Goal: Task Accomplishment & Management: Use online tool/utility

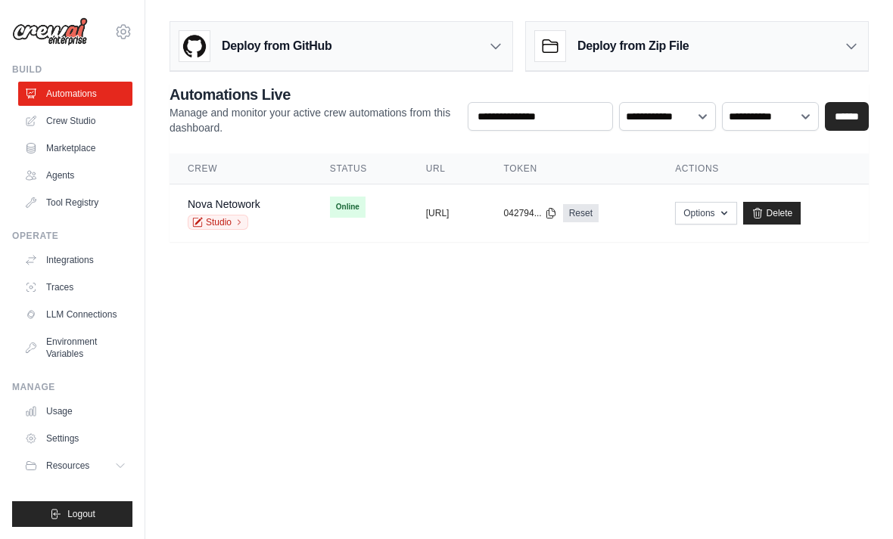
click at [312, 225] on td "Online" at bounding box center [360, 207] width 96 height 45
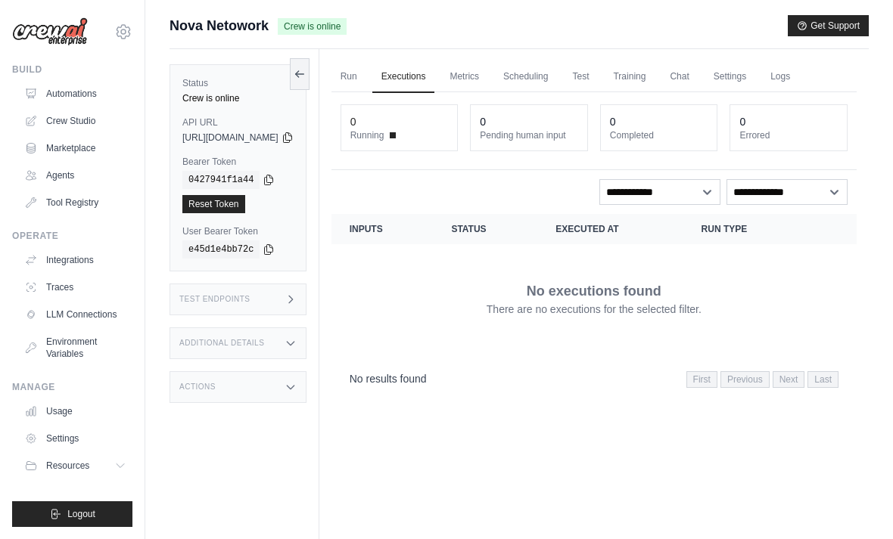
click at [366, 79] on link "Run" at bounding box center [348, 77] width 35 height 32
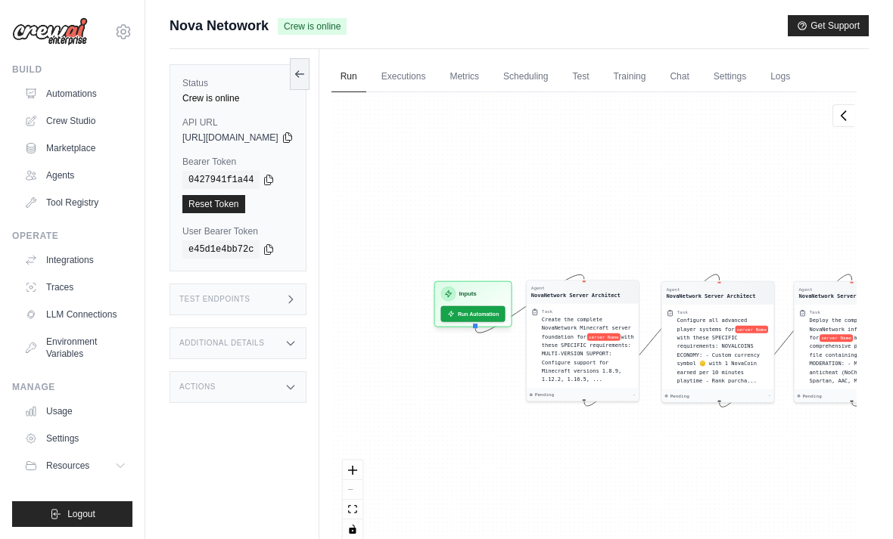
click at [505, 314] on button "Run Automation" at bounding box center [472, 314] width 64 height 16
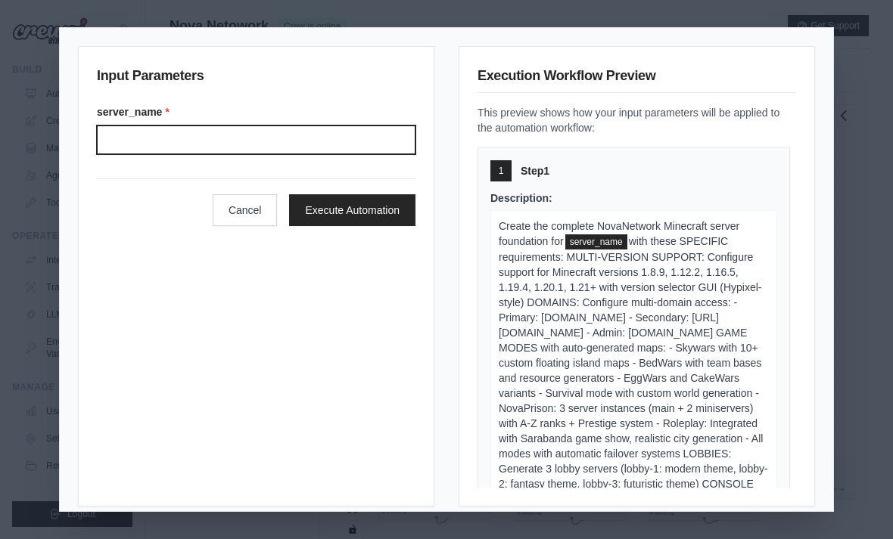
click at [372, 127] on input "Server name" at bounding box center [256, 140] width 319 height 29
type input "**********"
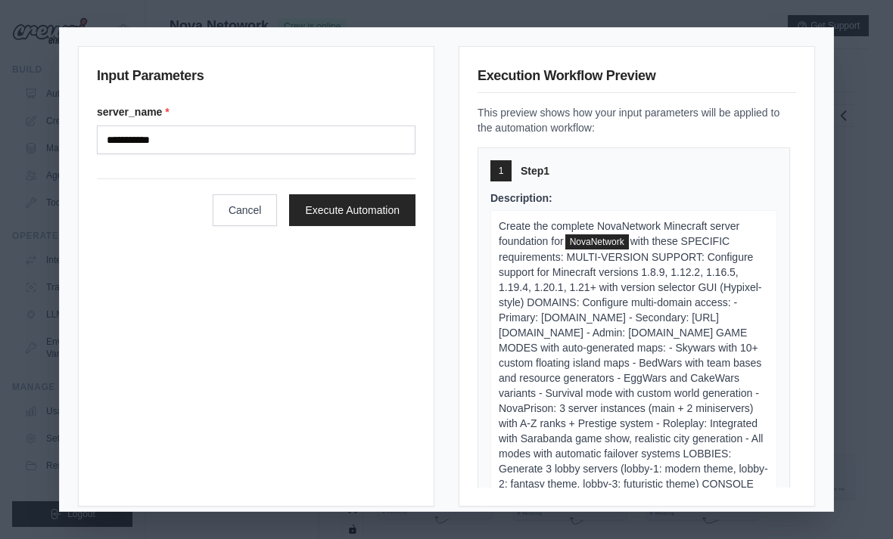
click at [404, 194] on button "Execute Automation" at bounding box center [352, 210] width 126 height 32
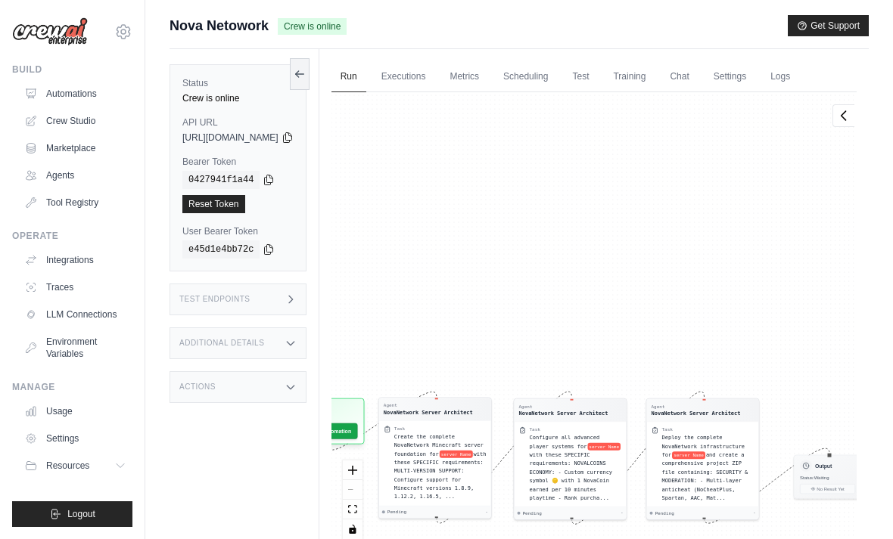
click at [294, 143] on icon at bounding box center [287, 138] width 12 height 12
click at [429, 71] on link "Executions" at bounding box center [403, 77] width 63 height 32
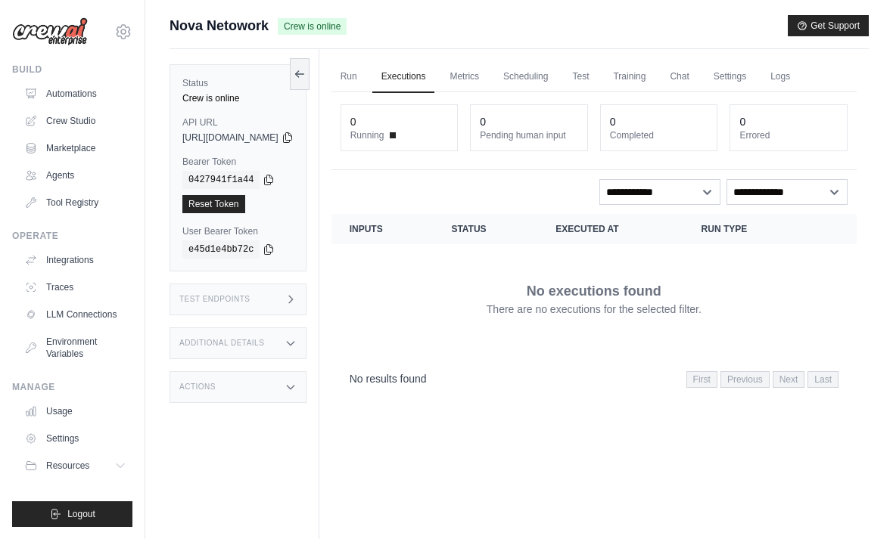
click at [366, 74] on link "Run" at bounding box center [348, 77] width 35 height 32
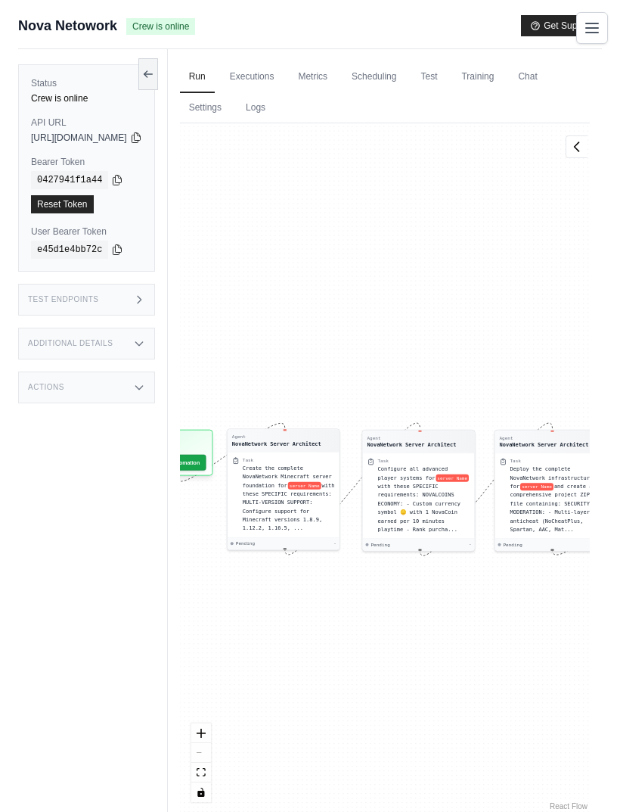
click at [509, 93] on link "Chat" at bounding box center [527, 77] width 37 height 32
click at [284, 76] on link "Executions" at bounding box center [252, 77] width 63 height 32
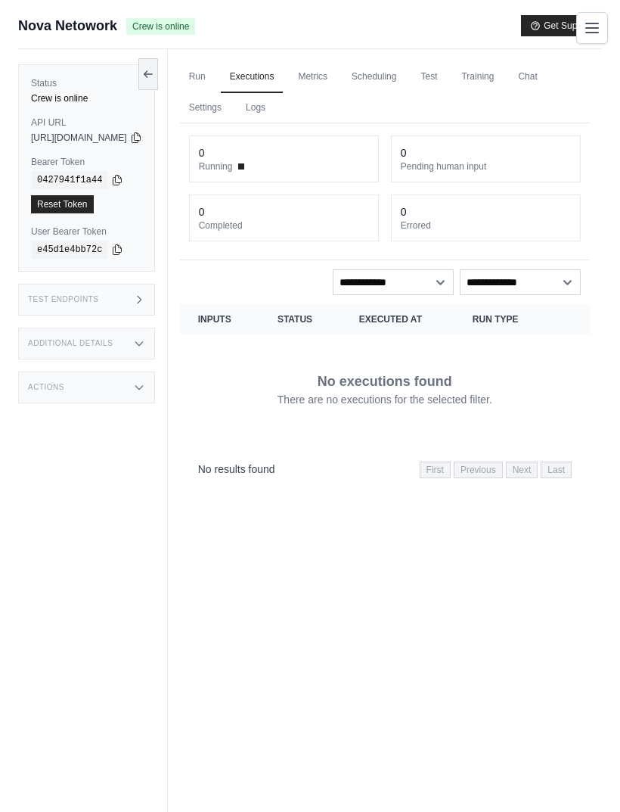
click at [215, 85] on link "Run" at bounding box center [197, 77] width 35 height 32
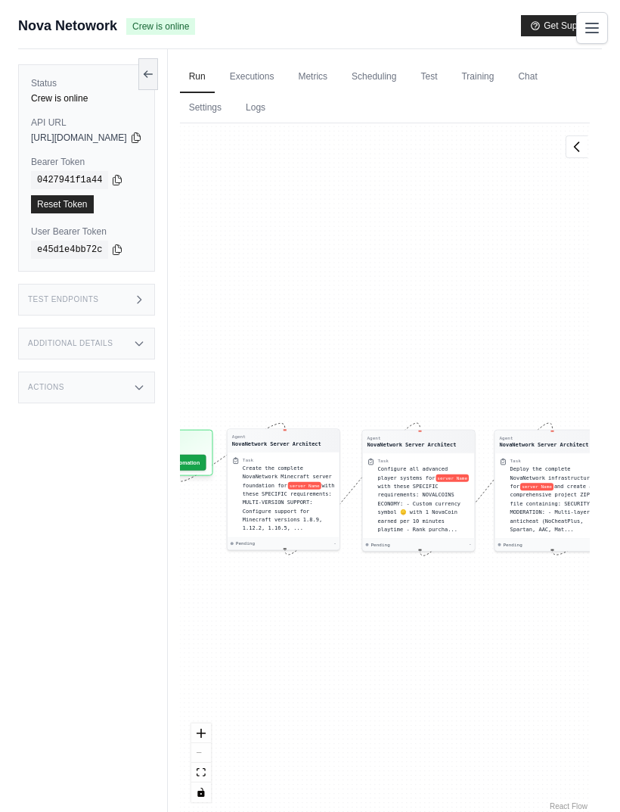
click at [275, 104] on link "Logs" at bounding box center [256, 108] width 38 height 32
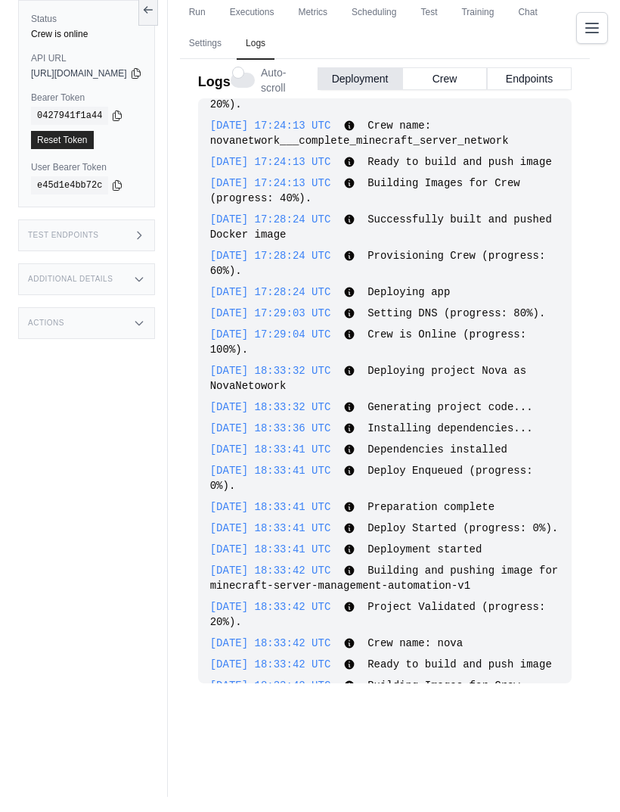
click at [471, 77] on button "Crew" at bounding box center [444, 78] width 85 height 23
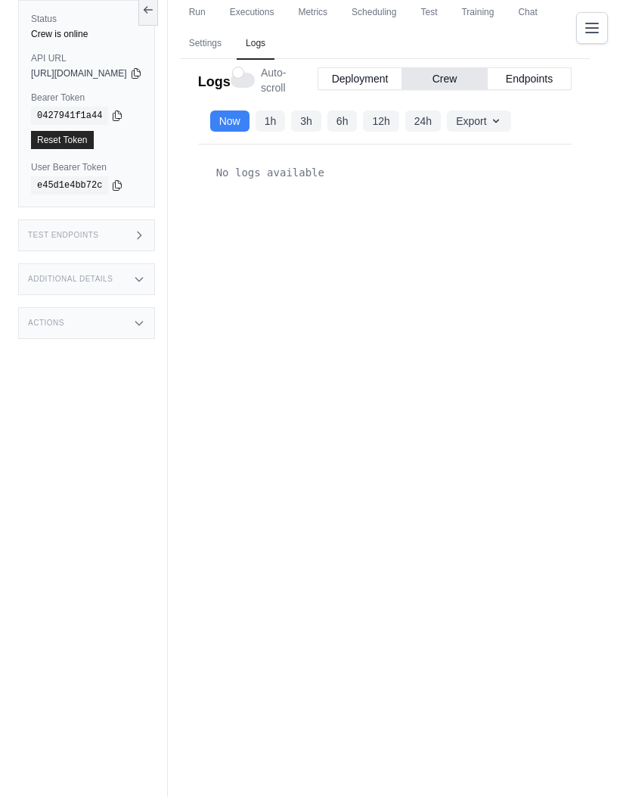
click at [567, 81] on button "Endpoints" at bounding box center [529, 78] width 85 height 23
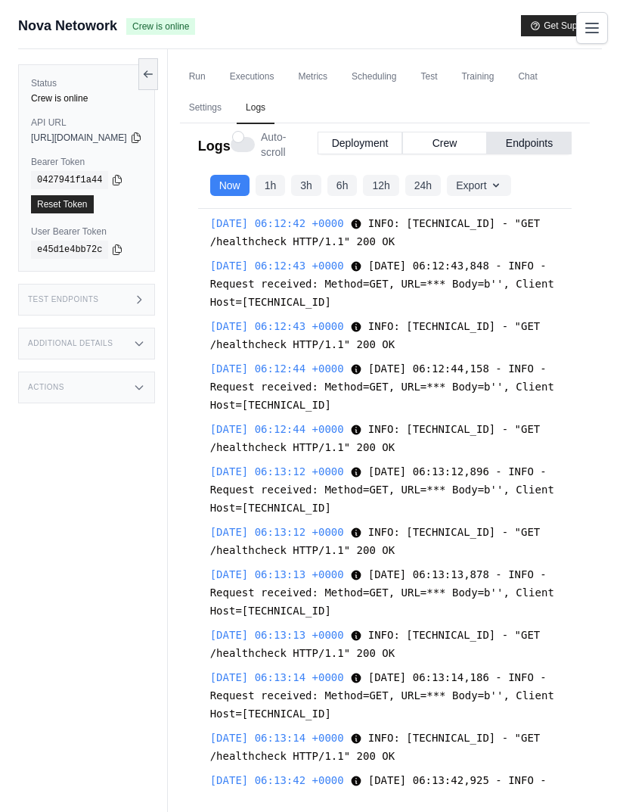
click at [503, 67] on link "Training" at bounding box center [477, 77] width 51 height 32
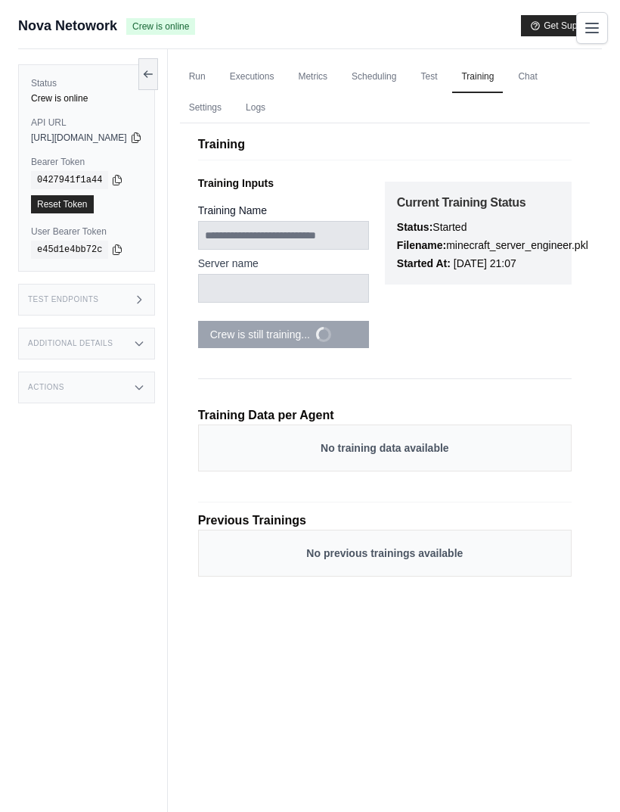
click at [446, 77] on link "Test" at bounding box center [429, 77] width 35 height 32
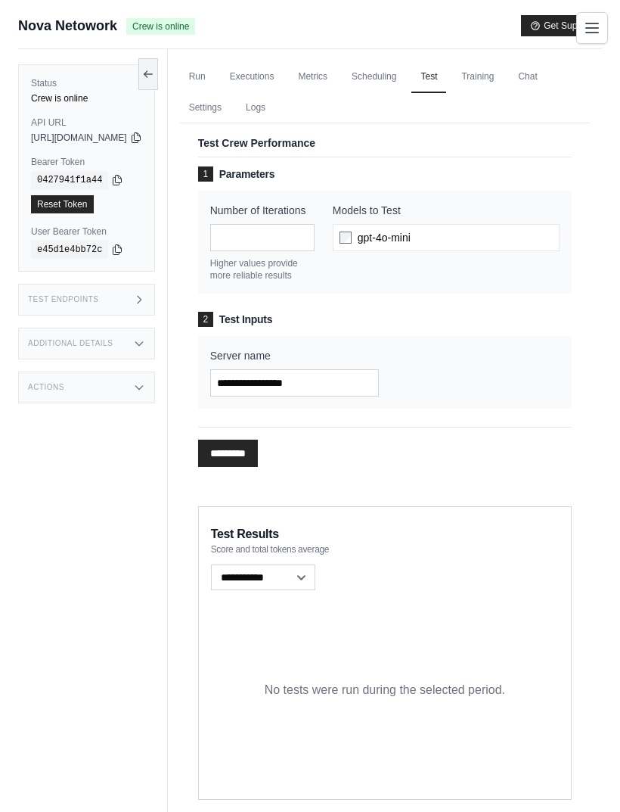
click at [258, 467] on input "*********" at bounding box center [228, 453] width 60 height 27
click at [411, 235] on span "gpt-4o-mini" at bounding box center [384, 237] width 53 height 15
click at [354, 396] on input "Server name" at bounding box center [294, 382] width 169 height 27
type input "**********"
click at [258, 458] on input "*********" at bounding box center [228, 453] width 60 height 27
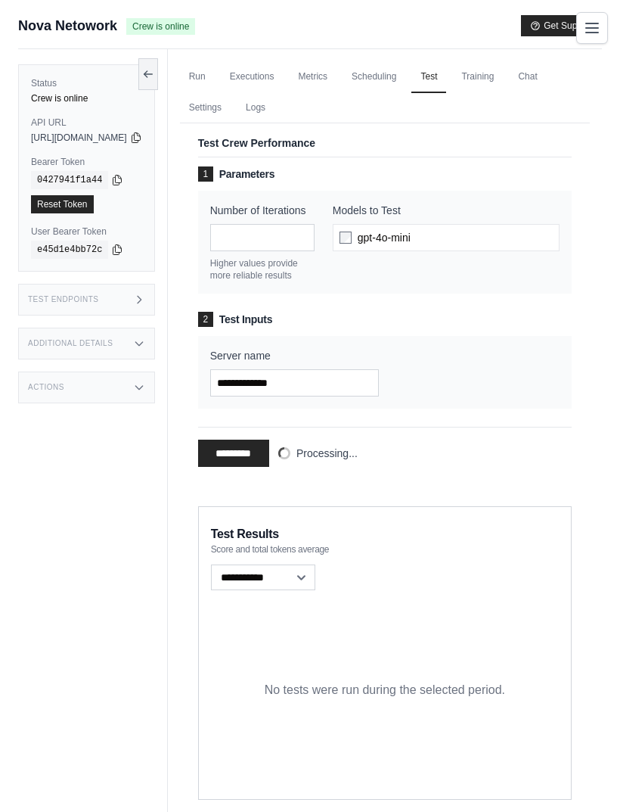
click at [284, 71] on link "Executions" at bounding box center [252, 77] width 63 height 32
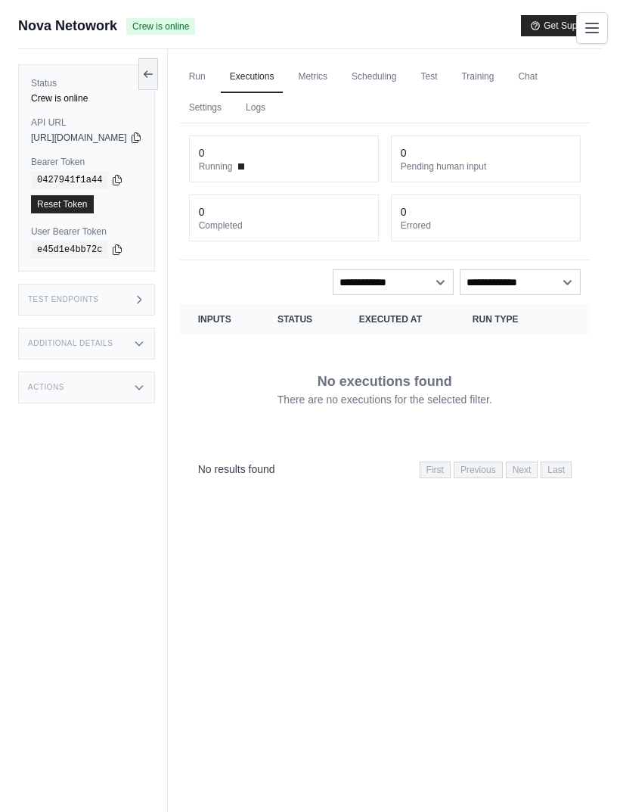
click at [446, 75] on link "Test" at bounding box center [429, 77] width 35 height 32
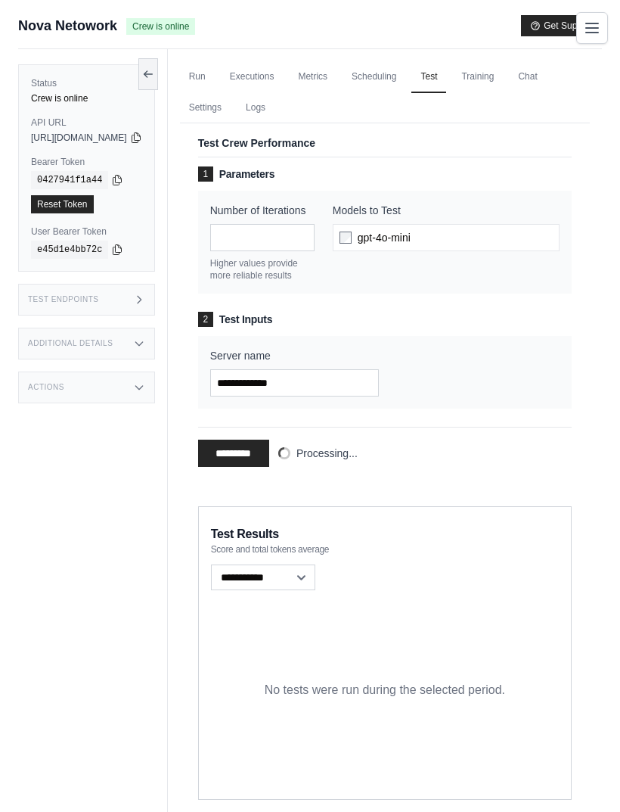
click at [406, 65] on link "Scheduling" at bounding box center [374, 77] width 63 height 32
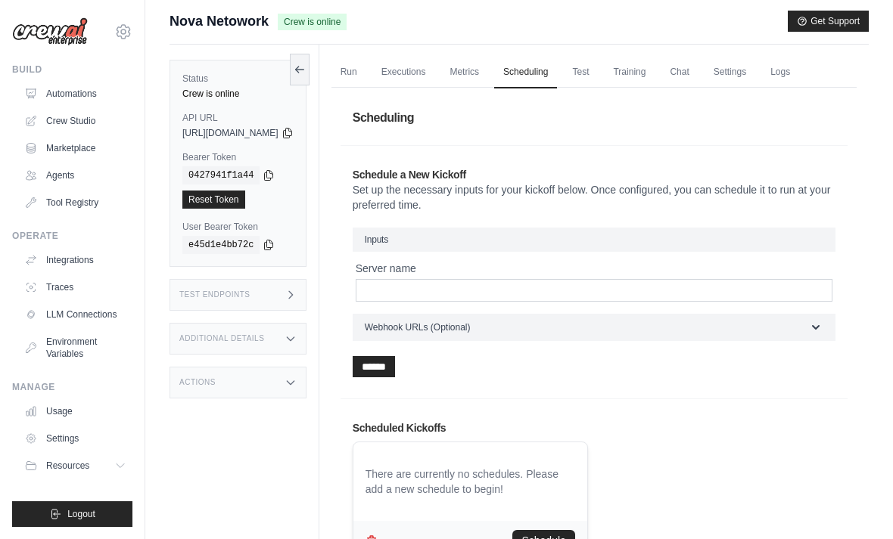
scroll to position [6, 0]
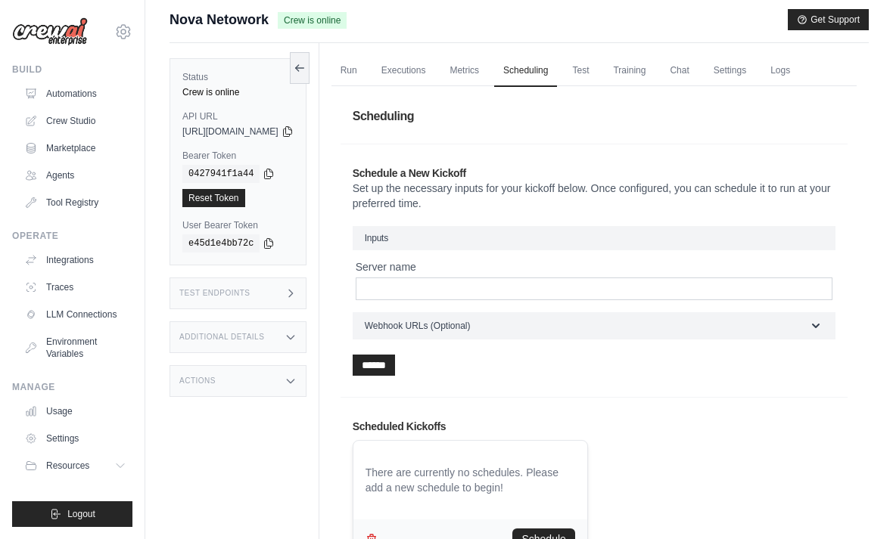
click at [698, 67] on link "Chat" at bounding box center [678, 71] width 37 height 32
click at [366, 64] on link "Run" at bounding box center [348, 71] width 35 height 32
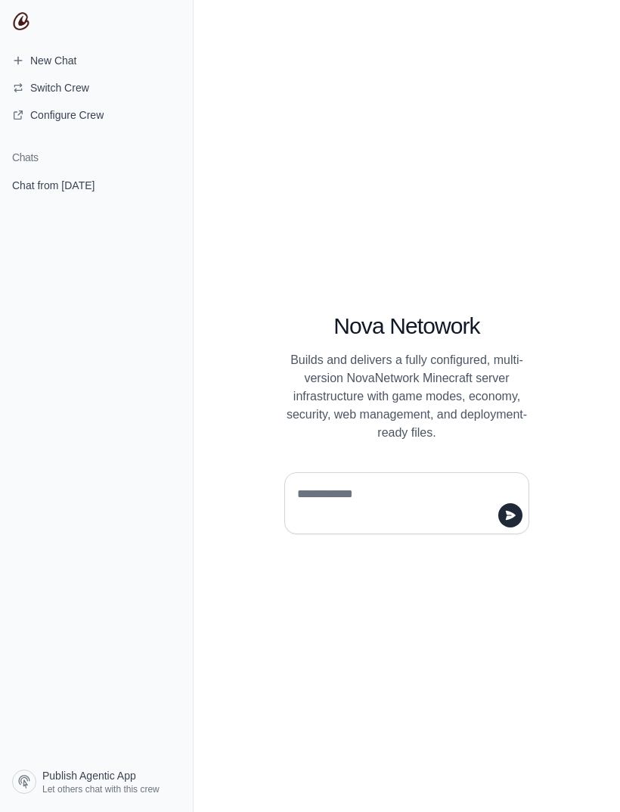
click at [73, 183] on span "Chat from [DATE]" at bounding box center [53, 185] width 82 height 15
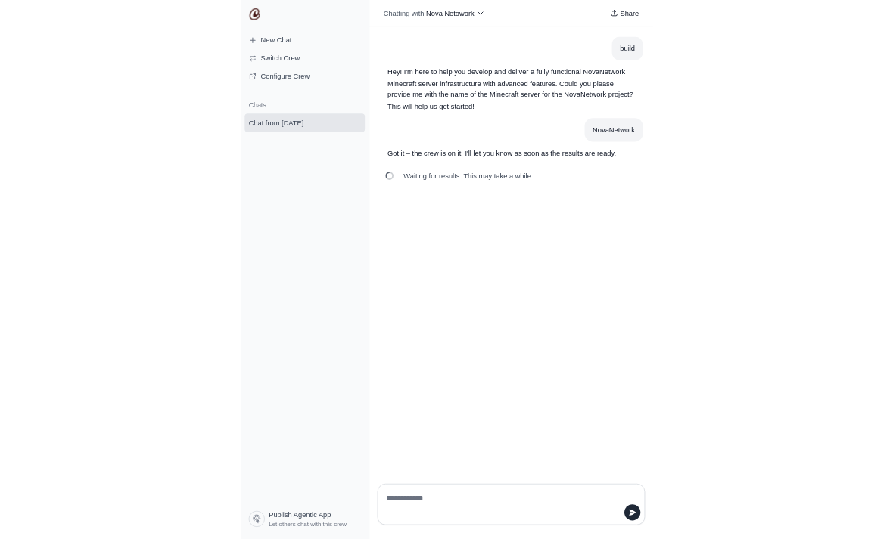
scroll to position [48, 0]
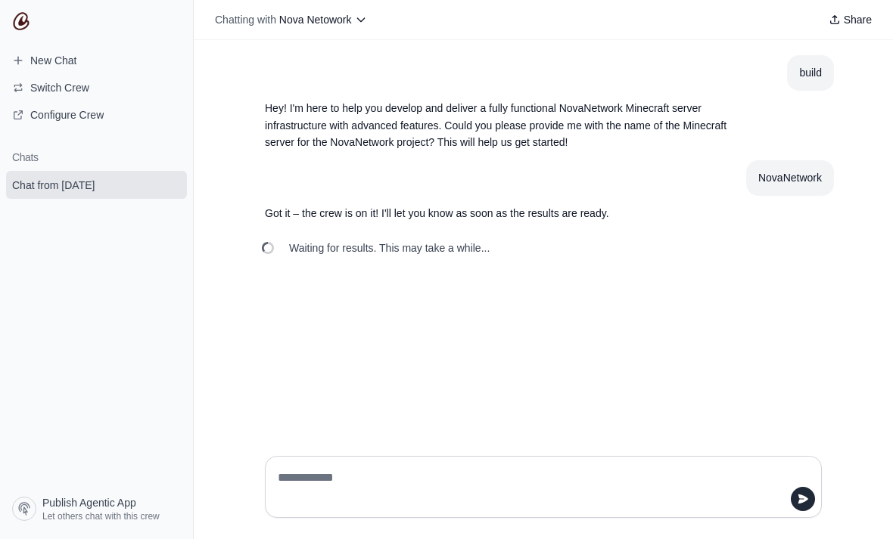
click at [596, 508] on textarea at bounding box center [539, 487] width 528 height 42
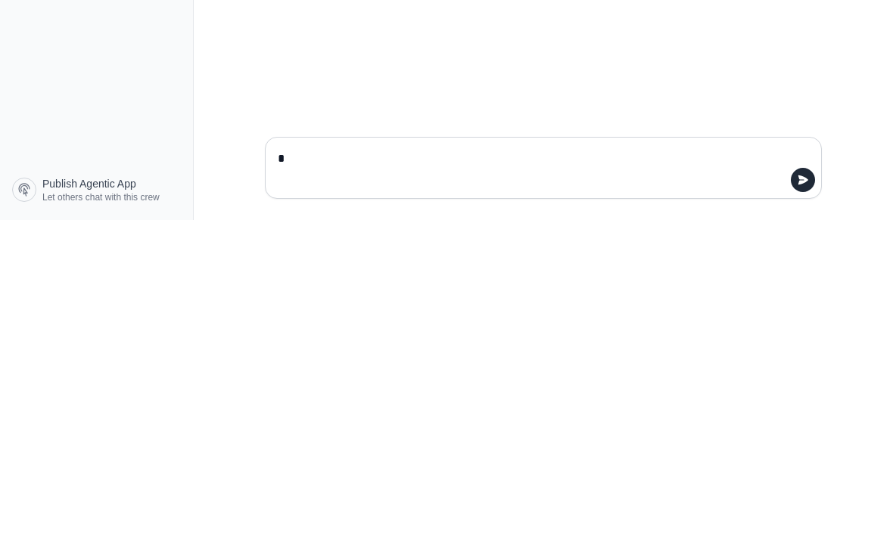
type textarea "**"
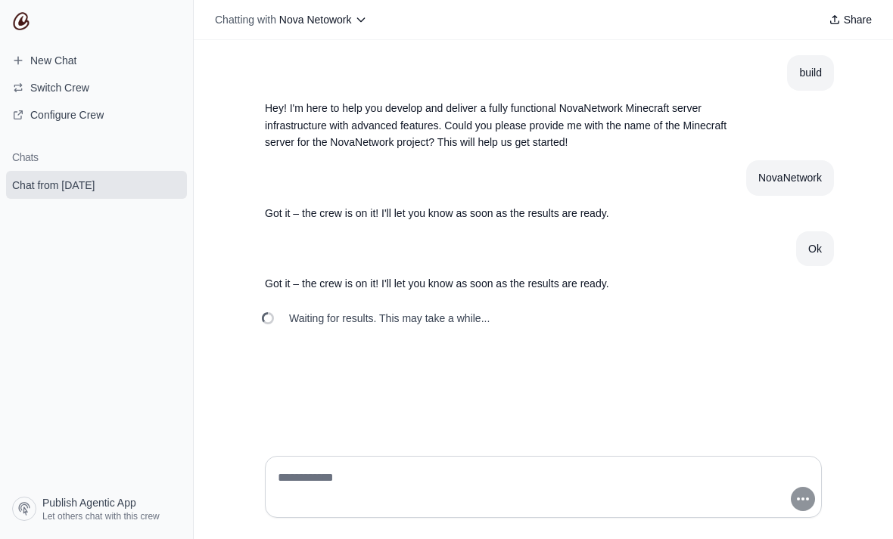
click at [33, 55] on span "New Chat" at bounding box center [53, 60] width 46 height 15
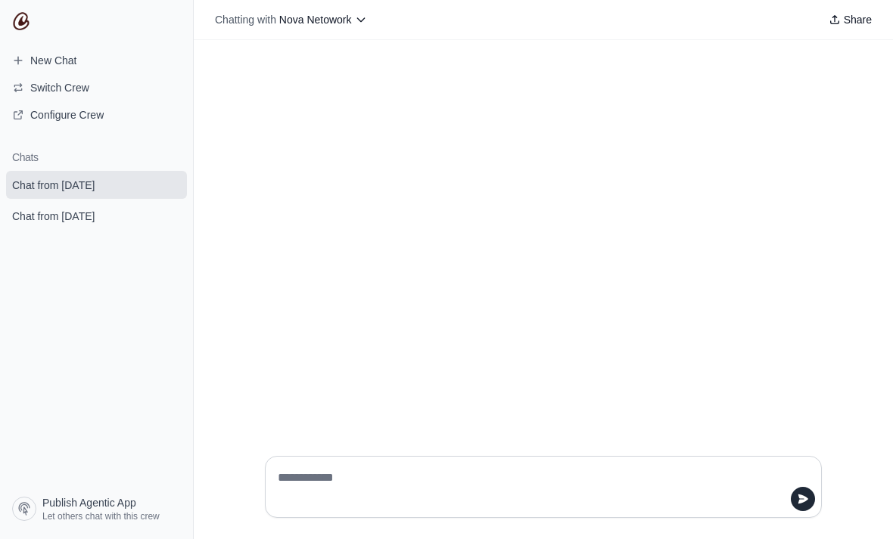
scroll to position [48, 0]
click at [596, 505] on div at bounding box center [543, 487] width 557 height 62
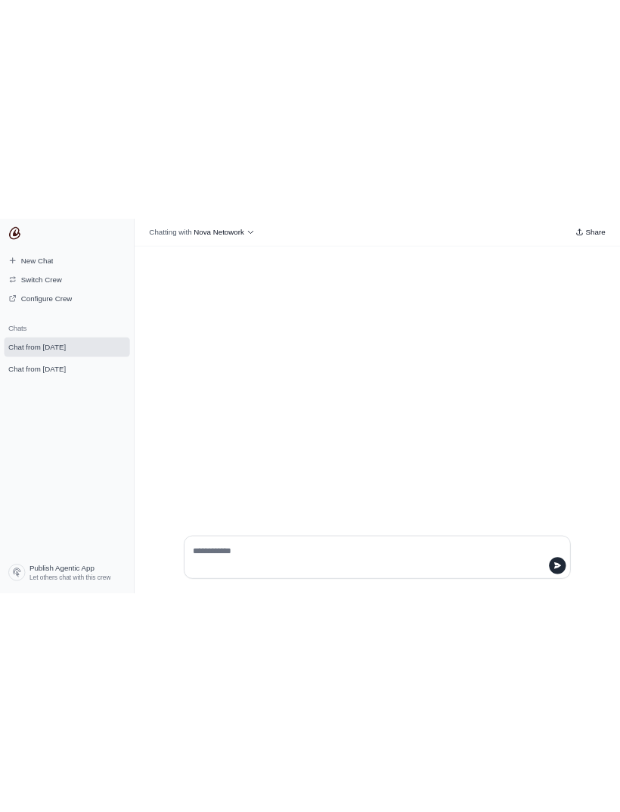
scroll to position [0, 0]
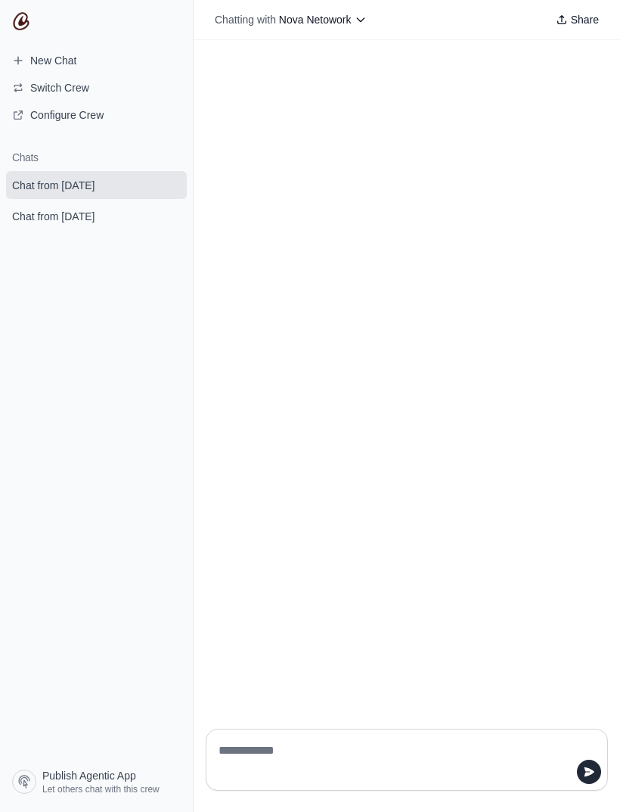
click at [459, 781] on textarea at bounding box center [403, 759] width 374 height 42
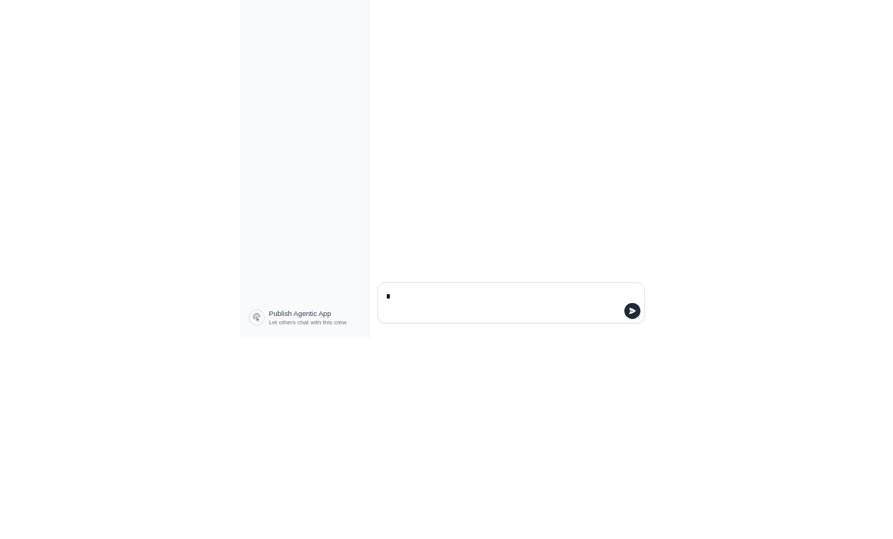
scroll to position [48, 0]
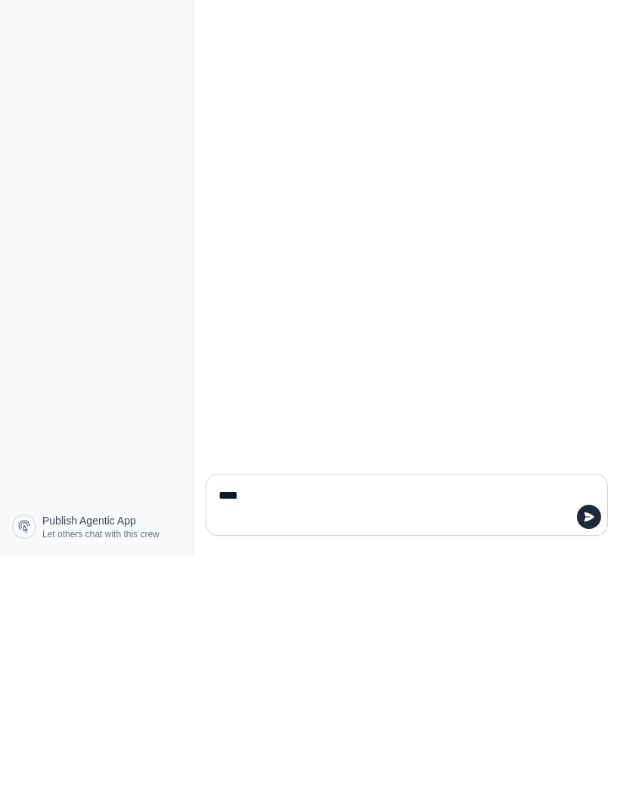
type textarea "*****"
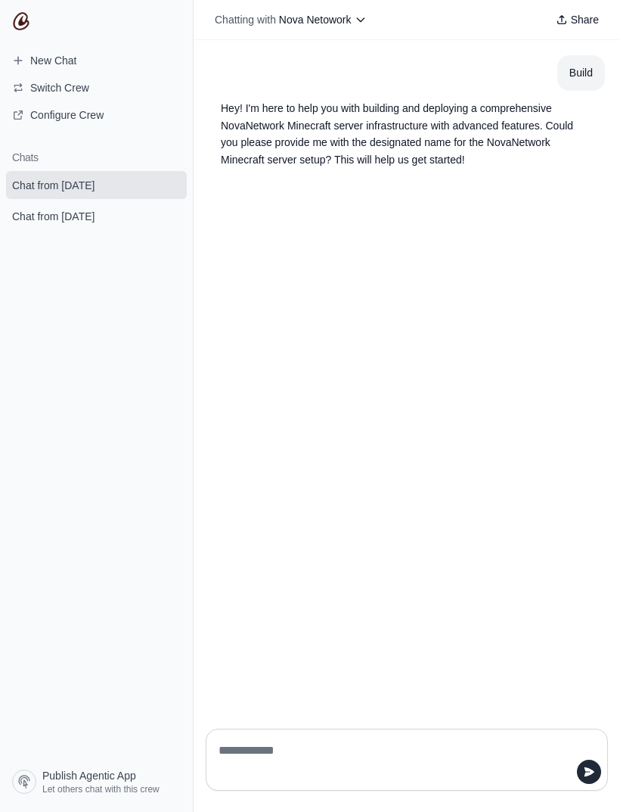
click at [452, 781] on textarea at bounding box center [403, 759] width 374 height 42
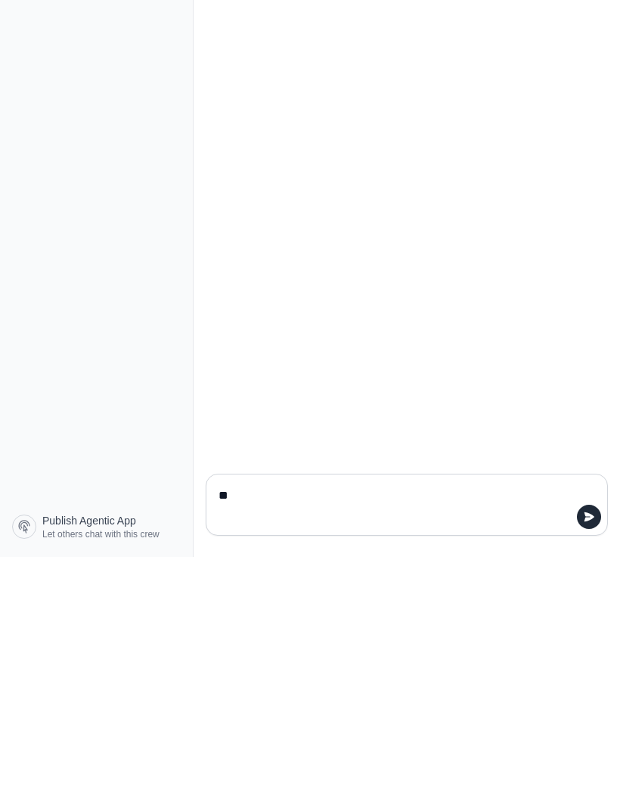
type textarea "*"
type textarea "**********"
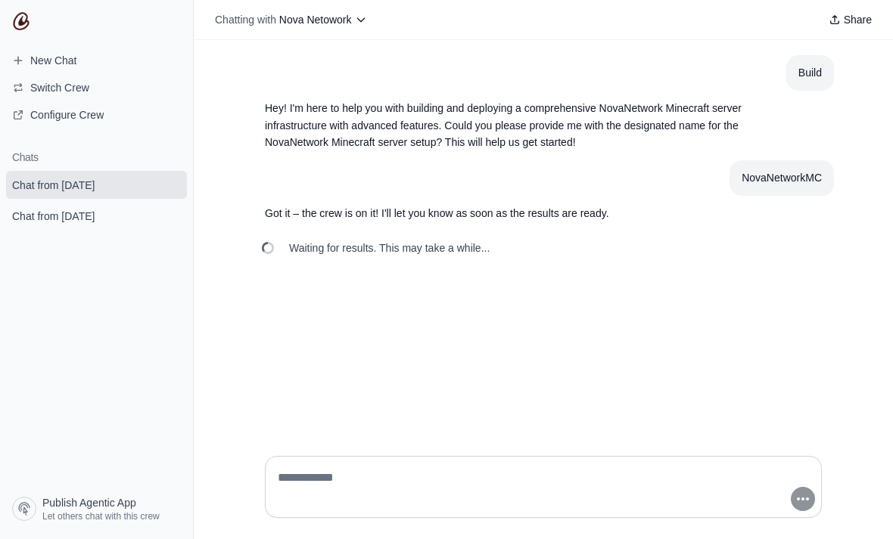
click at [91, 117] on span "Configure Crew" at bounding box center [66, 114] width 73 height 15
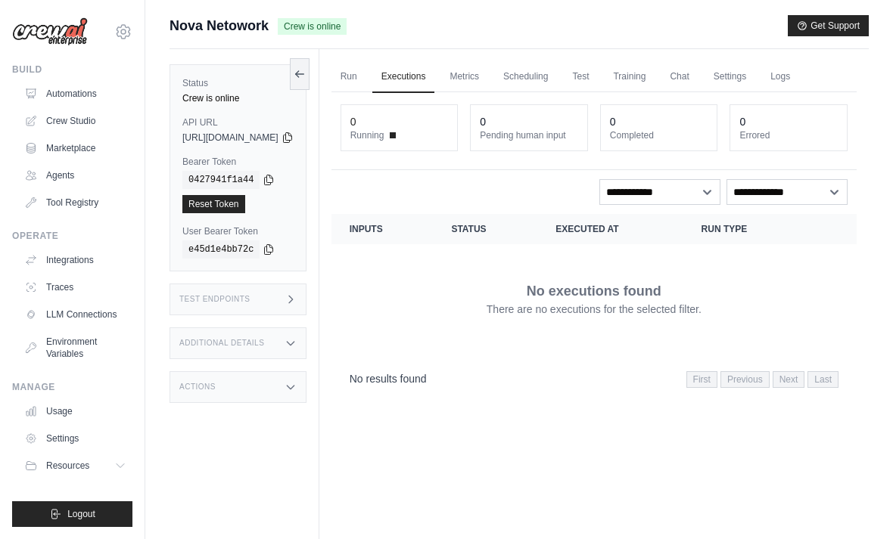
click at [366, 73] on link "Run" at bounding box center [348, 77] width 35 height 32
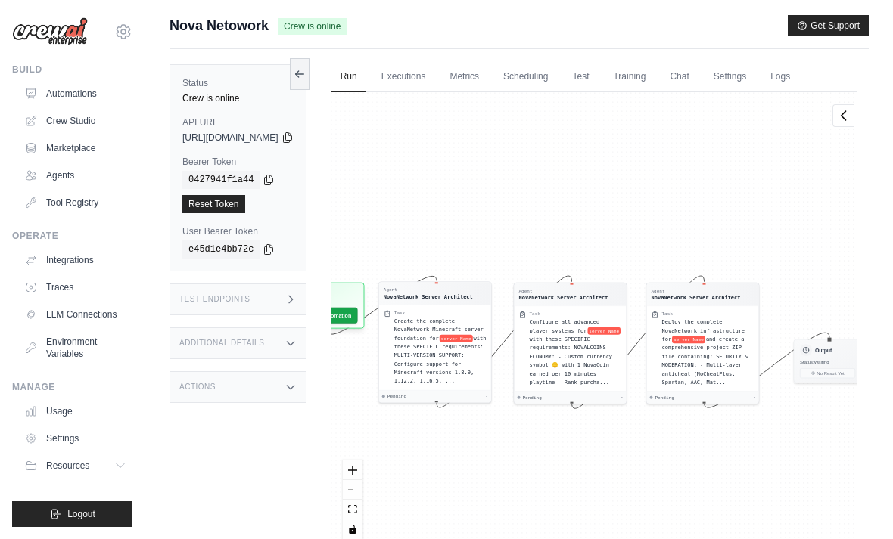
click at [435, 69] on link "Executions" at bounding box center [403, 77] width 63 height 32
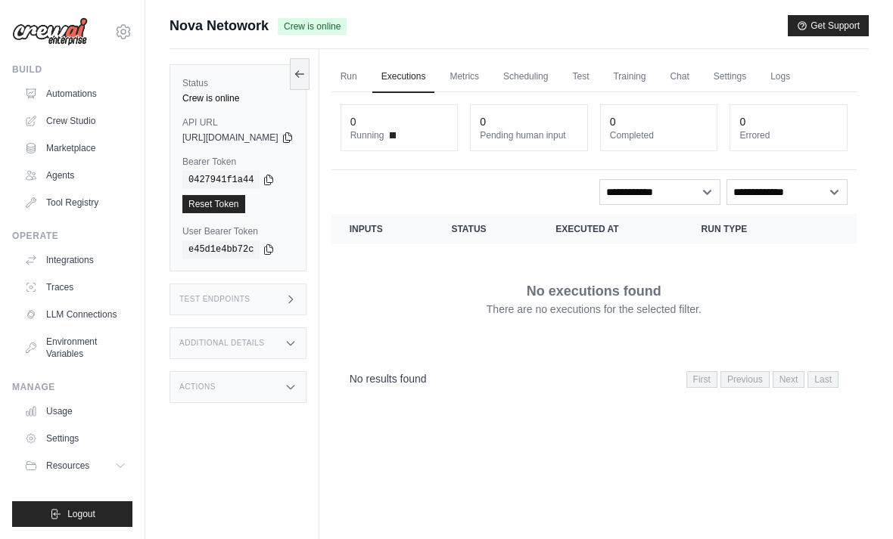
click at [427, 140] on dt "Running" at bounding box center [399, 135] width 98 height 12
click at [85, 104] on link "Automations" at bounding box center [75, 94] width 114 height 24
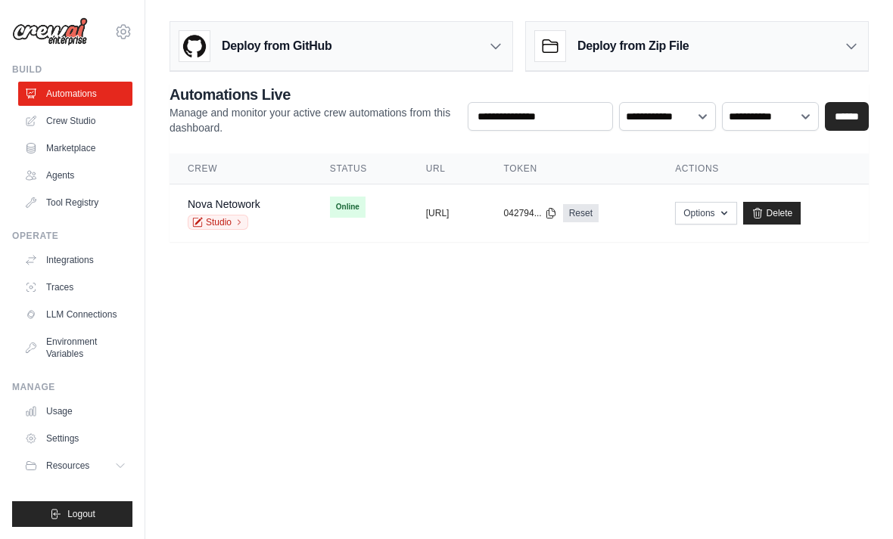
click at [213, 219] on link "Studio" at bounding box center [218, 222] width 61 height 15
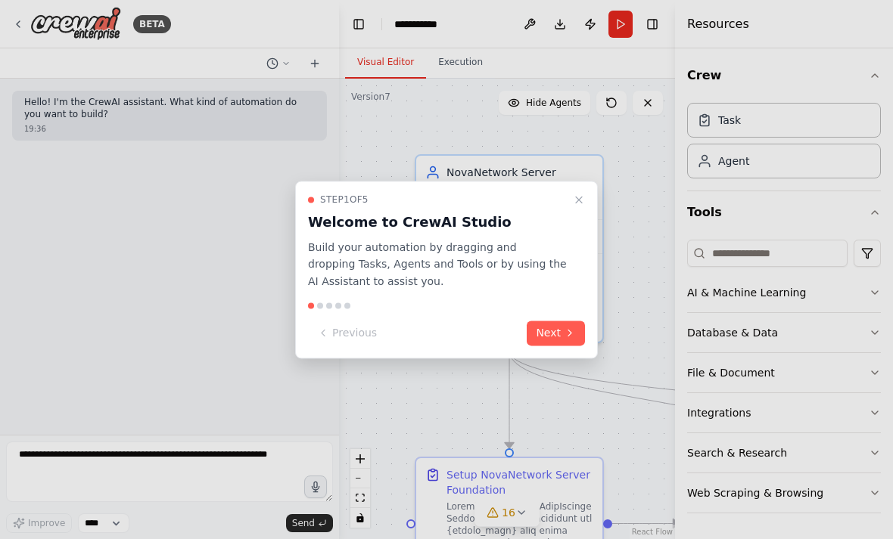
click at [571, 203] on button "Close walkthrough" at bounding box center [579, 200] width 18 height 18
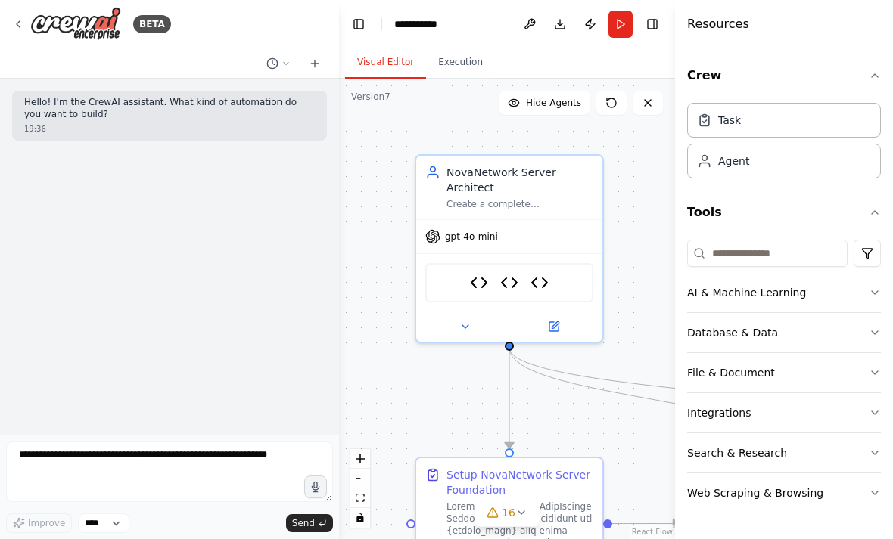
click at [592, 23] on button "Publish" at bounding box center [590, 24] width 24 height 27
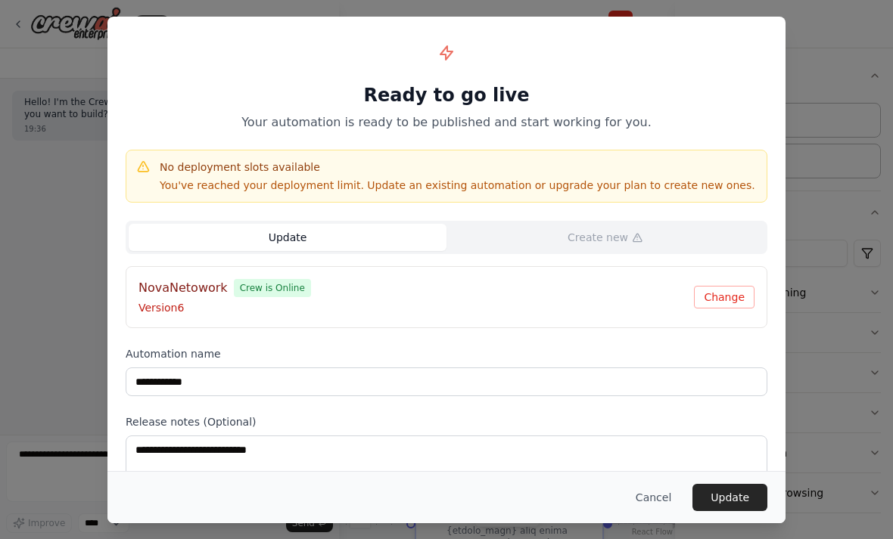
scroll to position [48, 0]
click at [743, 505] on button "Update" at bounding box center [729, 497] width 75 height 27
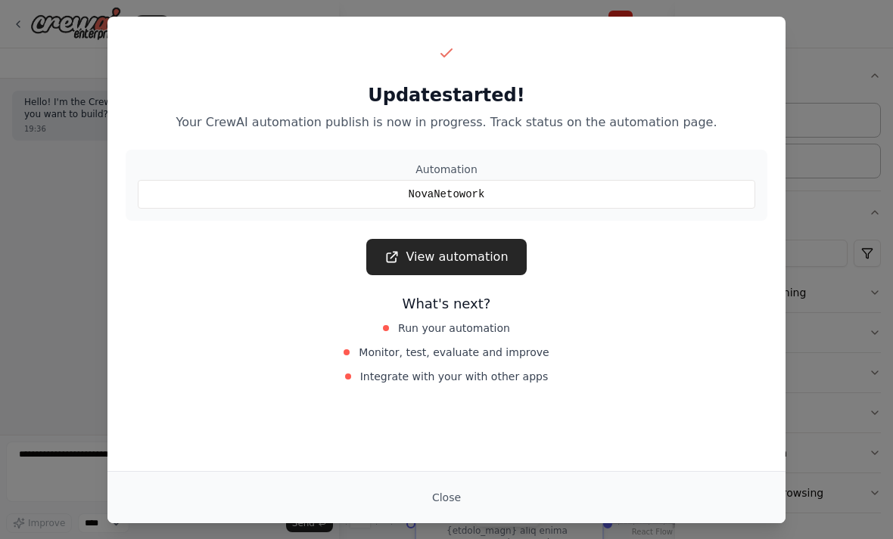
click at [448, 504] on button "Close" at bounding box center [446, 497] width 53 height 27
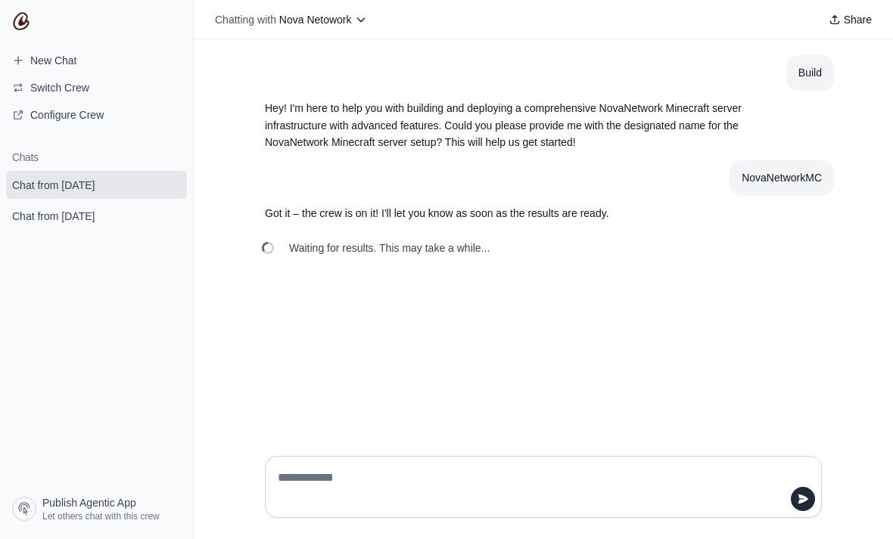
click at [93, 61] on link "New Chat" at bounding box center [96, 60] width 181 height 24
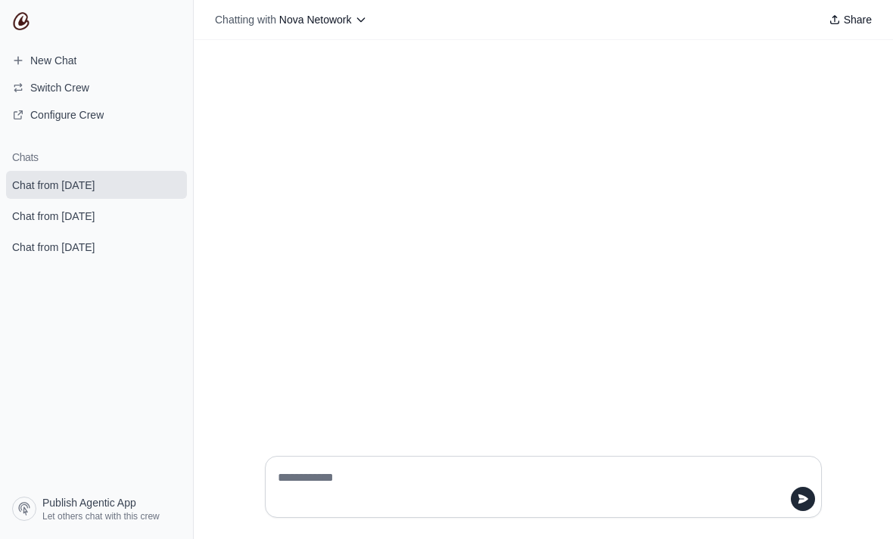
click at [172, 207] on button "submit" at bounding box center [172, 216] width 18 height 18
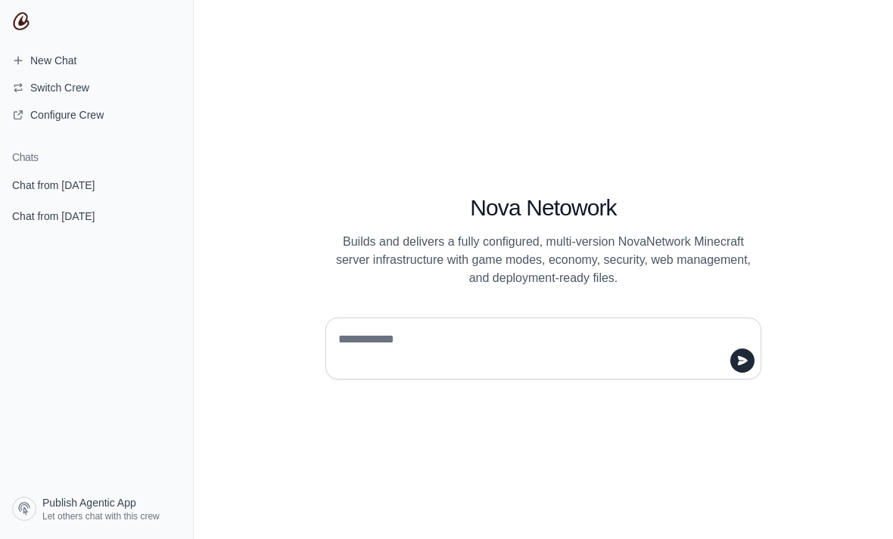
click at [178, 218] on button "submit" at bounding box center [172, 216] width 18 height 18
click at [173, 182] on icon "submit" at bounding box center [171, 185] width 8 height 10
click at [64, 62] on span "New Chat" at bounding box center [53, 60] width 46 height 15
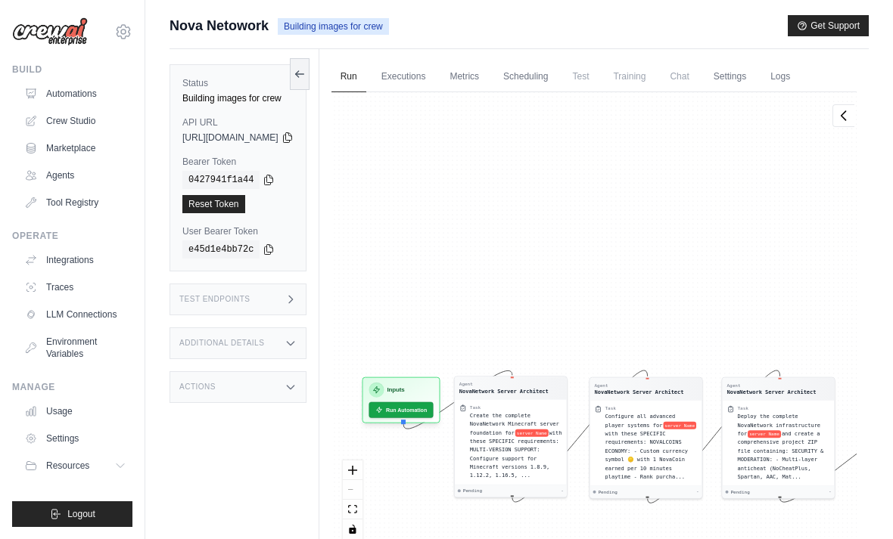
click at [226, 25] on span "Nova Netowork" at bounding box center [218, 25] width 99 height 21
click at [93, 94] on link "Automations" at bounding box center [75, 94] width 114 height 24
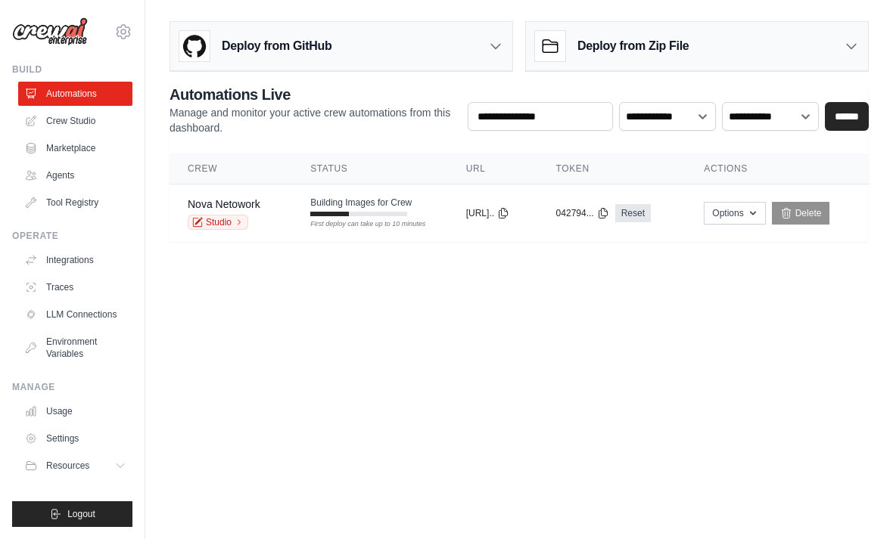
click at [337, 217] on td "Building Images for Crew First deploy can take up to 10 minutes" at bounding box center [370, 207] width 156 height 44
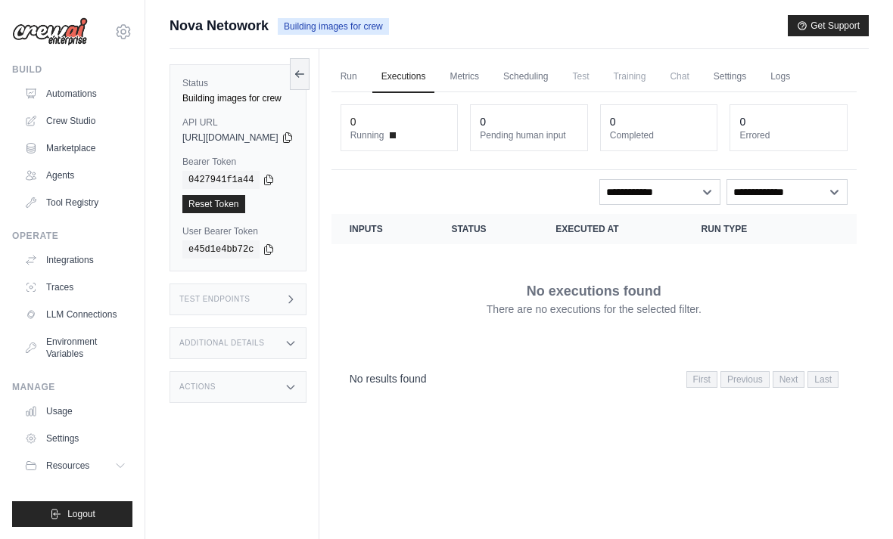
click at [366, 66] on link "Run" at bounding box center [348, 77] width 35 height 32
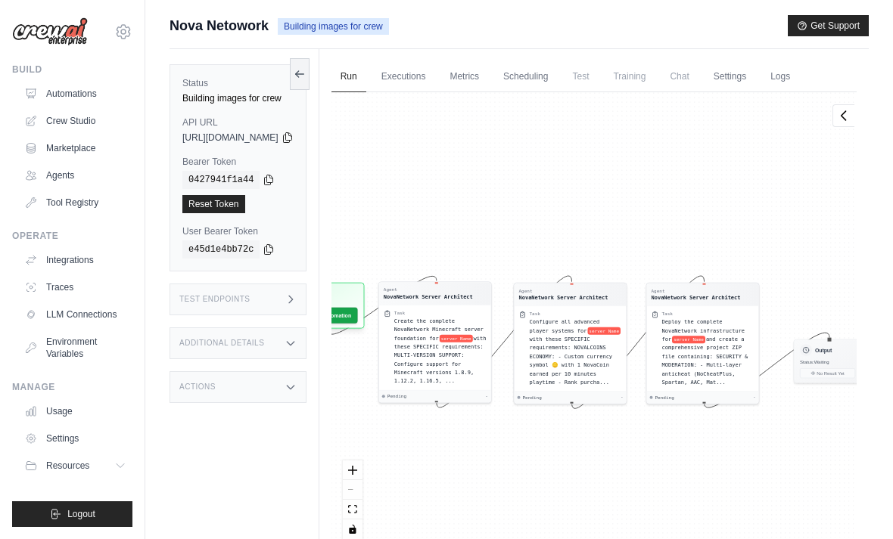
click at [66, 183] on link "Agents" at bounding box center [75, 175] width 114 height 24
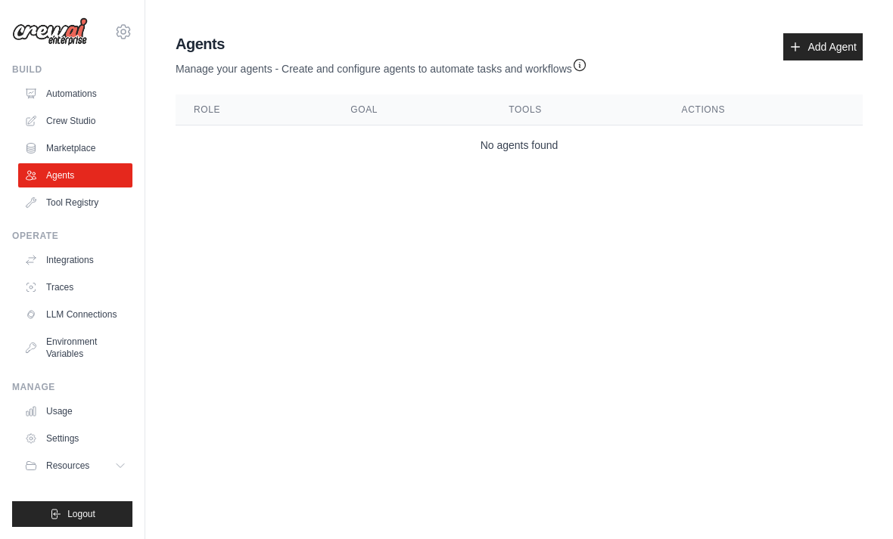
click at [841, 42] on link "Add Agent" at bounding box center [822, 46] width 79 height 27
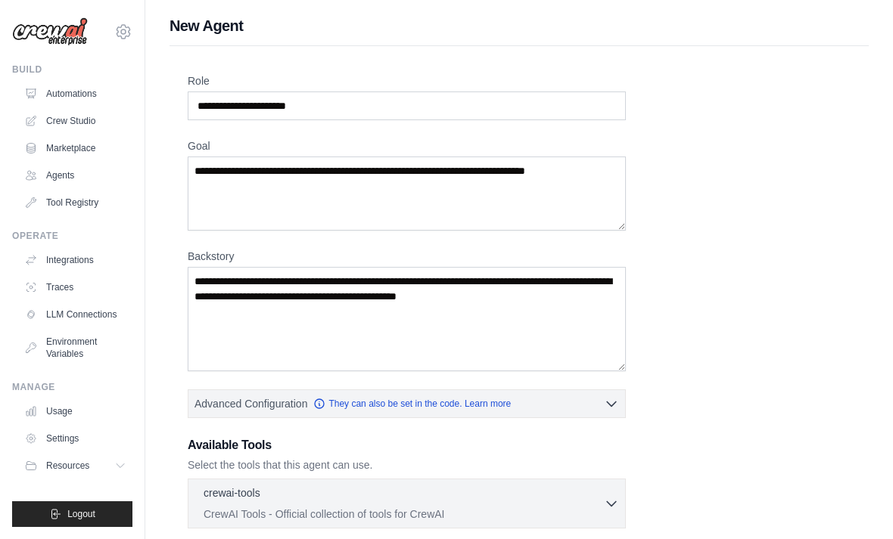
click at [62, 97] on link "Automations" at bounding box center [75, 94] width 114 height 24
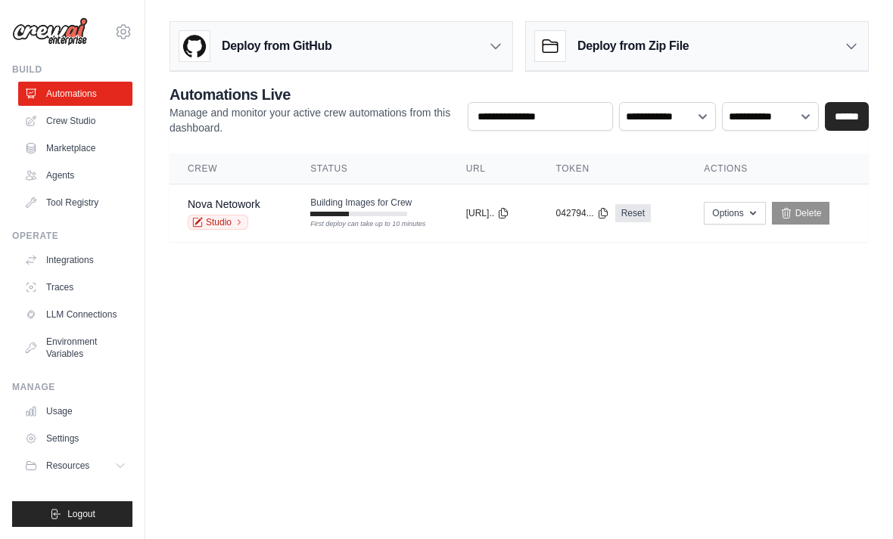
click at [52, 164] on link "Agents" at bounding box center [75, 175] width 114 height 24
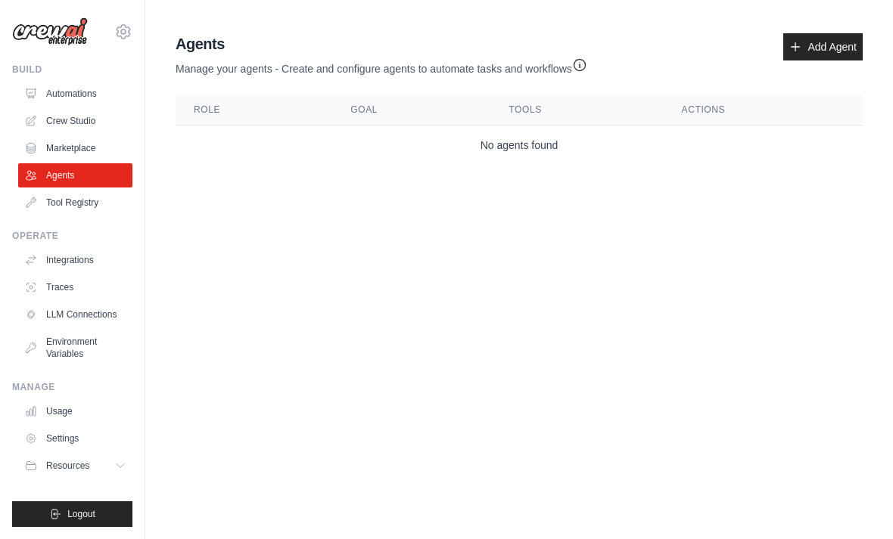
click at [60, 94] on link "Automations" at bounding box center [75, 94] width 114 height 24
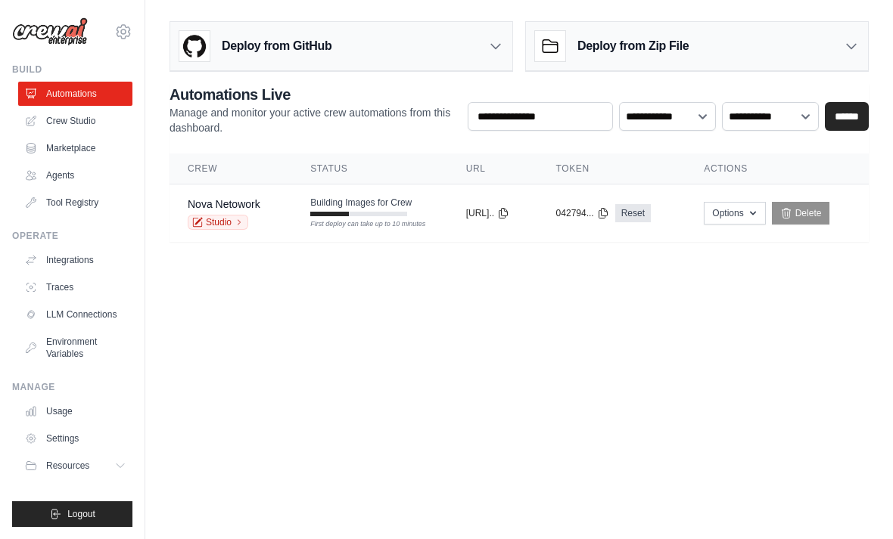
click at [310, 210] on div "Building Images for Crew First deploy can take up to 10 minutes" at bounding box center [360, 207] width 101 height 20
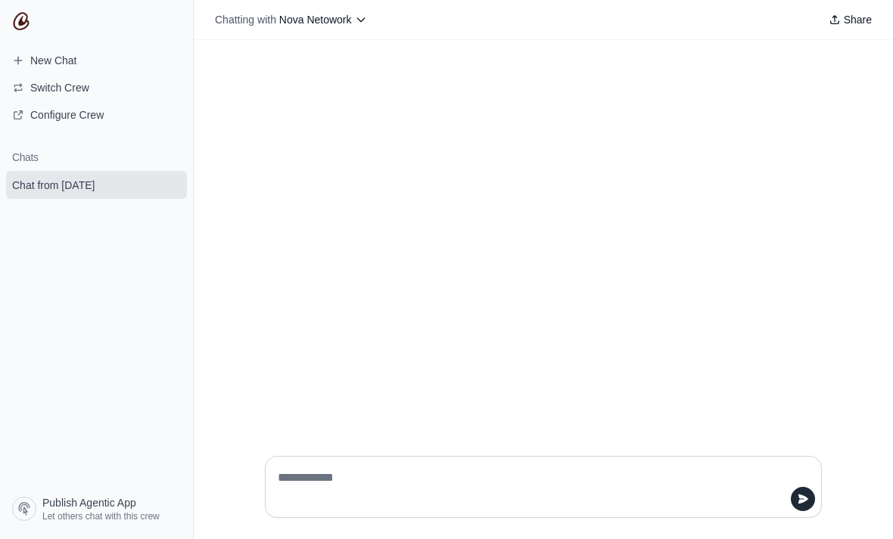
click at [175, 178] on button "submit" at bounding box center [172, 185] width 18 height 18
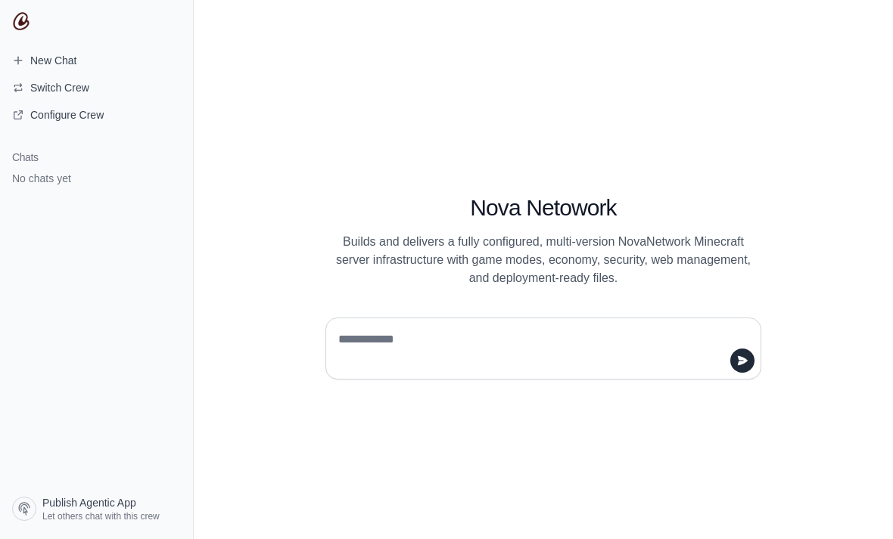
click at [522, 367] on textarea at bounding box center [538, 349] width 407 height 42
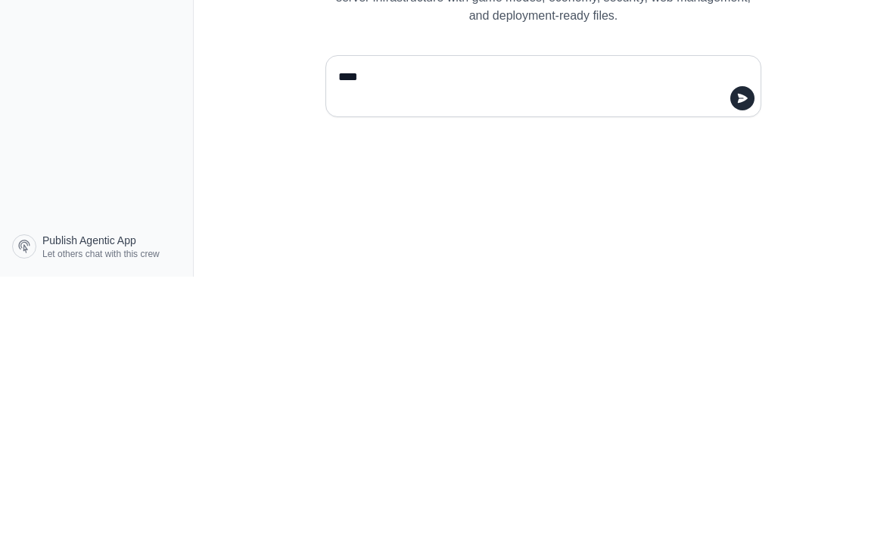
type textarea "*****"
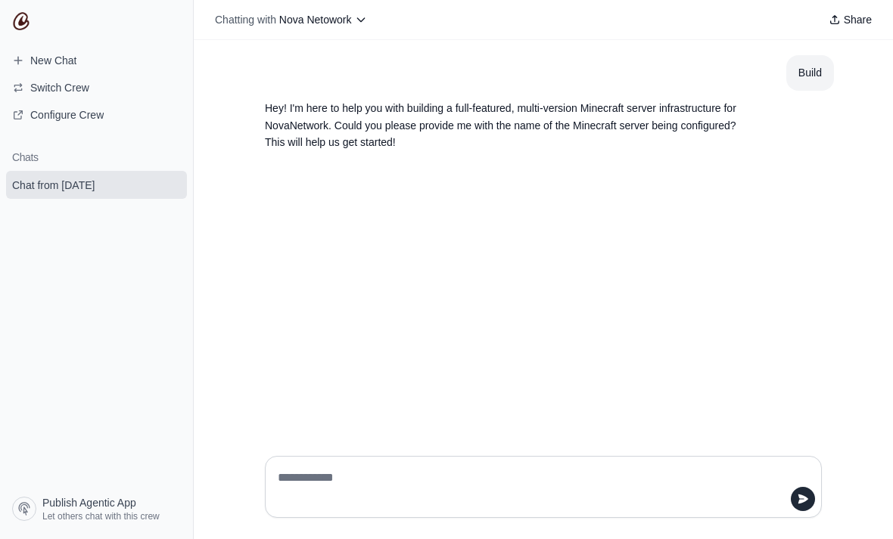
click at [635, 508] on textarea at bounding box center [539, 487] width 528 height 42
click at [640, 511] on div at bounding box center [543, 487] width 557 height 62
click at [525, 508] on textarea at bounding box center [539, 487] width 528 height 42
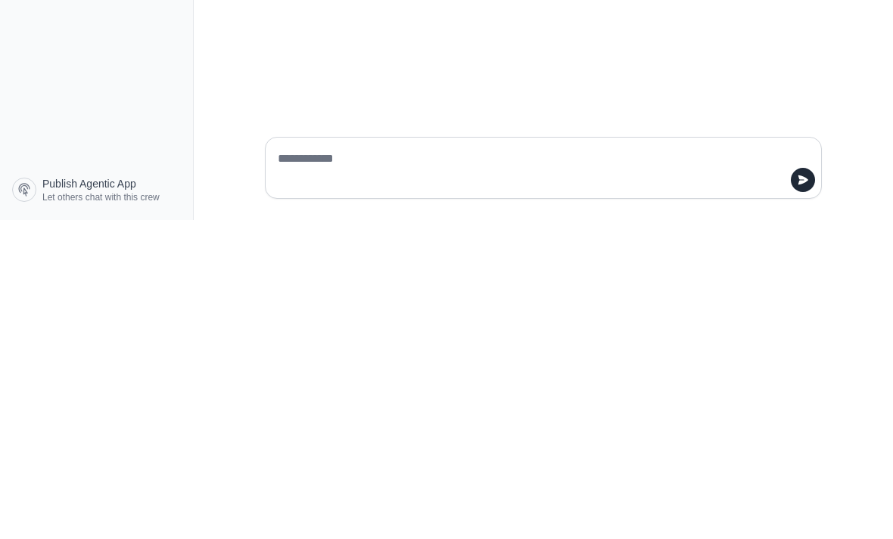
type textarea "*"
type textarea "**********"
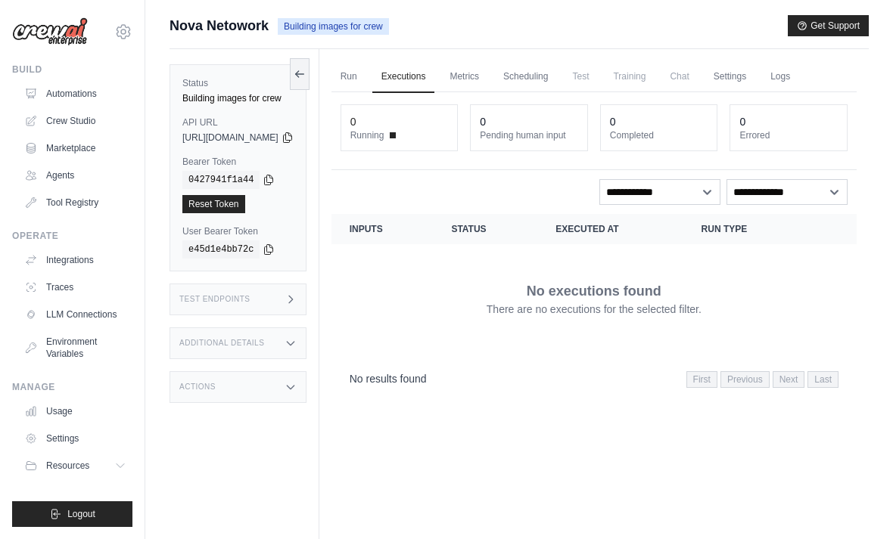
click at [366, 73] on link "Run" at bounding box center [348, 77] width 35 height 32
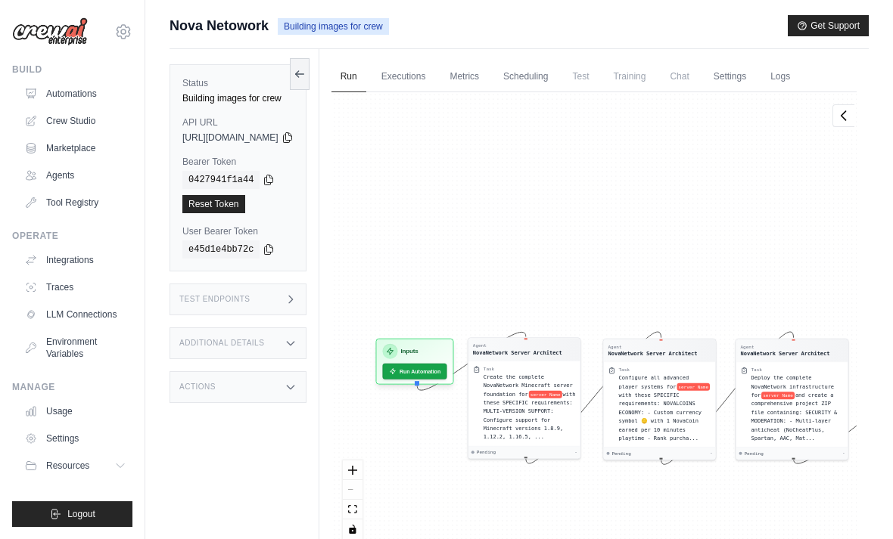
click at [224, 32] on span "Nova Netowork" at bounding box center [218, 25] width 99 height 21
click at [88, 85] on link "Automations" at bounding box center [75, 94] width 114 height 24
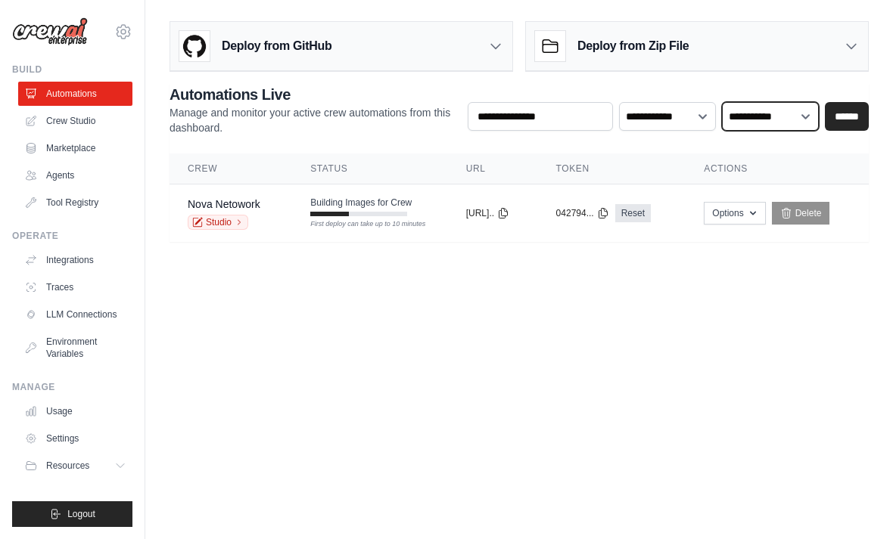
click at [788, 110] on select "**********" at bounding box center [770, 116] width 97 height 29
select select "******"
click at [786, 110] on select "**********" at bounding box center [770, 116] width 97 height 29
select select
click at [206, 209] on link "Nova Netowork" at bounding box center [224, 204] width 73 height 12
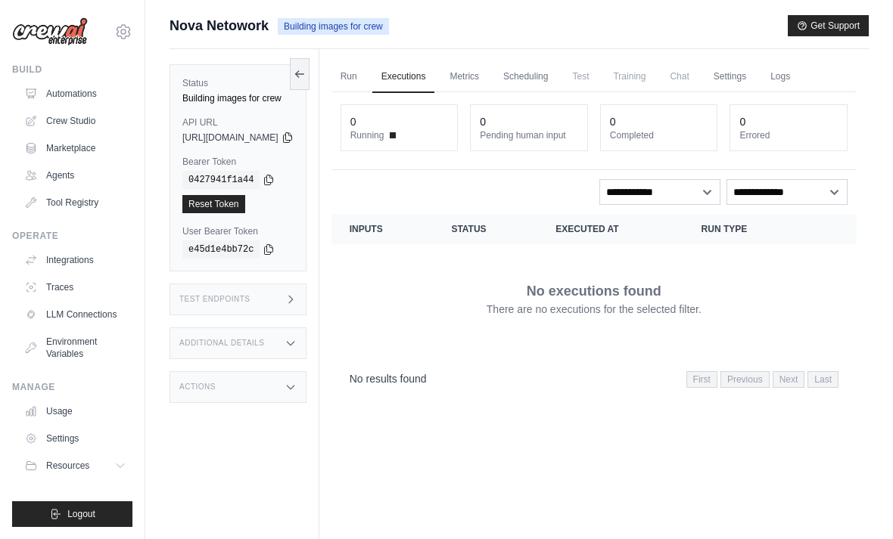
click at [85, 89] on link "Automations" at bounding box center [75, 94] width 114 height 24
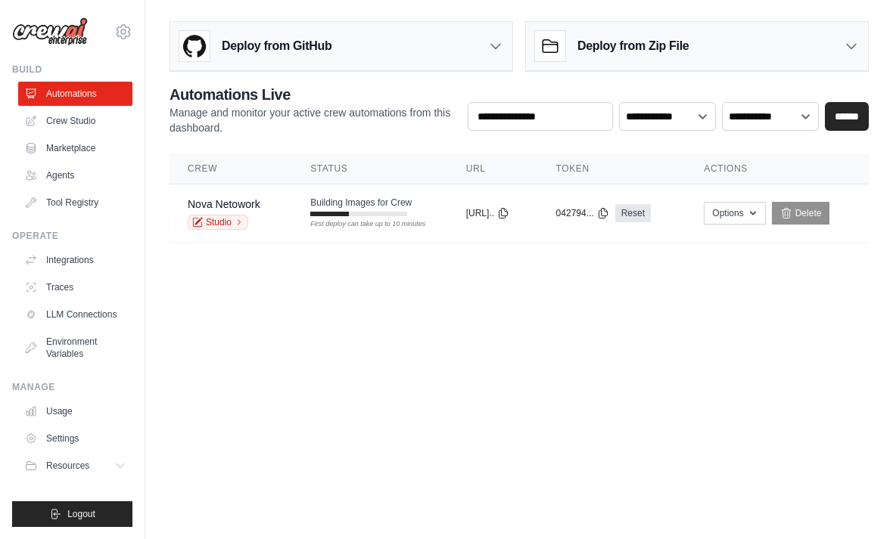
click at [225, 219] on link "Studio" at bounding box center [218, 222] width 61 height 15
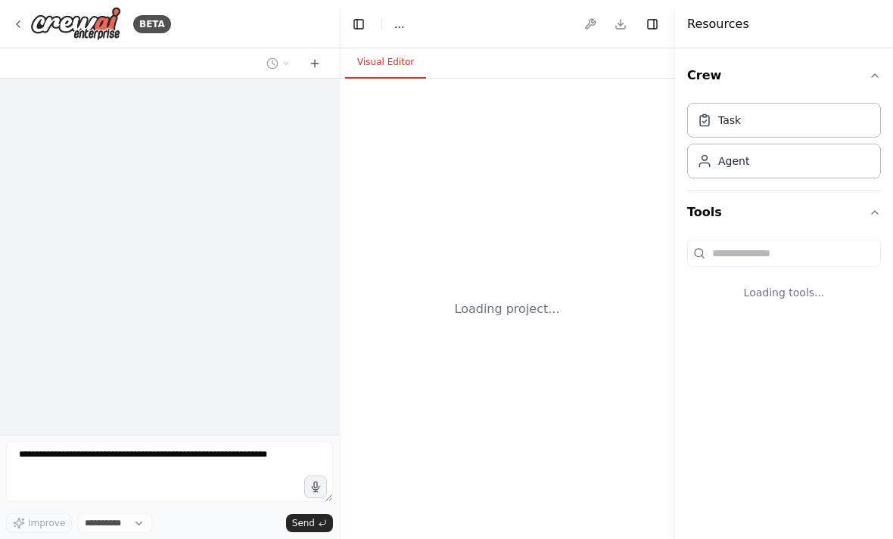
select select "****"
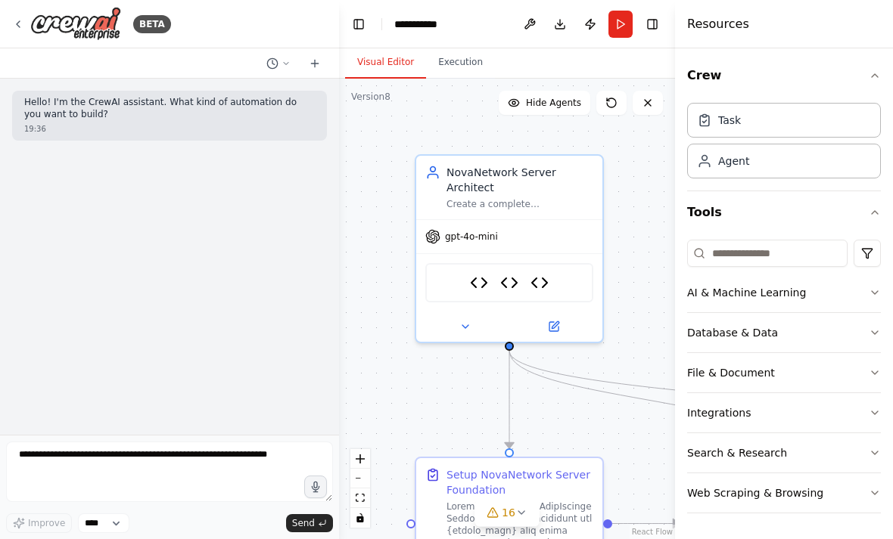
click at [617, 20] on button "Run" at bounding box center [620, 24] width 24 height 27
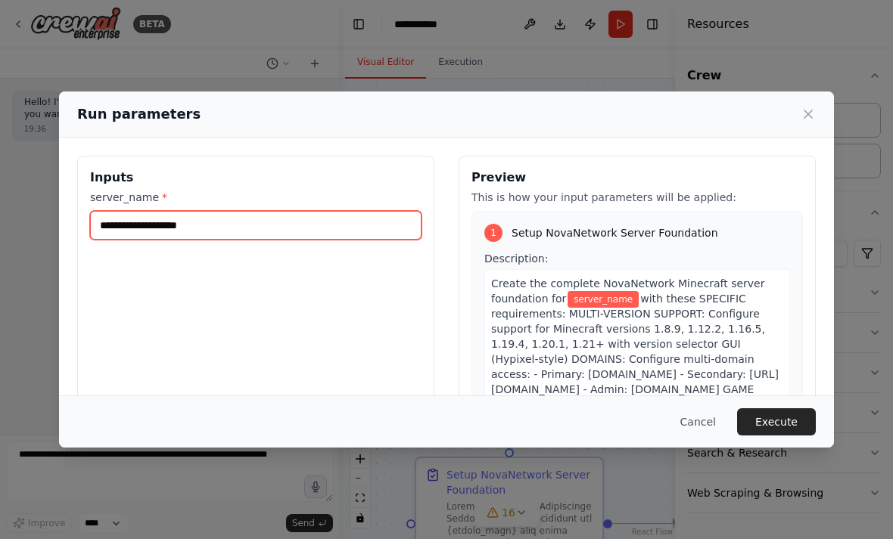
click at [285, 211] on input "server_name *" at bounding box center [255, 225] width 331 height 29
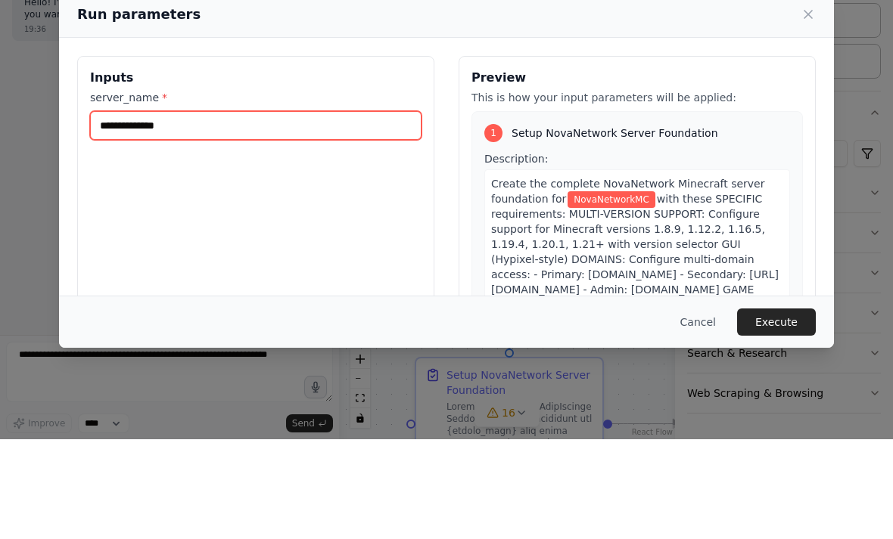
type input "**********"
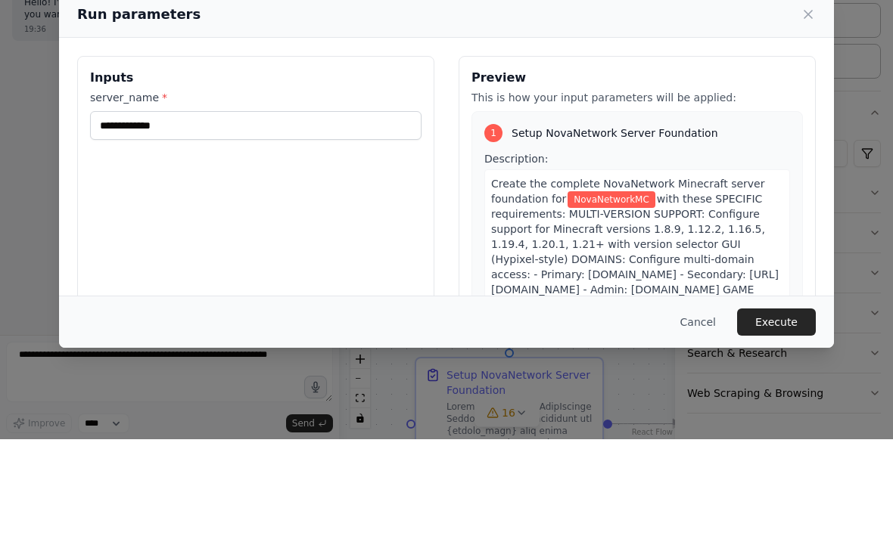
scroll to position [48, 0]
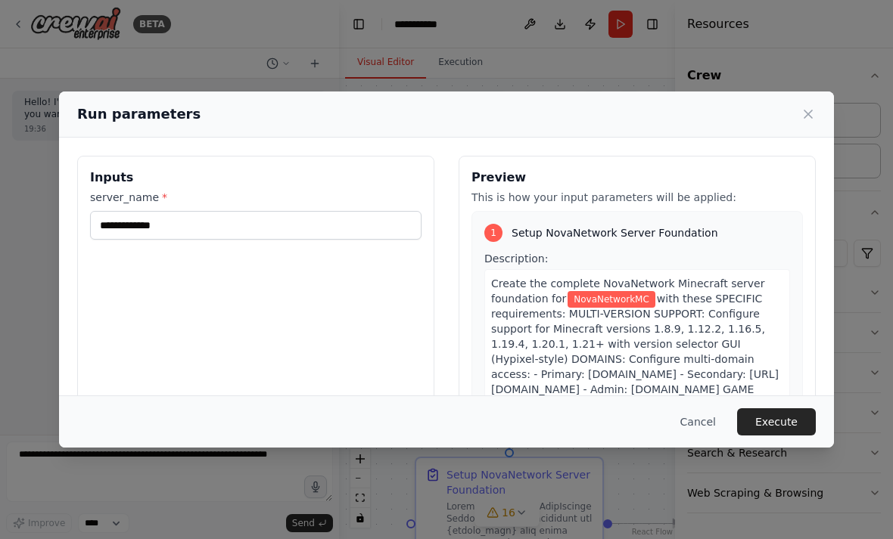
click at [765, 436] on button "Execute" at bounding box center [776, 422] width 79 height 27
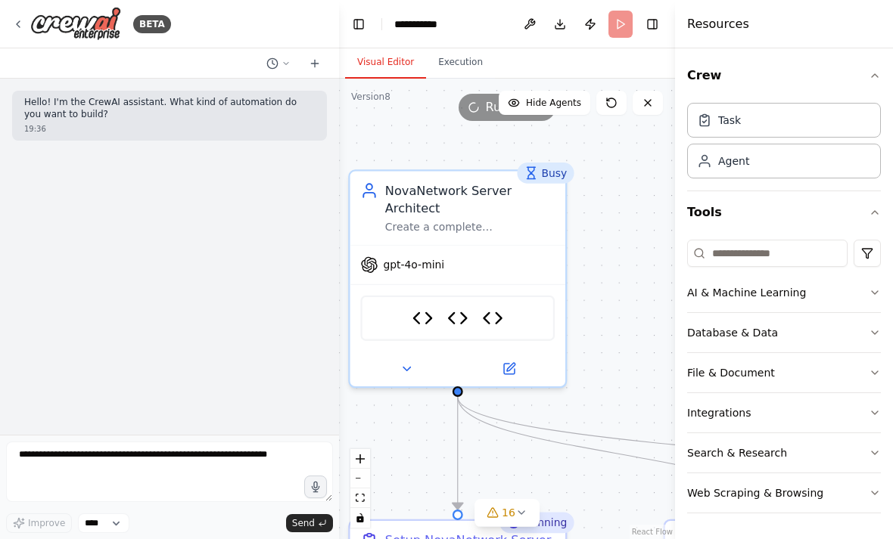
click at [428, 258] on span "gpt-4o-mini" at bounding box center [413, 265] width 61 height 14
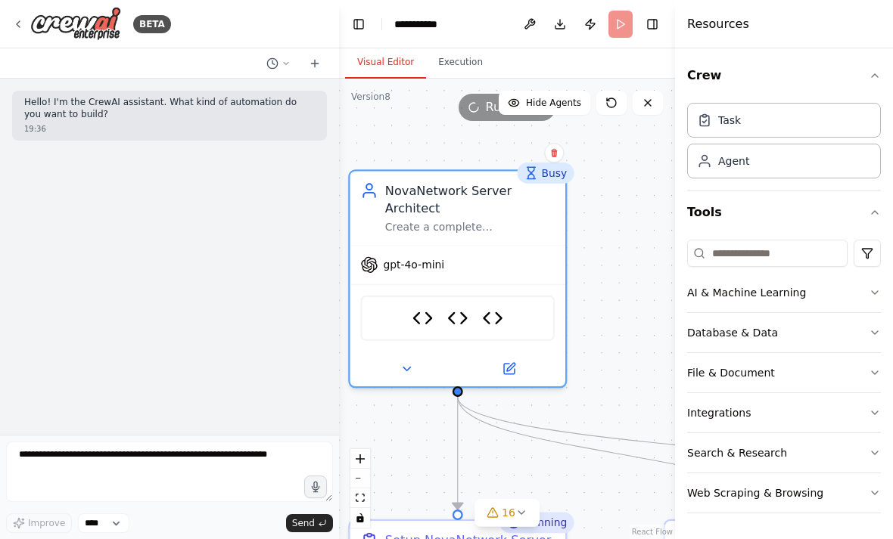
click at [418, 256] on div "gpt-4o-mini" at bounding box center [402, 264] width 84 height 17
click at [606, 259] on div ".deletable-edge-delete-btn { width: 20px; height: 20px; border: 0px solid #ffff…" at bounding box center [507, 309] width 336 height 461
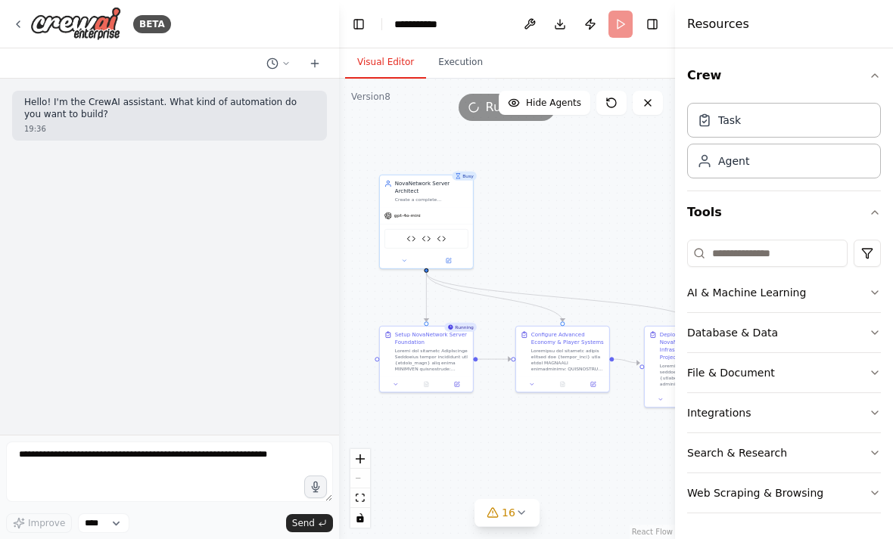
click at [17, 30] on div "BETA" at bounding box center [91, 24] width 159 height 34
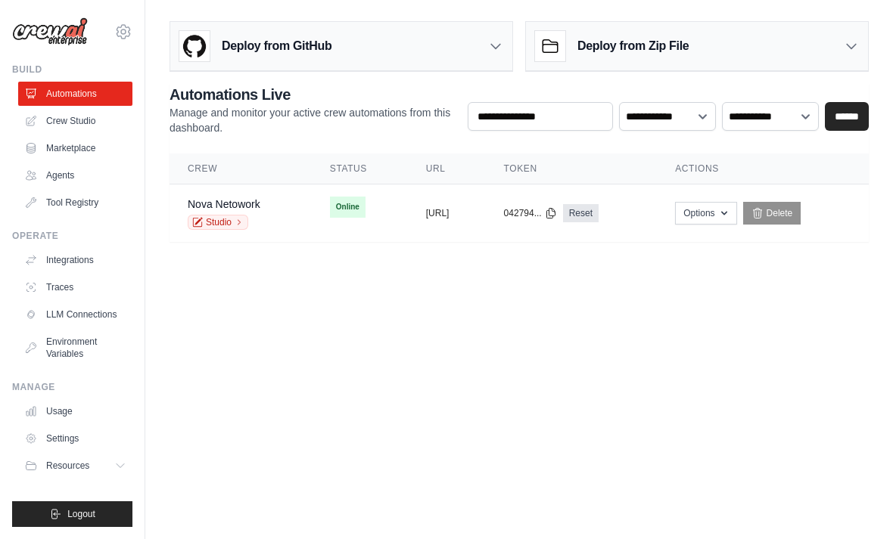
click at [430, 229] on td "copied [URL]" at bounding box center [447, 214] width 78 height 58
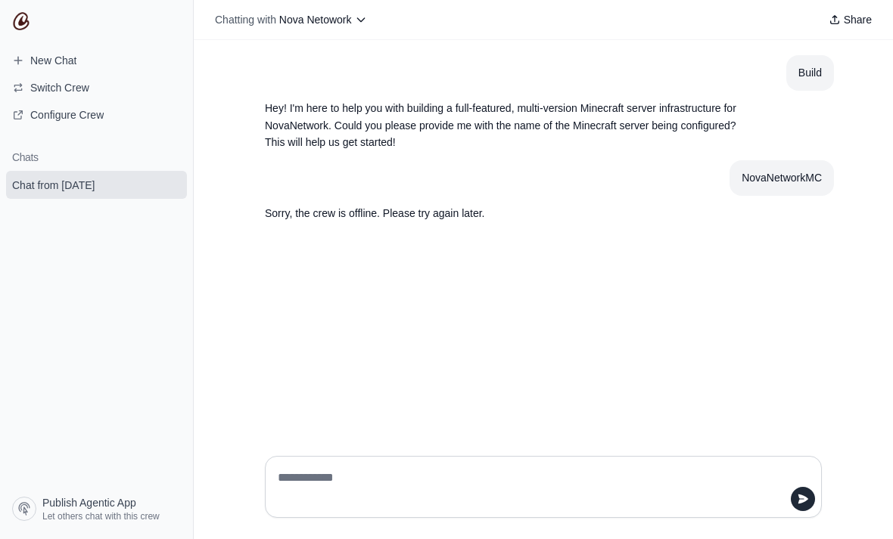
scroll to position [48, 0]
click at [634, 509] on div at bounding box center [543, 487] width 557 height 62
click at [291, 508] on textarea at bounding box center [539, 487] width 528 height 42
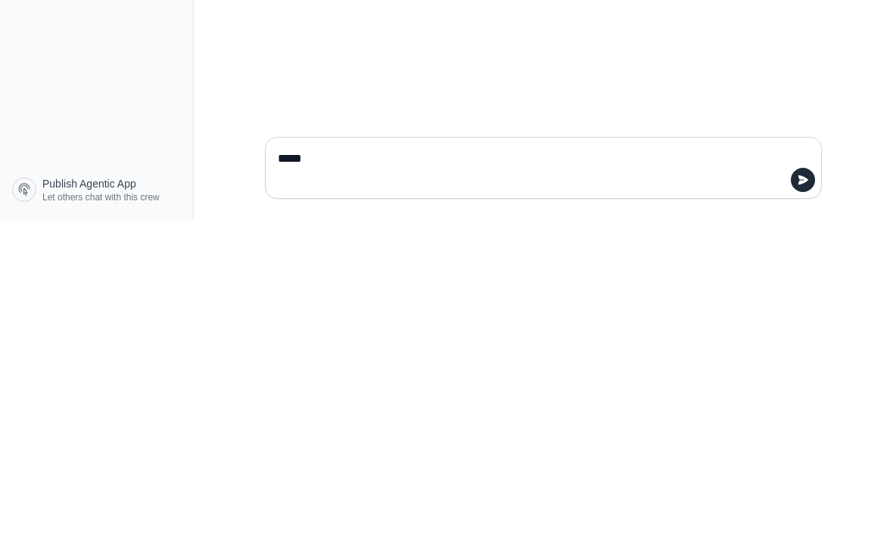
type textarea "*****"
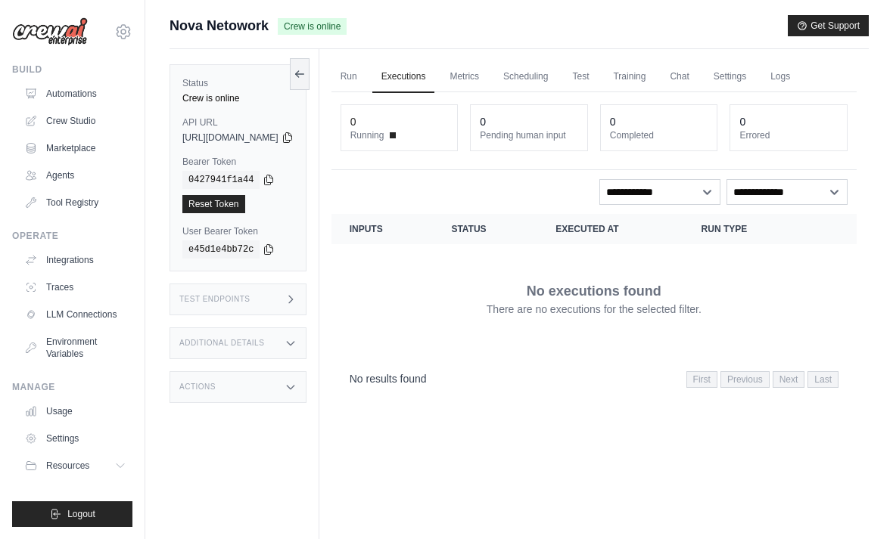
click at [366, 79] on link "Run" at bounding box center [348, 77] width 35 height 32
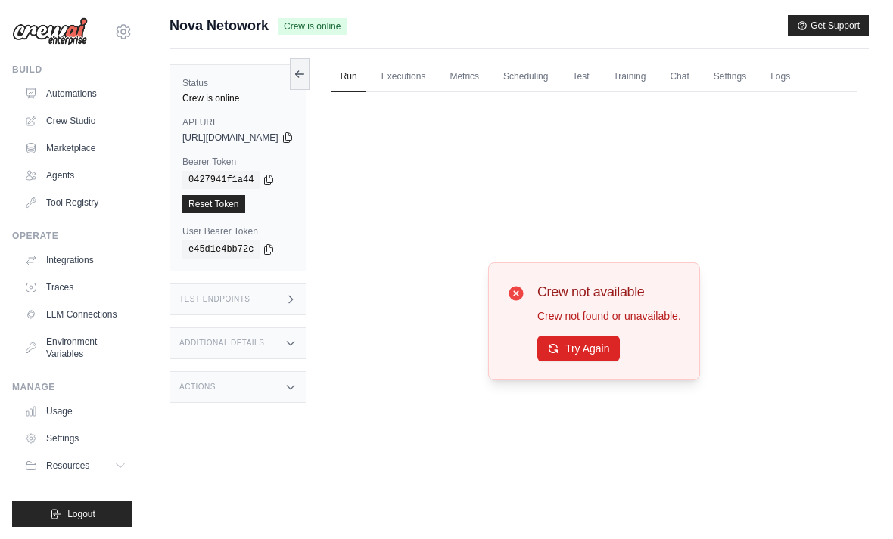
click at [608, 362] on button "Try Again" at bounding box center [578, 349] width 82 height 26
click at [601, 358] on button "Try Again" at bounding box center [578, 349] width 82 height 26
click at [604, 362] on button "Try Again" at bounding box center [578, 349] width 82 height 26
click at [608, 362] on button "Try Again" at bounding box center [578, 349] width 82 height 26
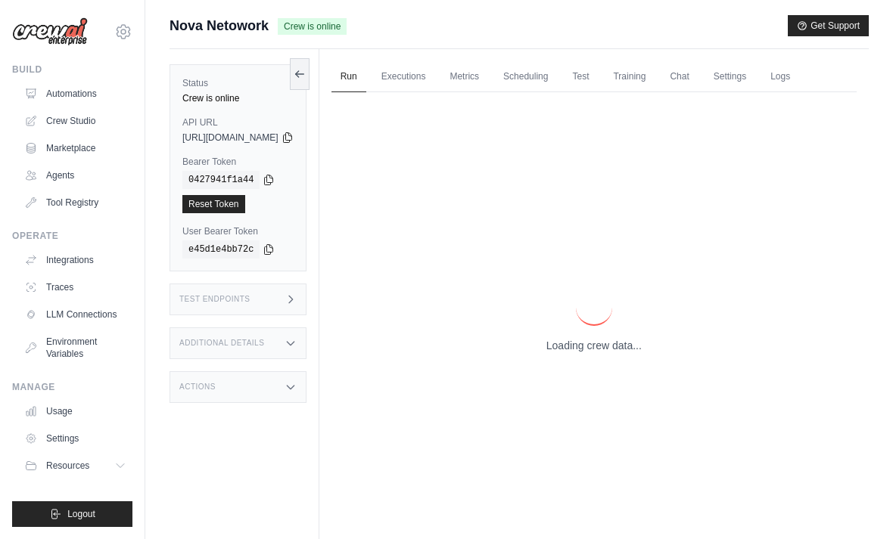
click at [608, 353] on p "Loading crew data..." at bounding box center [593, 345] width 95 height 15
click at [612, 353] on p "Loading crew data..." at bounding box center [593, 345] width 95 height 15
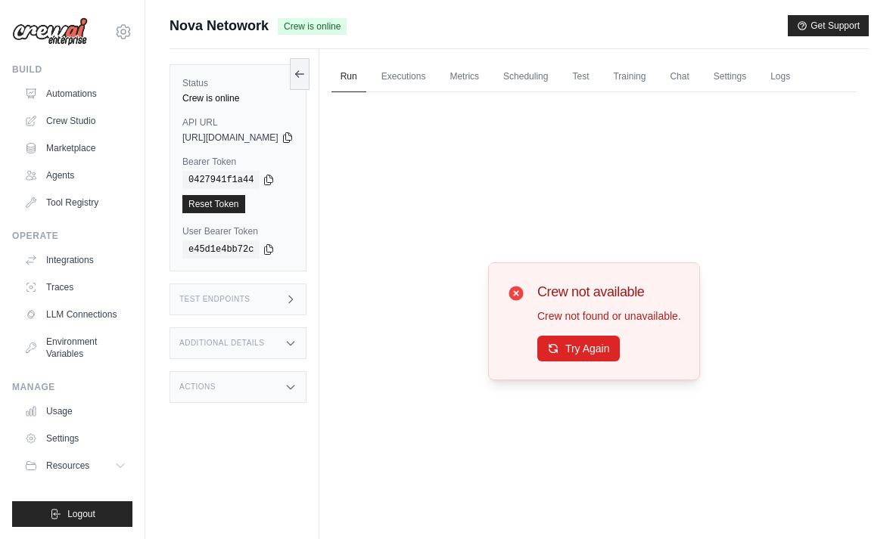
click at [599, 362] on button "Try Again" at bounding box center [578, 349] width 82 height 26
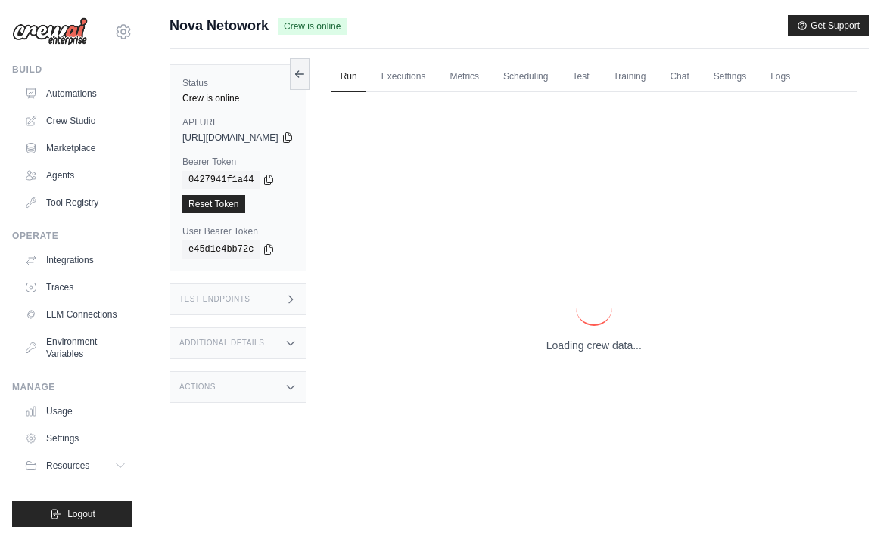
click at [598, 353] on p "Loading crew data..." at bounding box center [593, 345] width 95 height 15
click at [608, 375] on div "Loading crew data..." at bounding box center [593, 321] width 525 height 458
click at [617, 353] on p "Loading crew data..." at bounding box center [593, 345] width 95 height 15
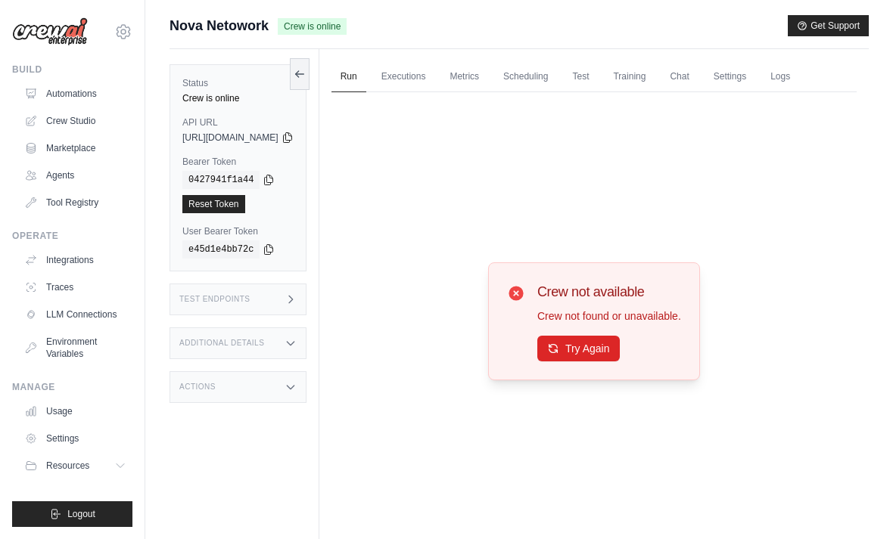
click at [617, 359] on button "Try Again" at bounding box center [578, 349] width 82 height 26
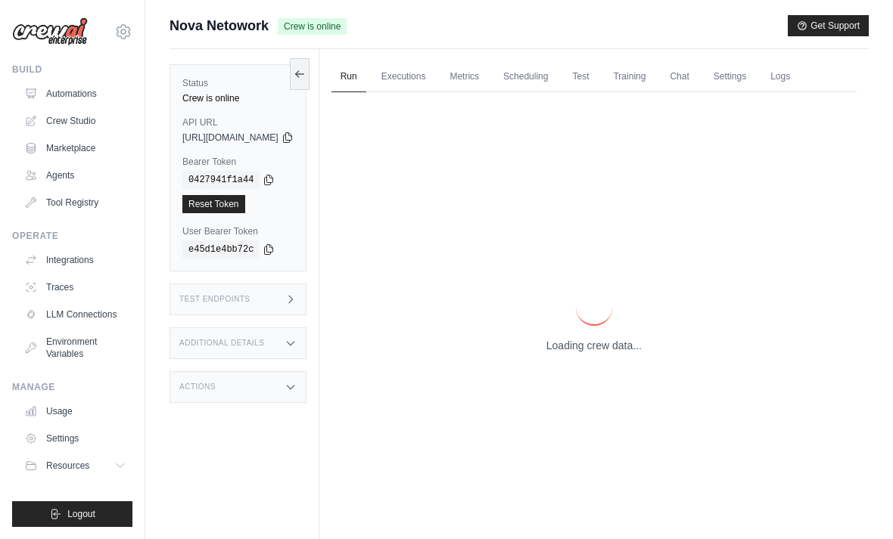
click at [611, 353] on p "Loading crew data..." at bounding box center [593, 345] width 95 height 15
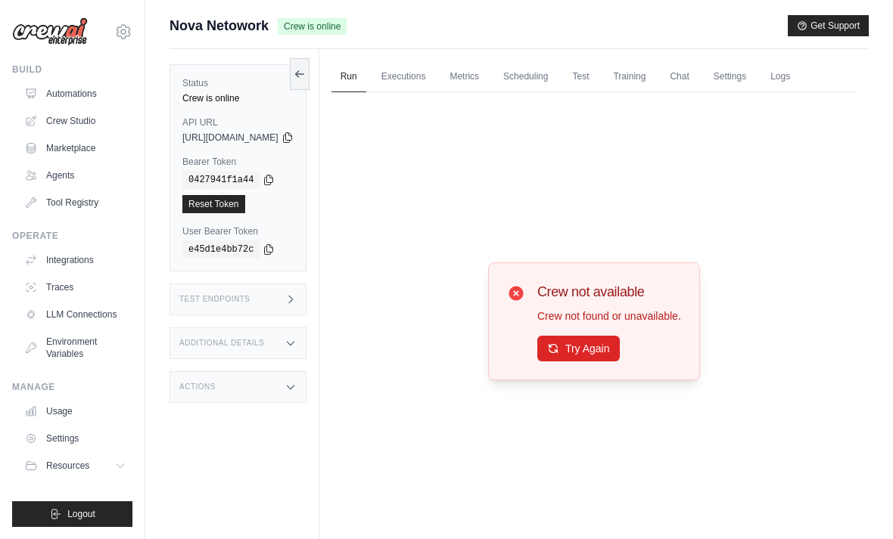
click at [604, 353] on div "Crew not available Crew not found or unavailable. Try Again" at bounding box center [609, 321] width 144 height 80
click at [602, 358] on button "Try Again" at bounding box center [578, 349] width 82 height 26
click at [595, 362] on button "Try Again" at bounding box center [578, 349] width 82 height 26
click at [608, 362] on button "Try Again" at bounding box center [578, 349] width 82 height 26
click at [620, 362] on button "Try Again" at bounding box center [578, 349] width 82 height 26
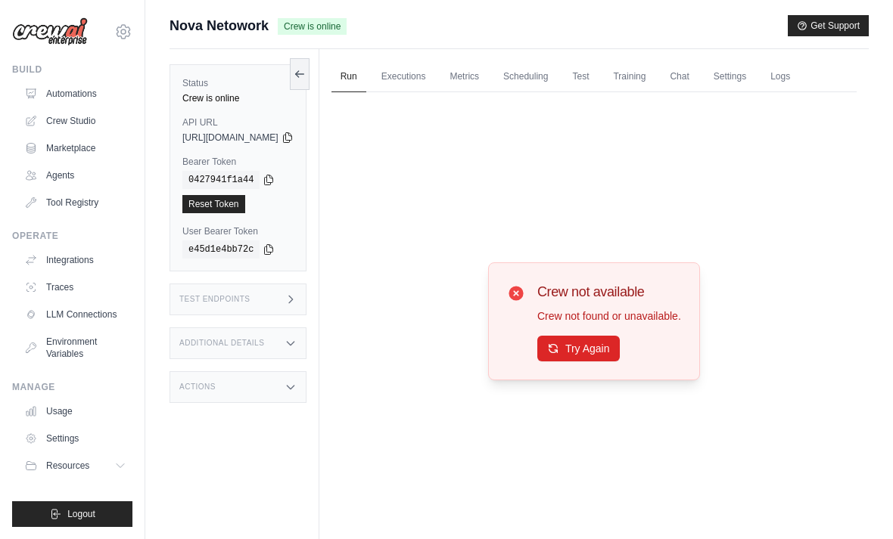
click at [856, 119] on div "Crew not available Crew not found or unavailable. Try Again" at bounding box center [593, 321] width 525 height 458
click at [435, 82] on link "Executions" at bounding box center [403, 77] width 63 height 32
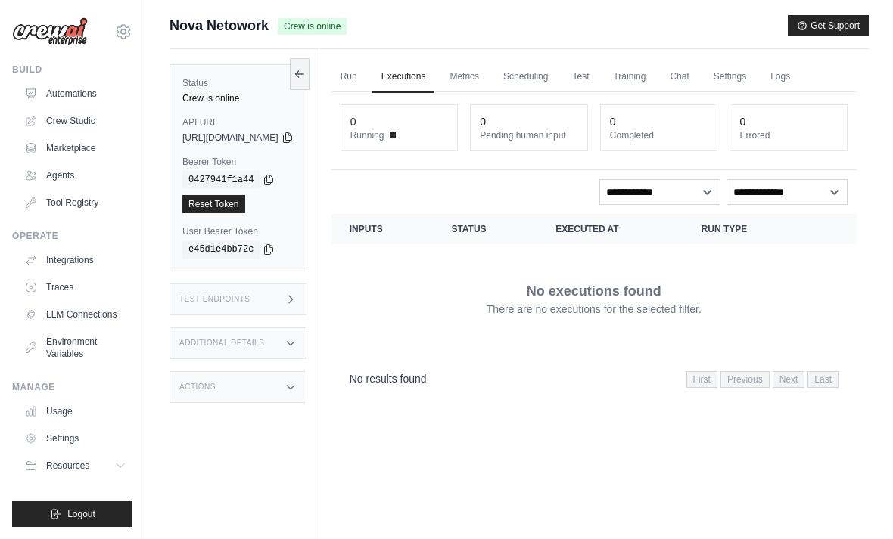
click at [366, 79] on link "Run" at bounding box center [348, 77] width 35 height 32
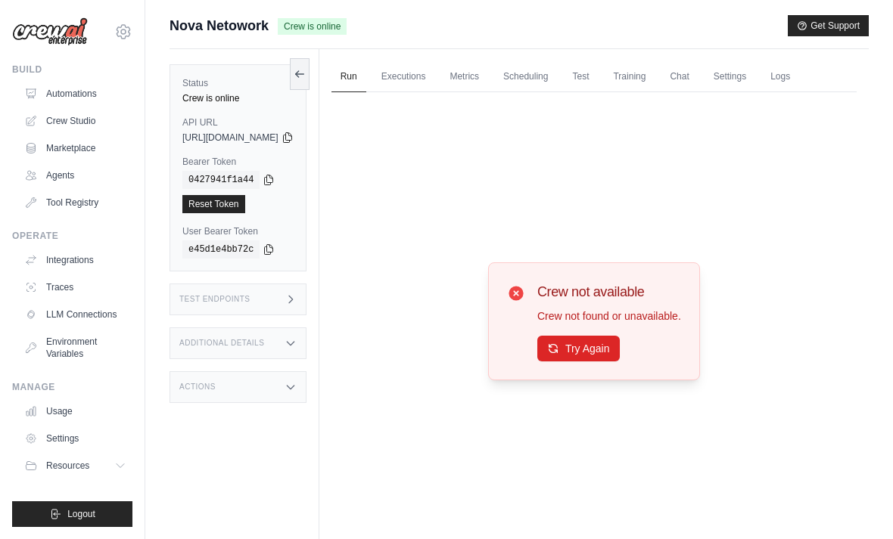
click at [597, 362] on button "Try Again" at bounding box center [578, 349] width 82 height 26
click at [586, 362] on button "Try Again" at bounding box center [578, 349] width 82 height 26
click at [598, 359] on button "Try Again" at bounding box center [578, 349] width 82 height 26
click at [600, 362] on button "Try Again" at bounding box center [578, 349] width 82 height 26
click at [607, 360] on button "Try Again" at bounding box center [578, 349] width 82 height 26
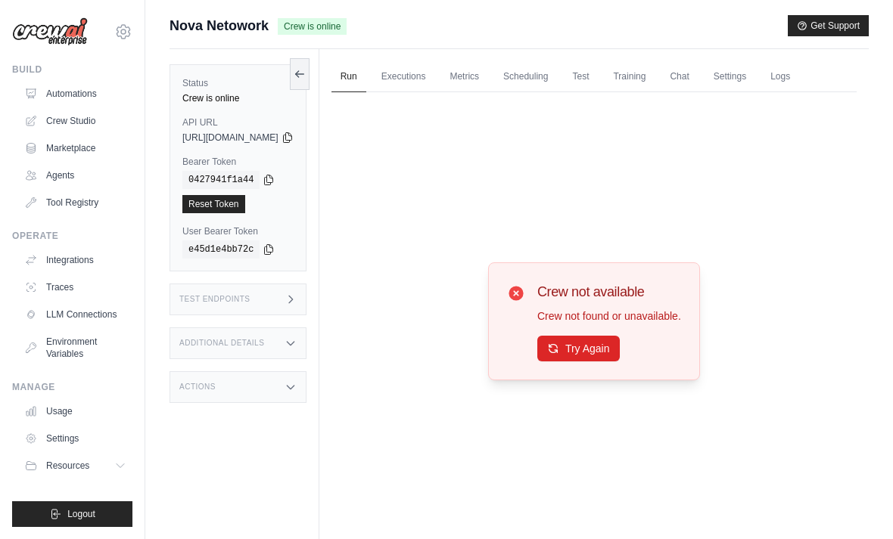
click at [620, 362] on button "Try Again" at bounding box center [578, 349] width 82 height 26
click at [601, 362] on button "Try Again" at bounding box center [578, 349] width 82 height 26
click at [611, 324] on p "Crew not found or unavailable." at bounding box center [609, 316] width 144 height 15
click at [593, 362] on button "Try Again" at bounding box center [578, 349] width 82 height 26
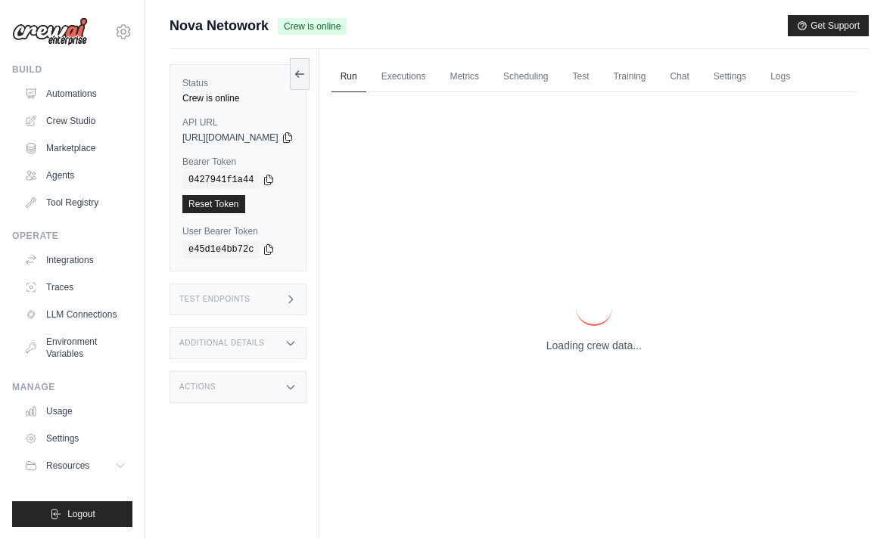
click at [592, 353] on p "Loading crew data..." at bounding box center [593, 345] width 95 height 15
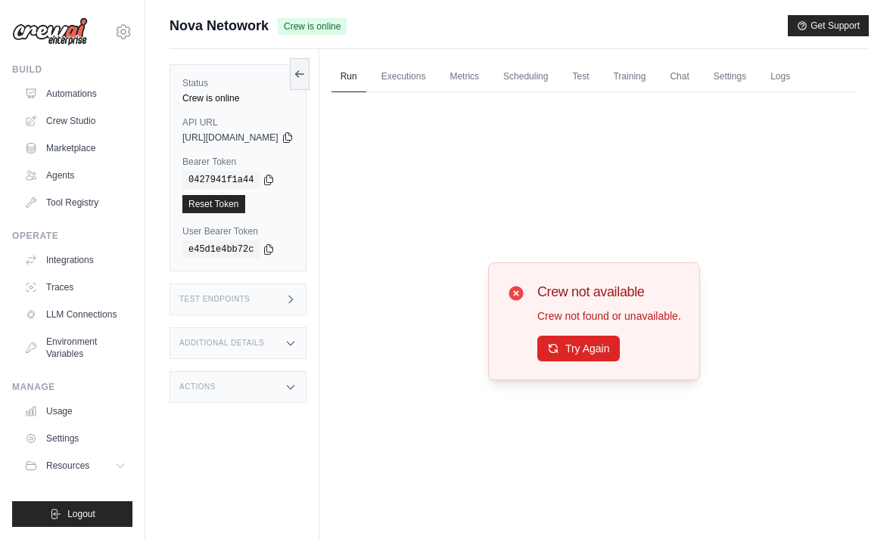
click at [603, 362] on button "Try Again" at bounding box center [578, 349] width 82 height 26
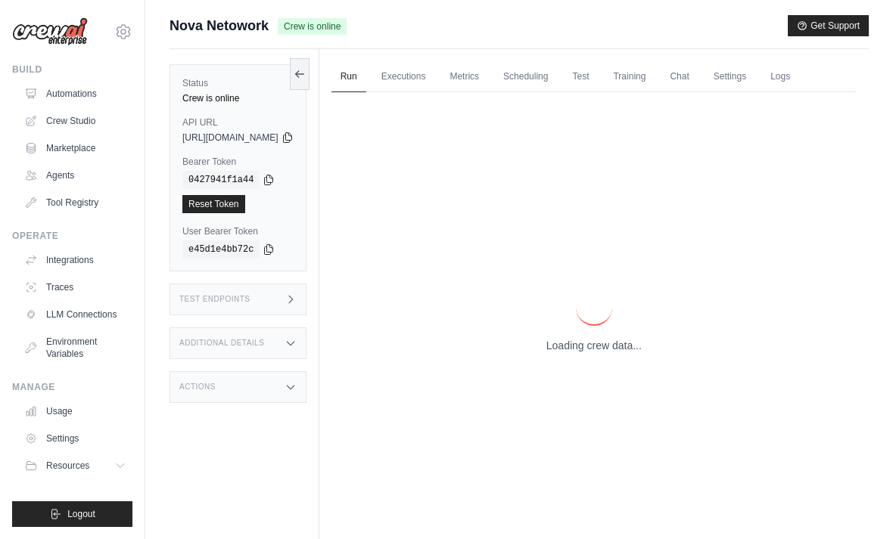
click at [603, 353] on p "Loading crew data..." at bounding box center [593, 345] width 95 height 15
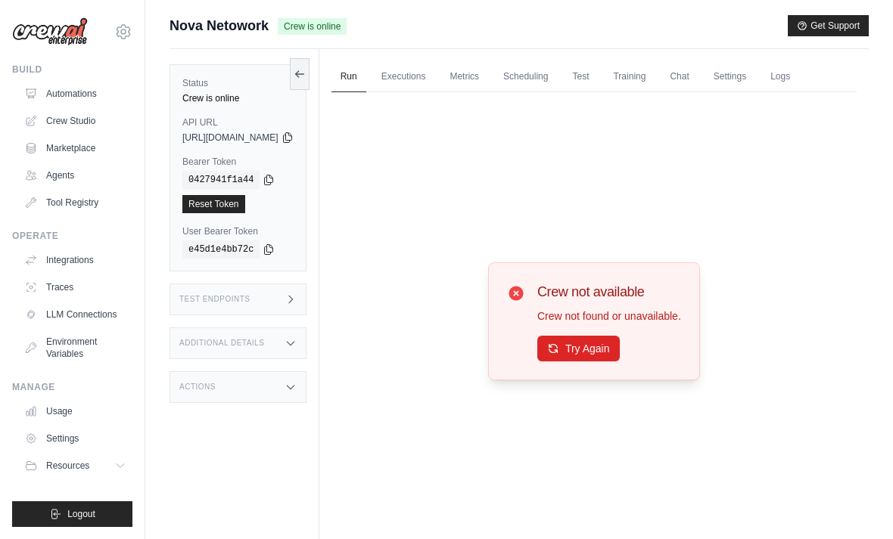
click at [606, 362] on button "Try Again" at bounding box center [578, 349] width 82 height 26
click at [654, 81] on link "Training" at bounding box center [629, 77] width 51 height 32
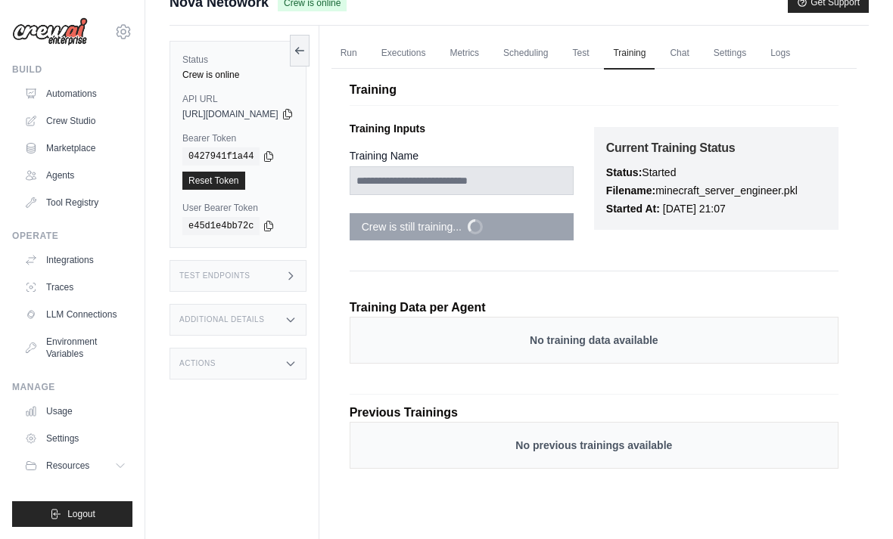
scroll to position [6, 0]
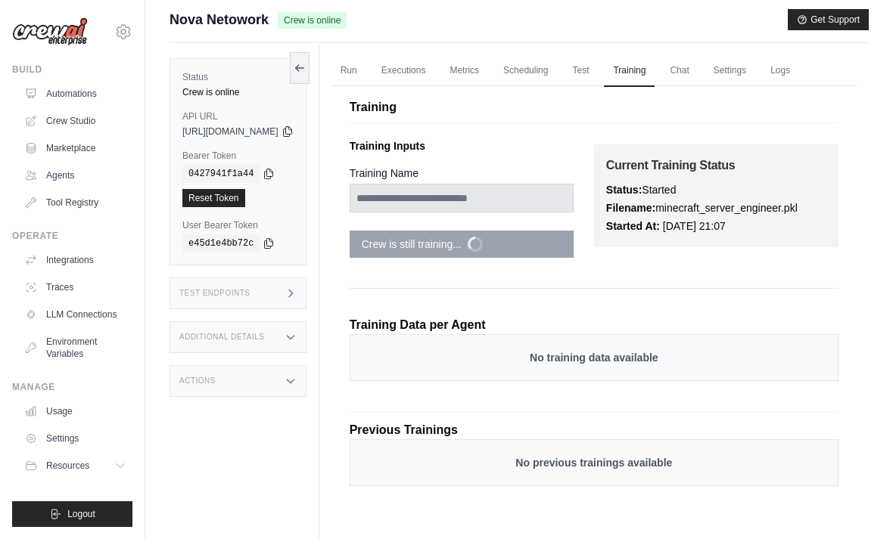
click at [755, 74] on link "Settings" at bounding box center [729, 71] width 51 height 32
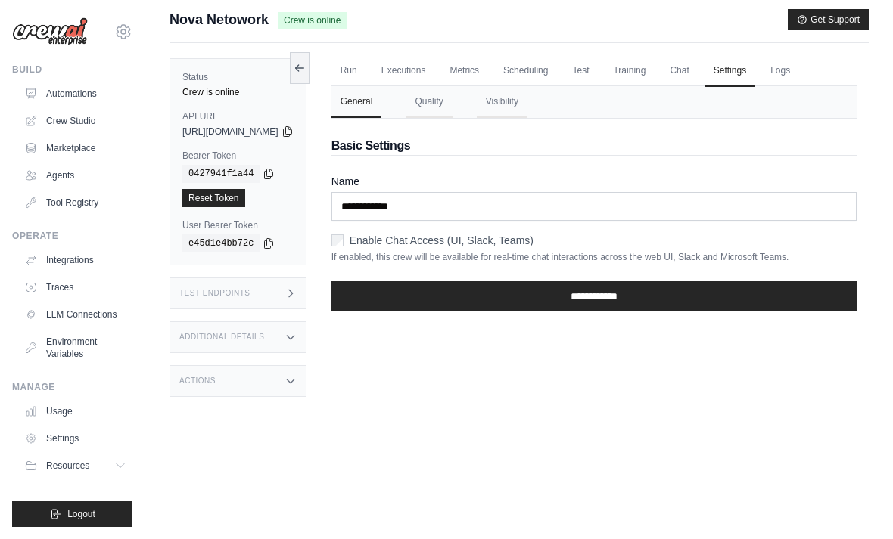
click at [698, 77] on link "Chat" at bounding box center [678, 71] width 37 height 32
click at [366, 74] on link "Run" at bounding box center [348, 71] width 35 height 32
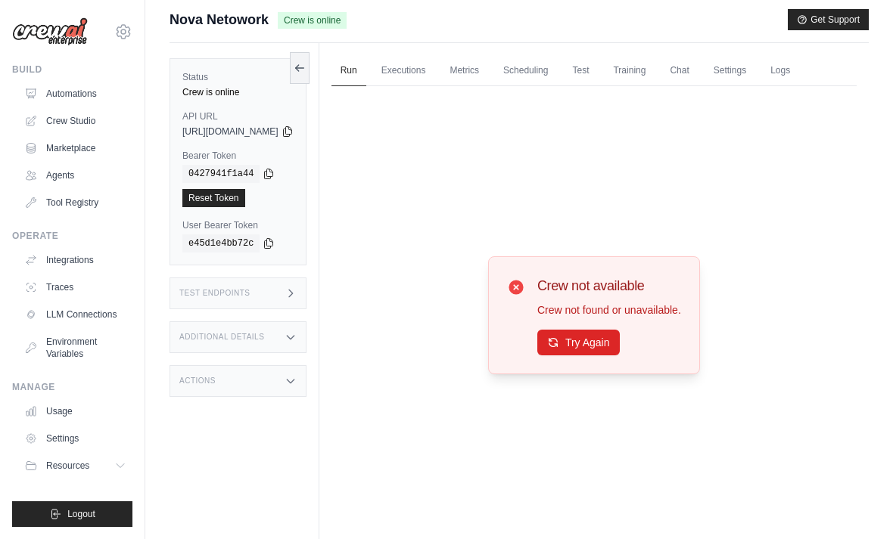
click at [606, 345] on div "Crew not available Crew not found or unavailable. Try Again" at bounding box center [609, 315] width 144 height 80
click at [610, 356] on button "Try Again" at bounding box center [578, 343] width 82 height 26
click at [599, 356] on button "Try Again" at bounding box center [578, 343] width 82 height 26
click at [609, 356] on button "Try Again" at bounding box center [578, 343] width 82 height 26
click at [605, 356] on button "Try Again" at bounding box center [578, 343] width 82 height 26
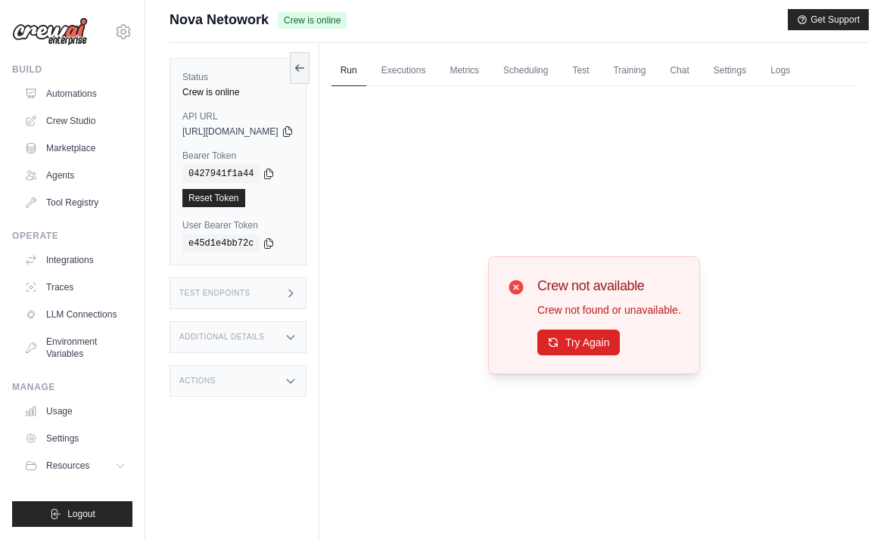
click at [582, 347] on div "Crew not available Crew not found or unavailable. Try Again" at bounding box center [609, 315] width 144 height 80
click at [589, 356] on button "Try Again" at bounding box center [578, 343] width 82 height 26
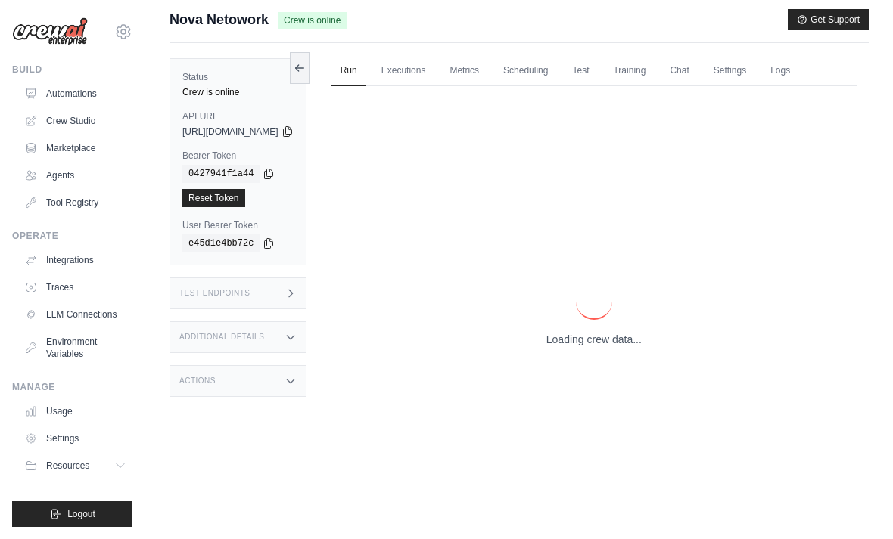
click at [589, 347] on p "Loading crew data..." at bounding box center [593, 339] width 95 height 15
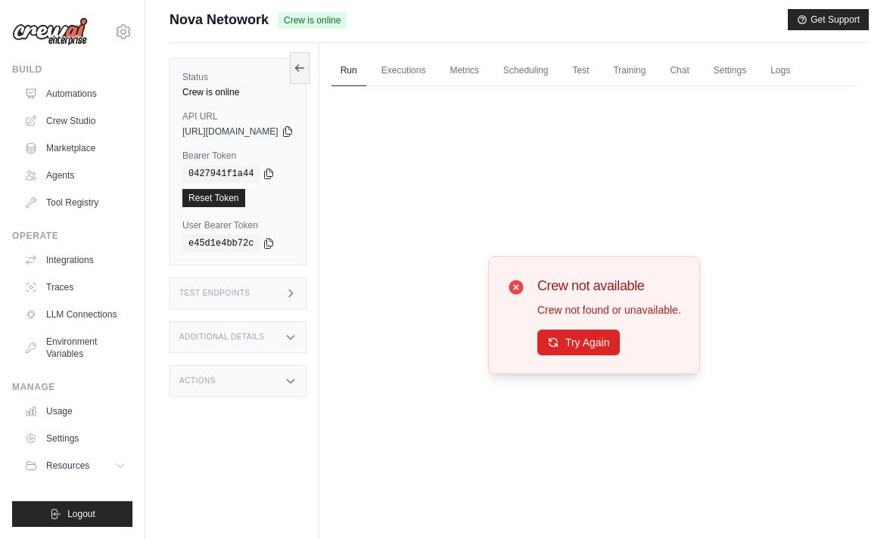
click at [601, 356] on button "Try Again" at bounding box center [578, 343] width 82 height 26
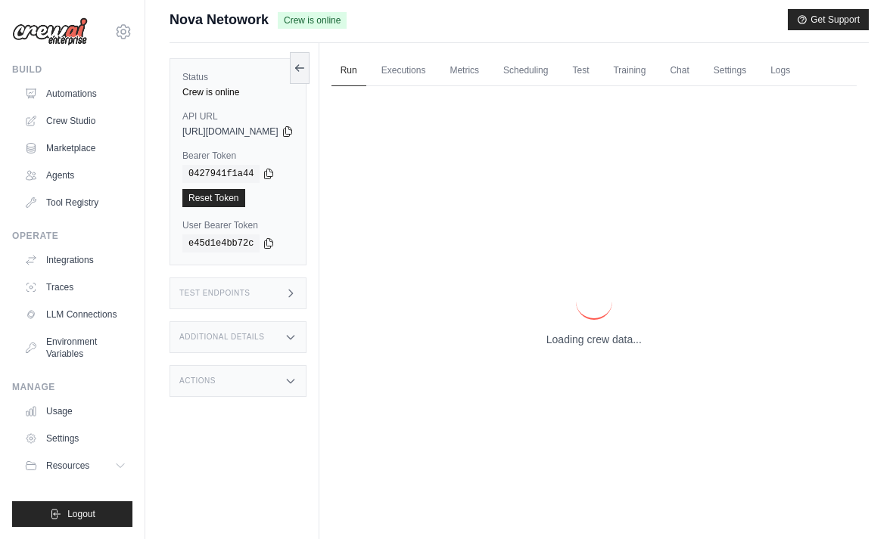
click at [611, 347] on p "Loading crew data..." at bounding box center [593, 339] width 95 height 15
click at [608, 347] on div "Loading crew data..." at bounding box center [593, 316] width 95 height 64
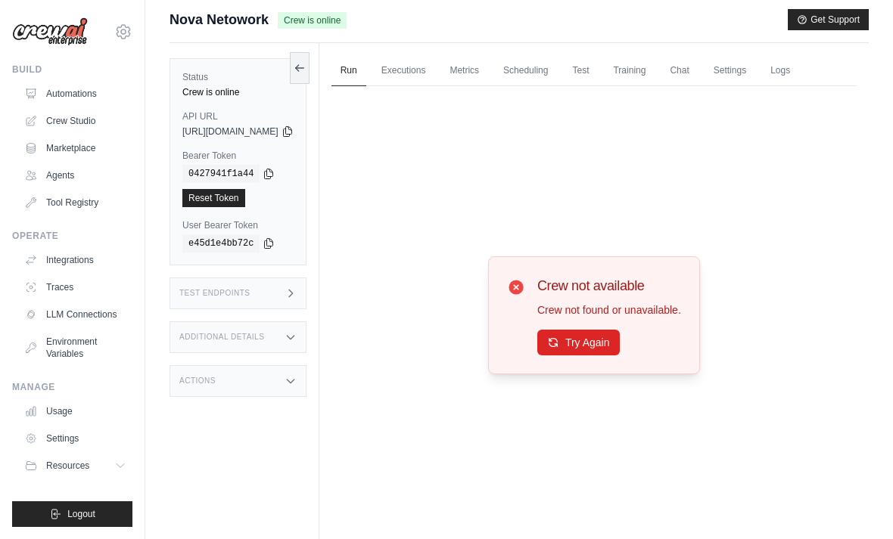
click at [598, 350] on div "Try Again" at bounding box center [609, 343] width 144 height 26
click at [595, 348] on div "Crew not available Crew not found or unavailable. Try Again" at bounding box center [609, 315] width 144 height 80
click at [597, 347] on div "Crew not available Crew not found or unavailable. Try Again" at bounding box center [609, 315] width 144 height 80
click at [73, 95] on link "Automations" at bounding box center [75, 94] width 114 height 24
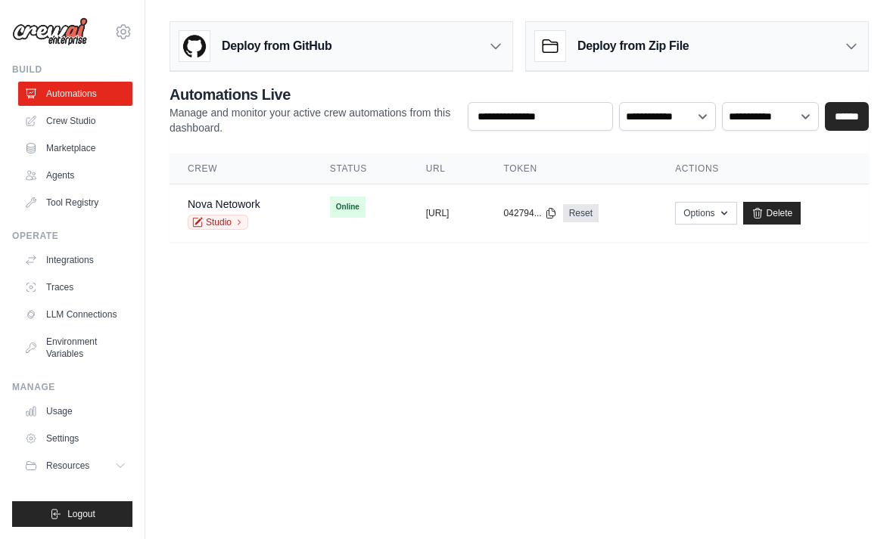
click at [723, 207] on button "Options" at bounding box center [705, 213] width 61 height 23
click at [492, 437] on body "luca.big06@gmail.com Settings Build Automations Crew Studio" at bounding box center [446, 269] width 893 height 539
click at [312, 228] on td "Online" at bounding box center [360, 207] width 96 height 45
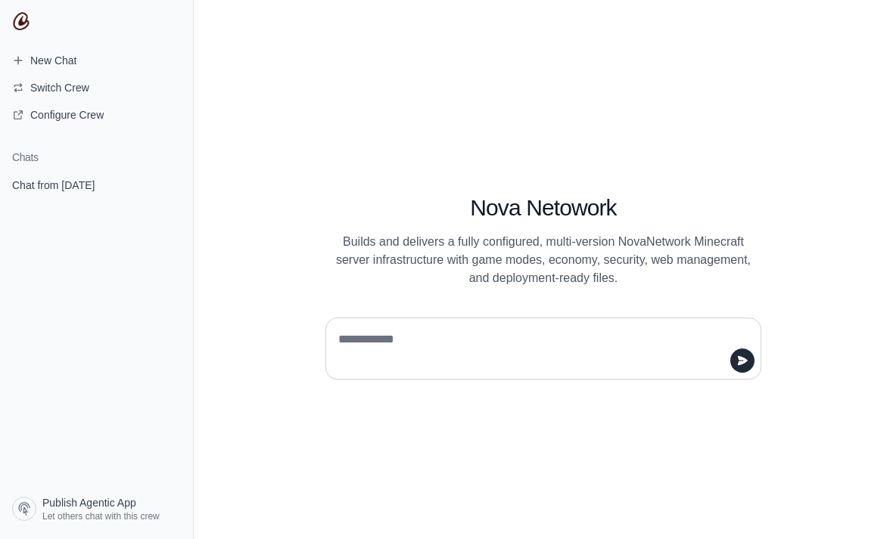
click at [166, 185] on icon "submit" at bounding box center [172, 185] width 12 height 12
click at [454, 369] on textarea at bounding box center [538, 349] width 407 height 42
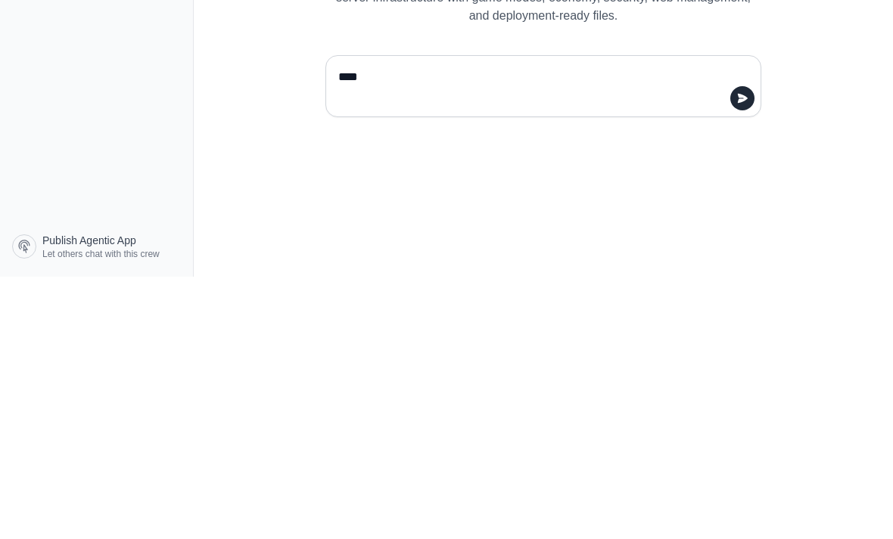
type textarea "*****"
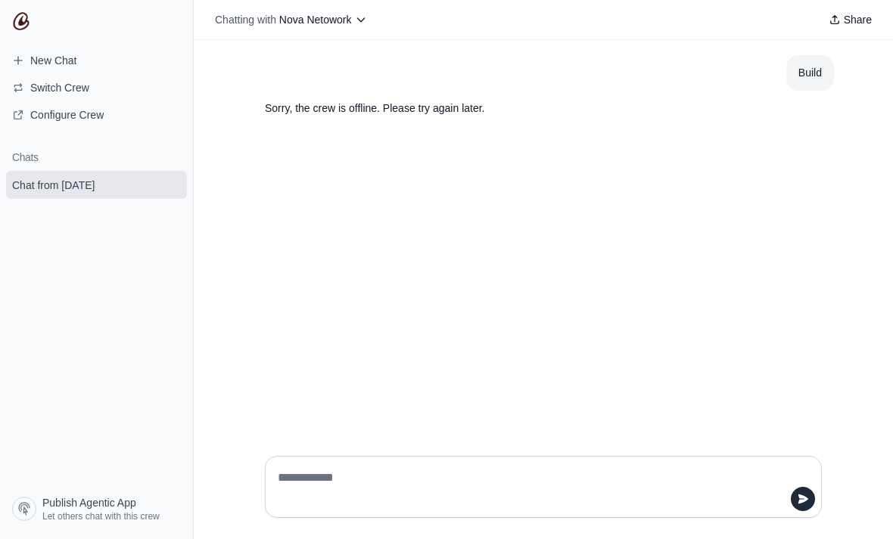
click at [176, 176] on button "submit" at bounding box center [172, 185] width 18 height 18
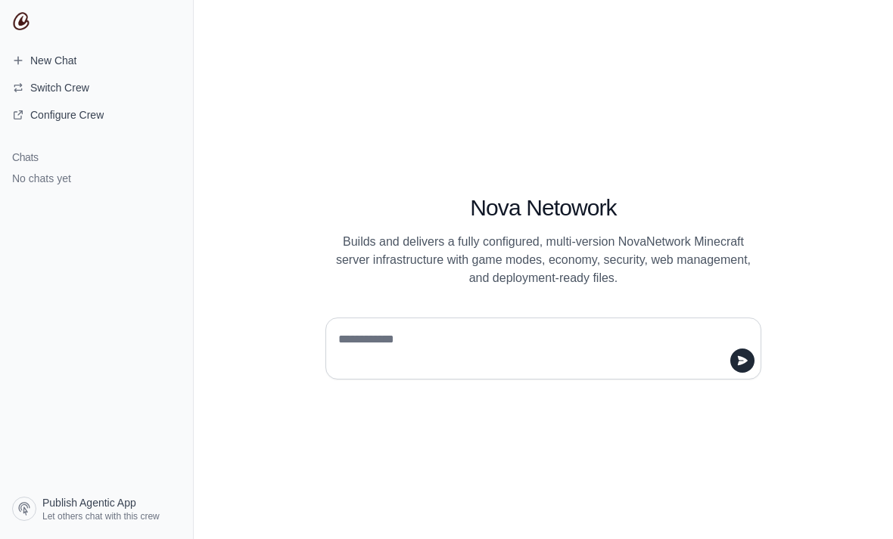
click at [459, 417] on div "Nova Netowork Builds and delivers a fully configured, multi-version NovaNetwork…" at bounding box center [543, 269] width 699 height 539
click at [480, 406] on div "Nova Netowork Builds and delivers a fully configured, multi-version NovaNetwork…" at bounding box center [543, 269] width 699 height 539
click at [412, 421] on div "Nova Netowork Builds and delivers a fully configured, multi-version NovaNetwork…" at bounding box center [543, 269] width 699 height 539
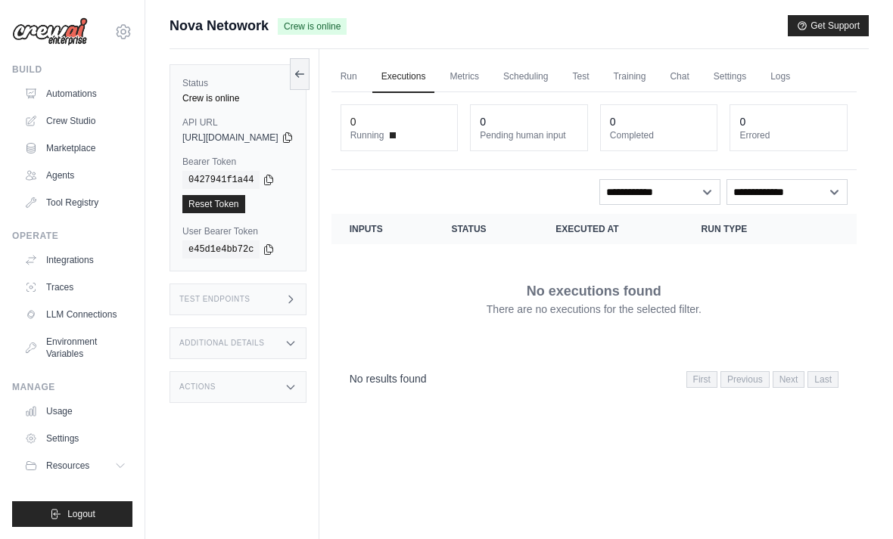
click at [409, 61] on div "Run Executions Metrics Scheduling Test Training Chat Settings Logs 0 Running 0 …" at bounding box center [593, 318] width 549 height 539
click at [366, 63] on link "Run" at bounding box center [348, 77] width 35 height 32
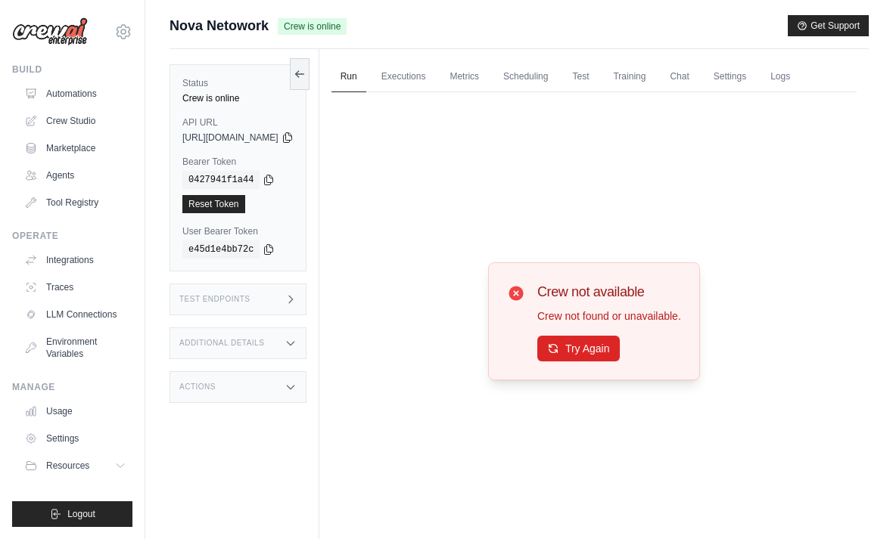
click at [589, 362] on button "Try Again" at bounding box center [578, 349] width 82 height 26
click at [435, 82] on link "Executions" at bounding box center [403, 77] width 63 height 32
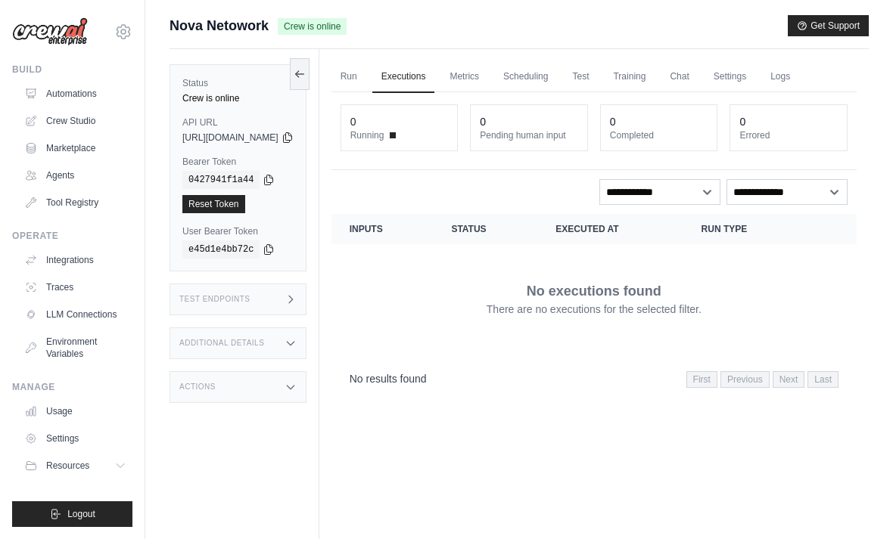
click at [366, 79] on link "Run" at bounding box center [348, 77] width 35 height 32
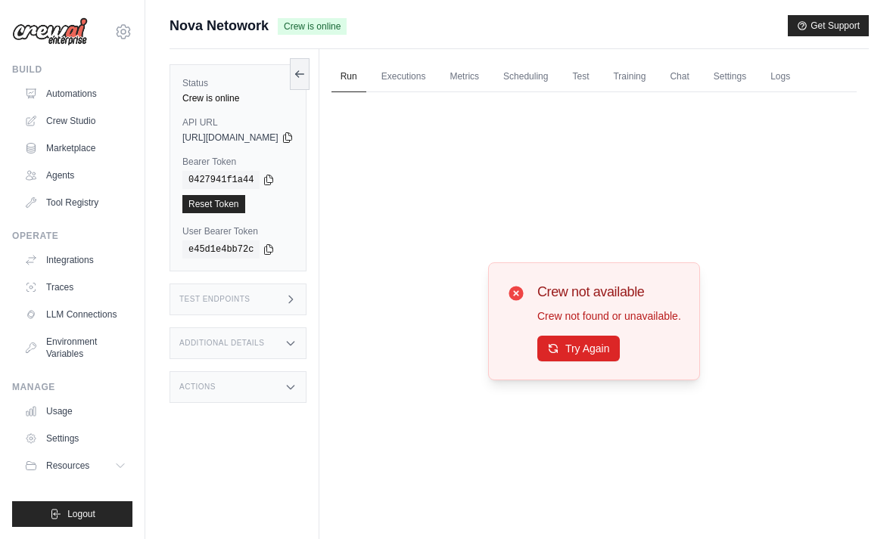
click at [589, 362] on button "Try Again" at bounding box center [578, 349] width 82 height 26
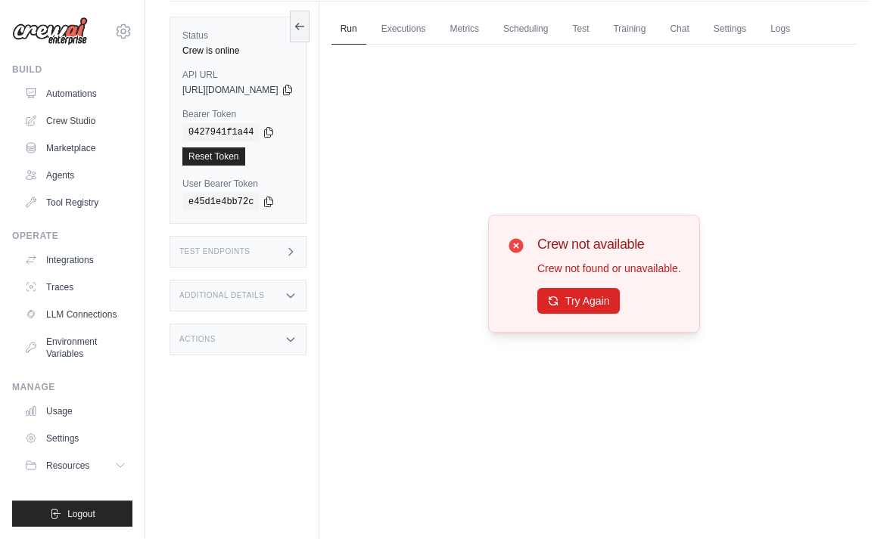
scroll to position [44, 0]
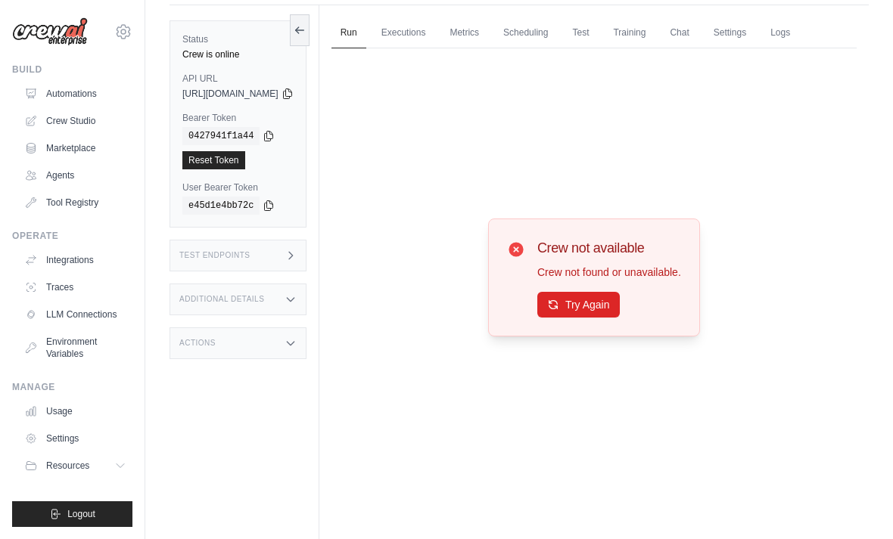
click at [306, 270] on div "Test Endpoints" at bounding box center [237, 256] width 137 height 32
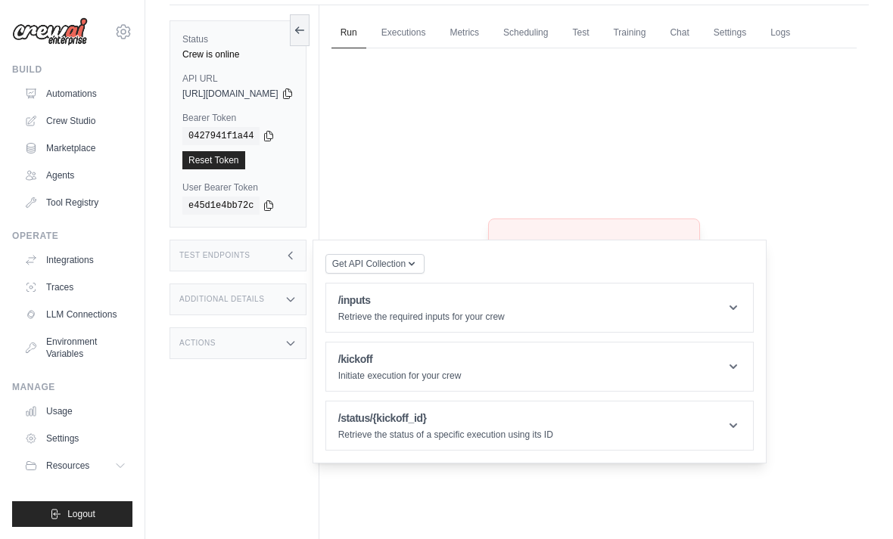
click at [419, 368] on div "/kickoff Initiate execution for your crew" at bounding box center [399, 367] width 123 height 30
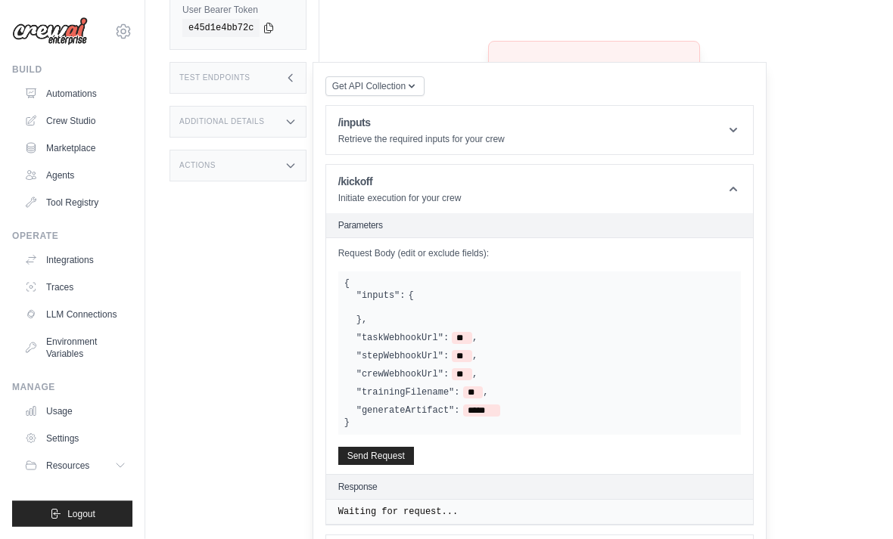
scroll to position [220, 0]
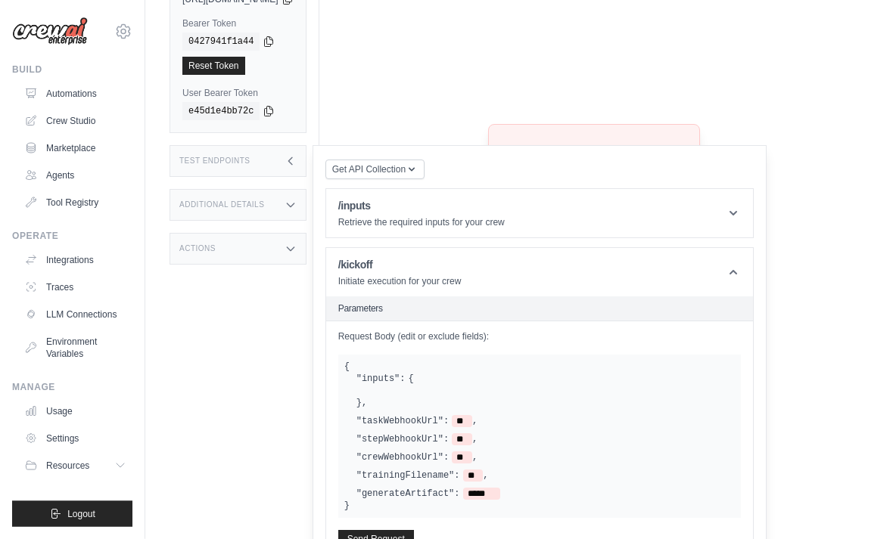
click at [461, 273] on div "/kickoff Initiate execution for your crew" at bounding box center [399, 273] width 123 height 30
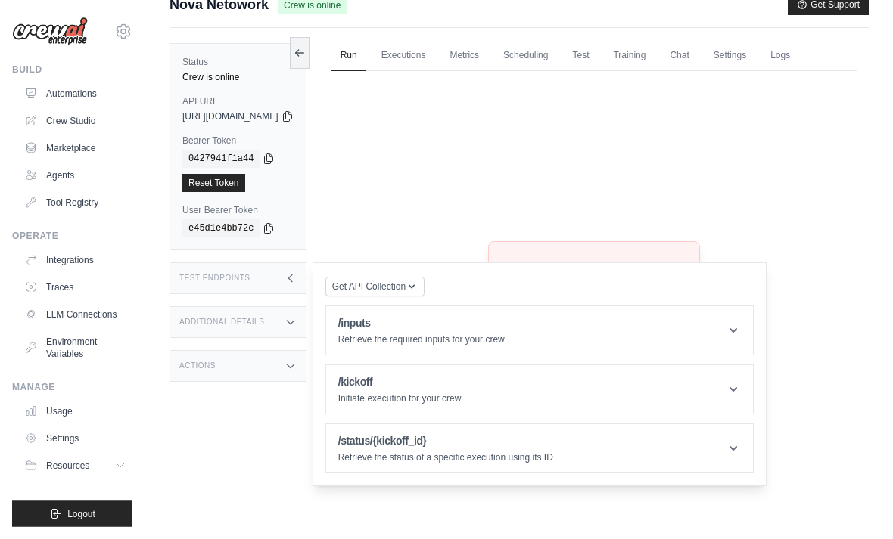
click at [406, 281] on span "Get API Collection" at bounding box center [368, 287] width 73 height 12
click at [418, 287] on icon "button" at bounding box center [412, 287] width 12 height 12
click at [306, 278] on div "Test Endpoints" at bounding box center [237, 279] width 137 height 32
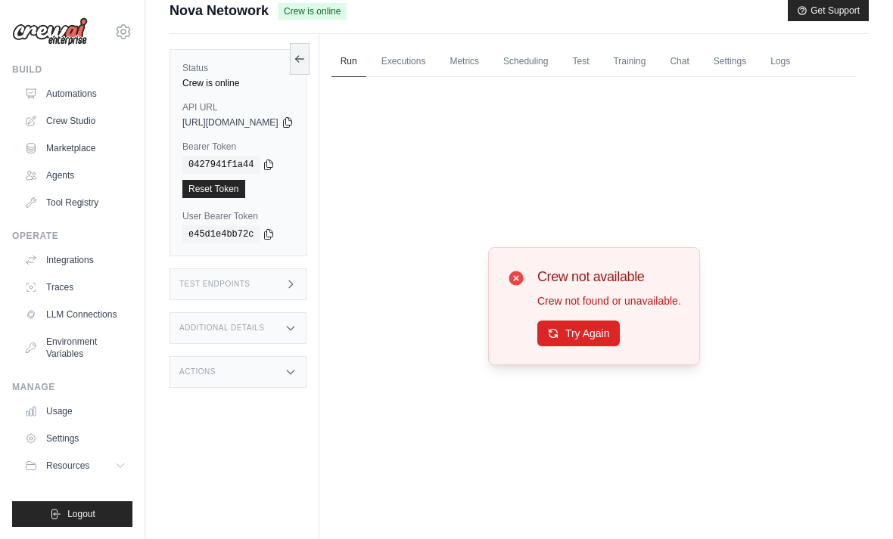
scroll to position [16, 0]
click at [619, 346] on button "Try Again" at bounding box center [578, 333] width 82 height 26
click at [598, 346] on button "Try Again" at bounding box center [578, 333] width 82 height 26
click at [602, 346] on button "Try Again" at bounding box center [578, 333] width 82 height 26
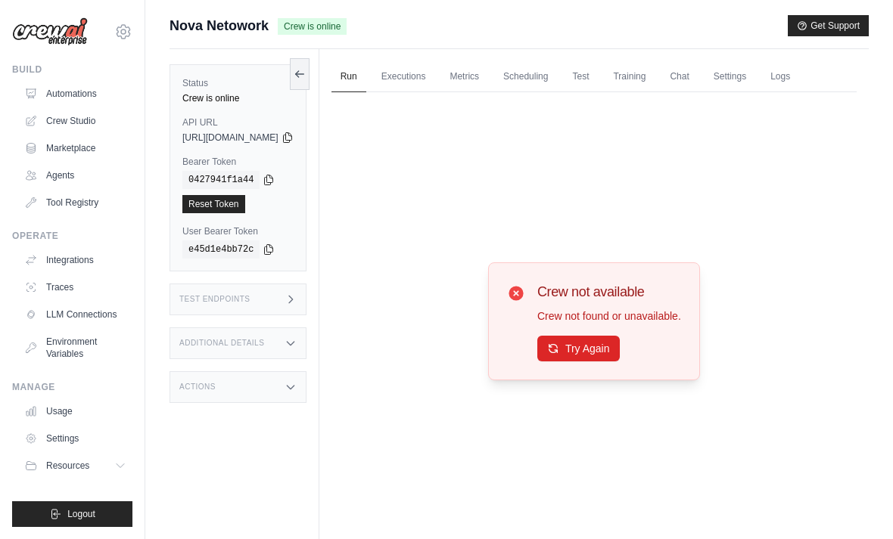
scroll to position [1, 0]
click at [435, 72] on link "Executions" at bounding box center [403, 77] width 63 height 32
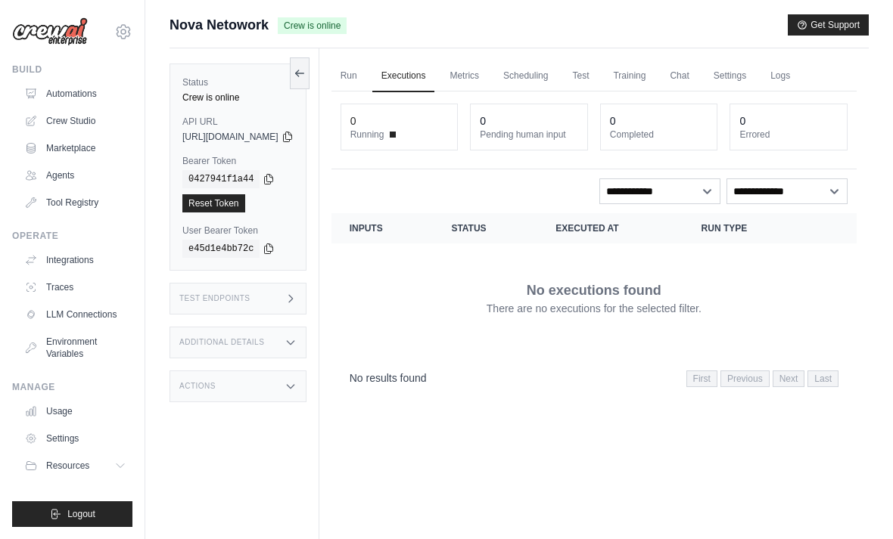
click at [654, 72] on link "Training" at bounding box center [629, 77] width 51 height 32
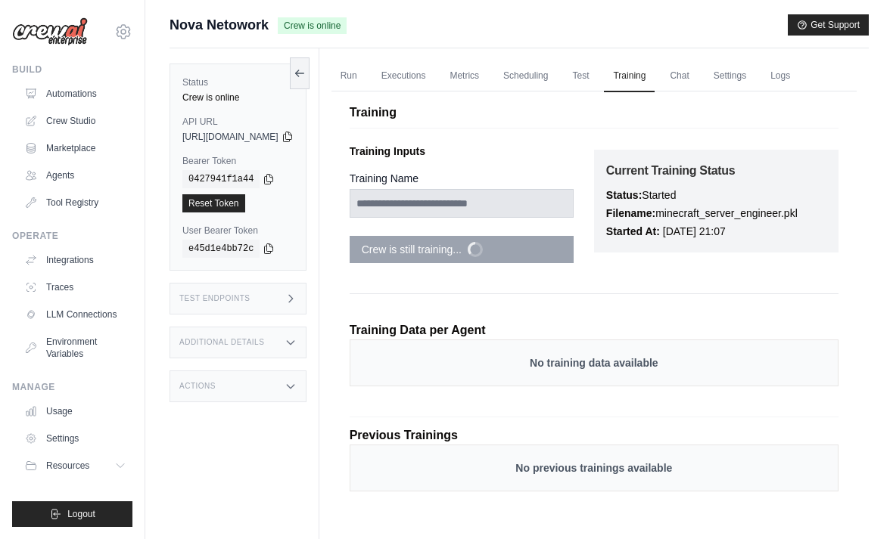
click at [755, 68] on link "Settings" at bounding box center [729, 77] width 51 height 32
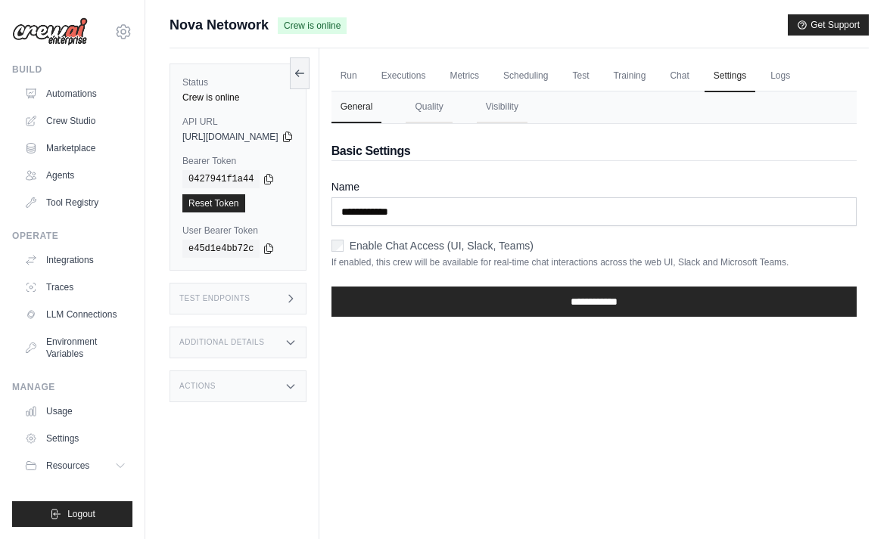
click at [799, 74] on link "Logs" at bounding box center [780, 77] width 38 height 32
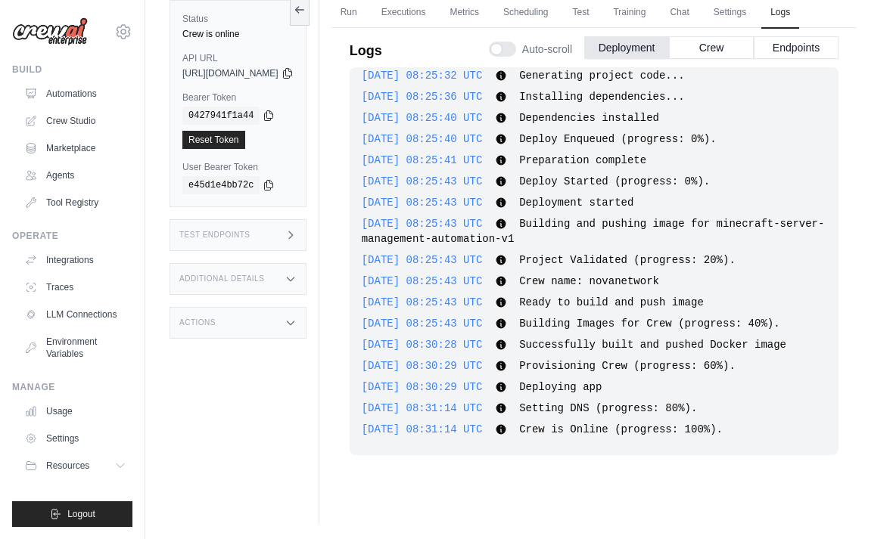
scroll to position [2673, 0]
click at [713, 57] on button "Crew" at bounding box center [711, 47] width 85 height 23
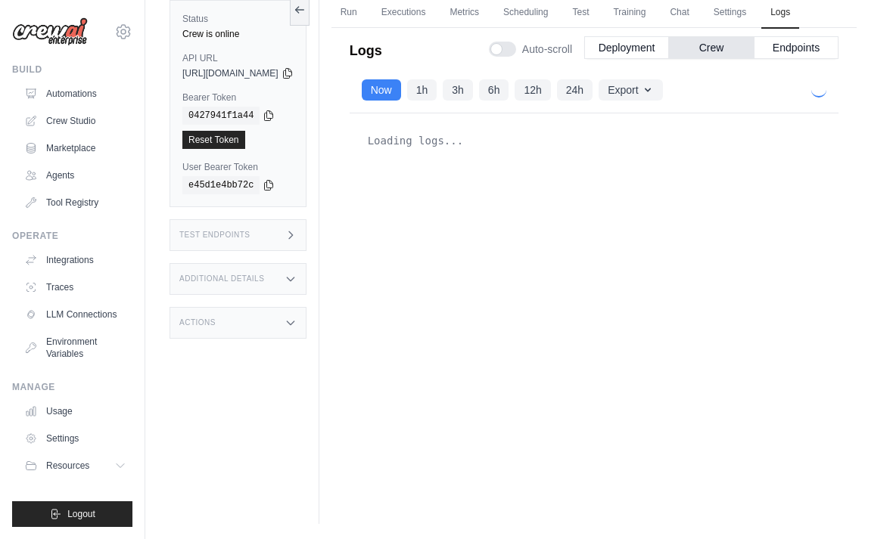
click at [756, 90] on div "Now 1h 3h 6h 12h 24h Export Export as JSON Export as CSV" at bounding box center [594, 90] width 489 height 46
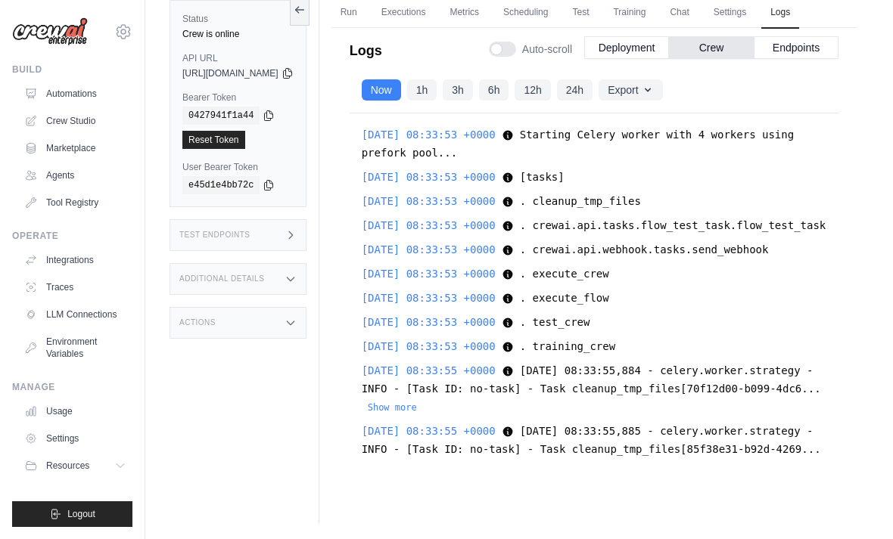
scroll to position [0, 0]
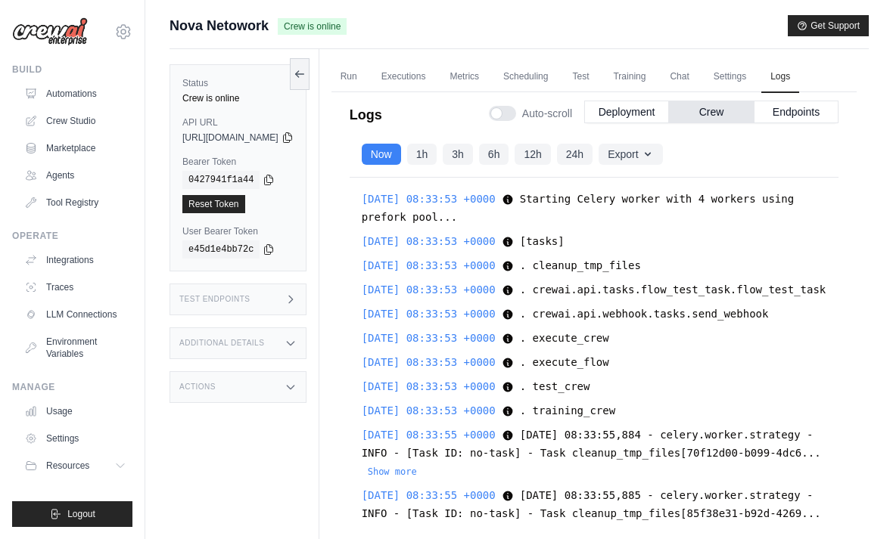
click at [796, 113] on button "Endpoints" at bounding box center [796, 112] width 85 height 23
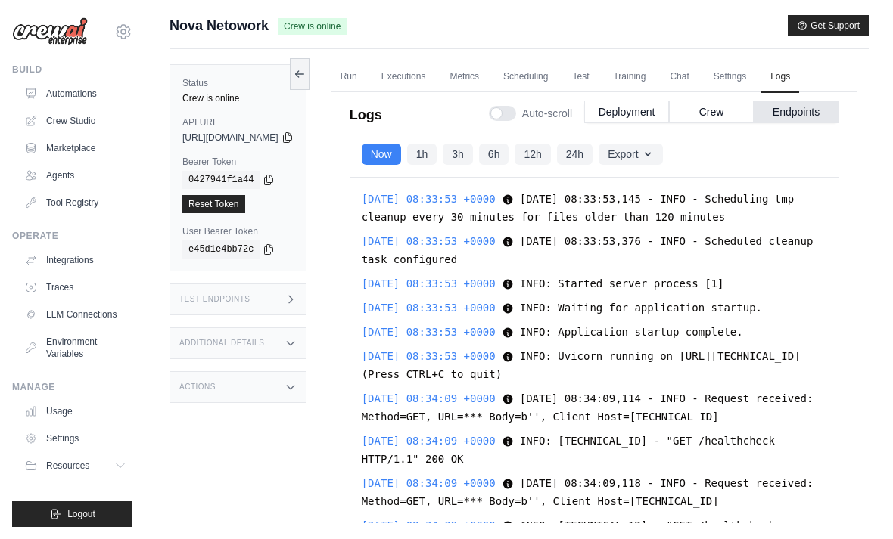
click at [366, 77] on link "Run" at bounding box center [348, 77] width 35 height 32
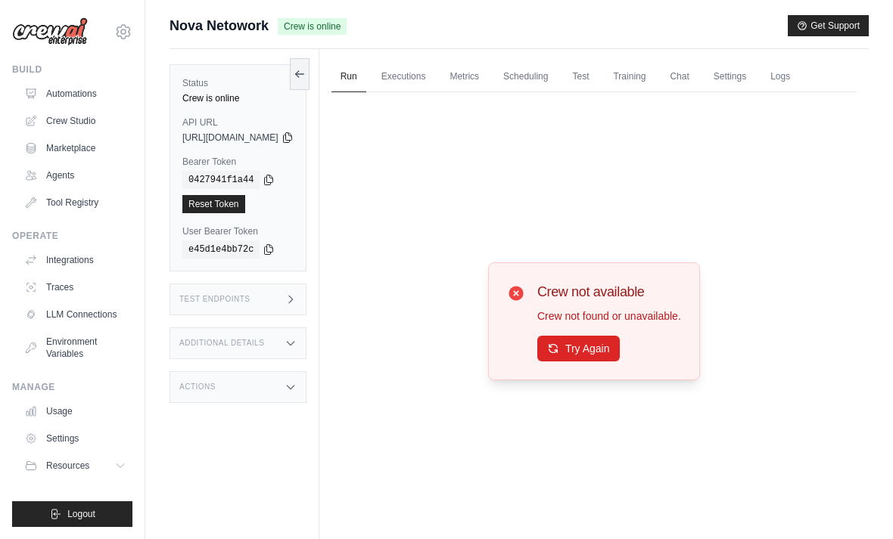
click at [615, 362] on button "Try Again" at bounding box center [578, 349] width 82 height 26
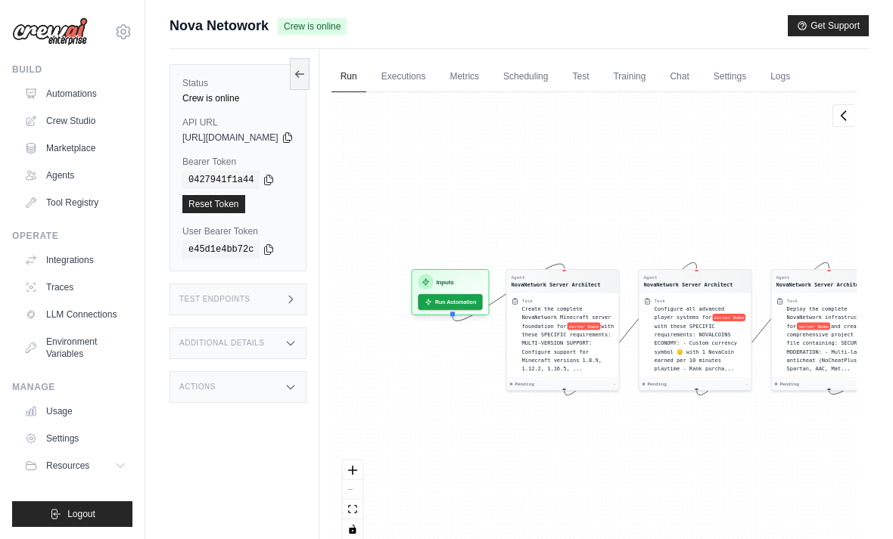
click at [481, 307] on button "Run Automation" at bounding box center [450, 302] width 64 height 16
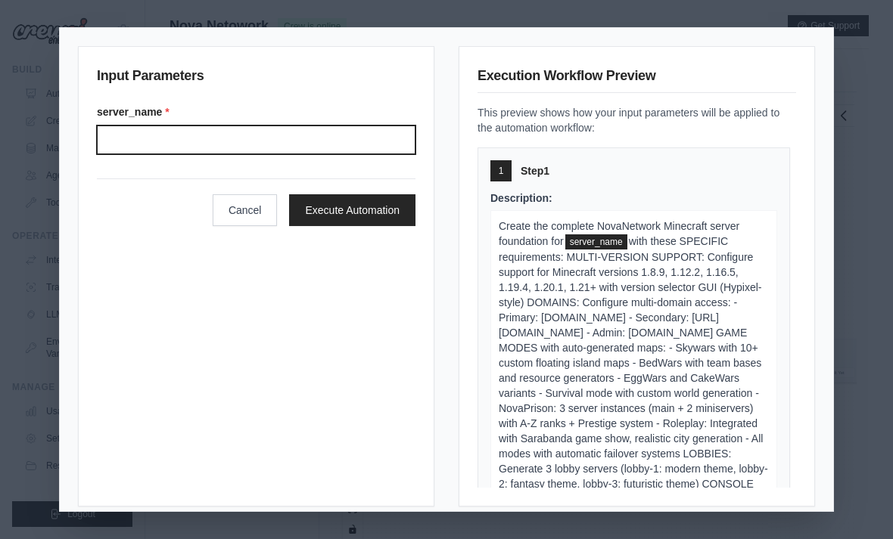
click at [345, 130] on input "server_name *" at bounding box center [256, 140] width 319 height 29
type input "**********"
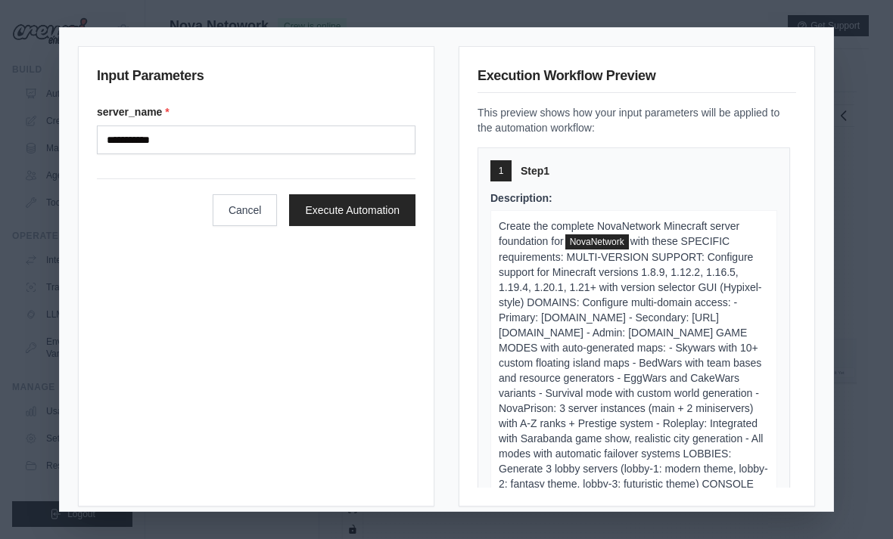
click at [364, 197] on button "Execute Automation" at bounding box center [352, 210] width 126 height 32
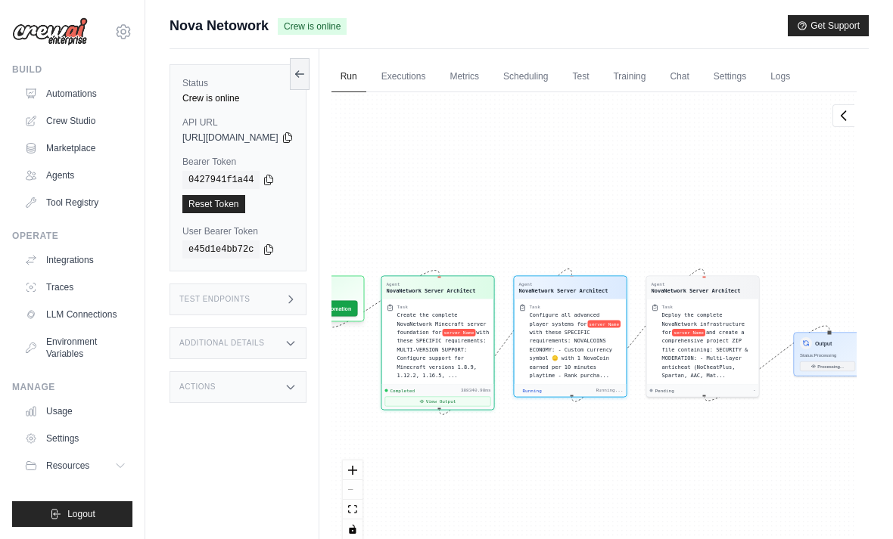
scroll to position [230, 0]
click at [571, 272] on div "Agent NovaNetwork Server Architect Task Create the complete NovaNetwork Minecra…" at bounding box center [593, 321] width 525 height 458
click at [490, 399] on button "View Output" at bounding box center [437, 402] width 106 height 10
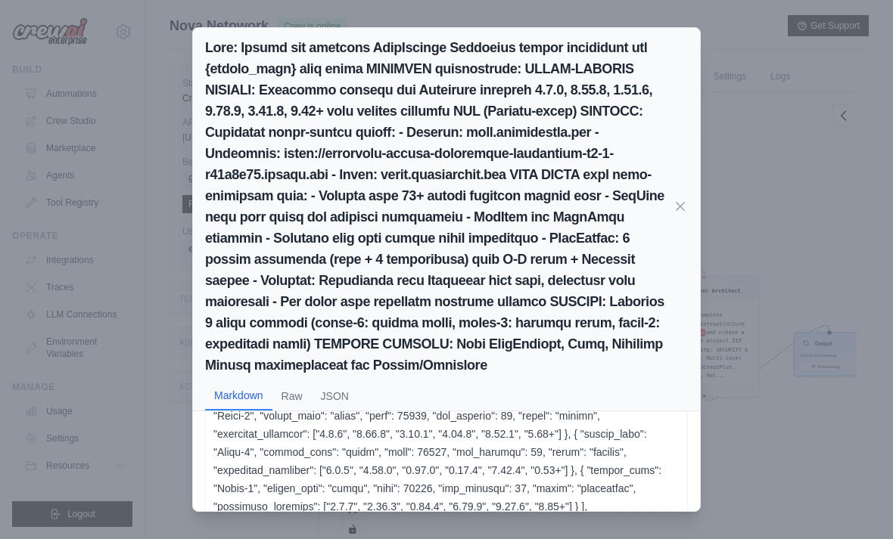
scroll to position [278, 0]
click at [299, 382] on button "Raw" at bounding box center [291, 396] width 39 height 29
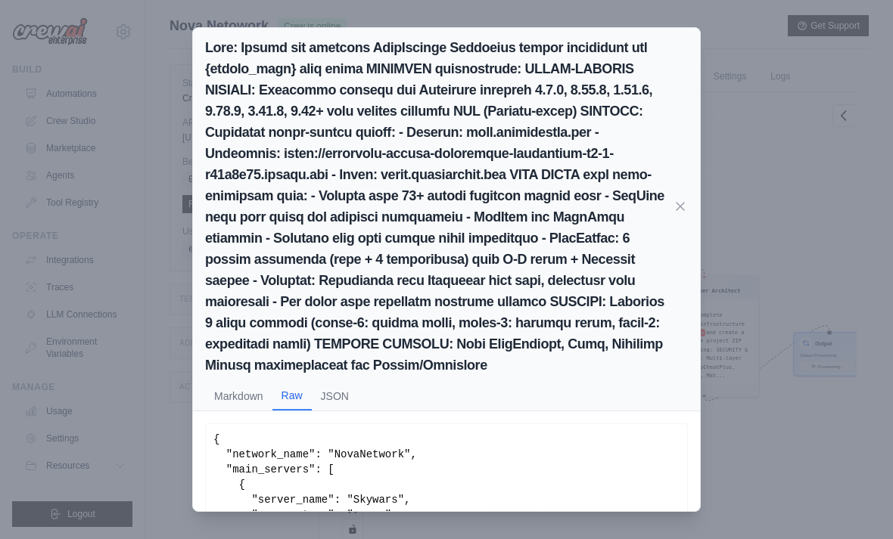
scroll to position [-2, 0]
click at [785, 193] on div "Markdown Raw JSON { "network_name": "NovaNetwork", "main_servers": [ { "server_…" at bounding box center [446, 269] width 893 height 539
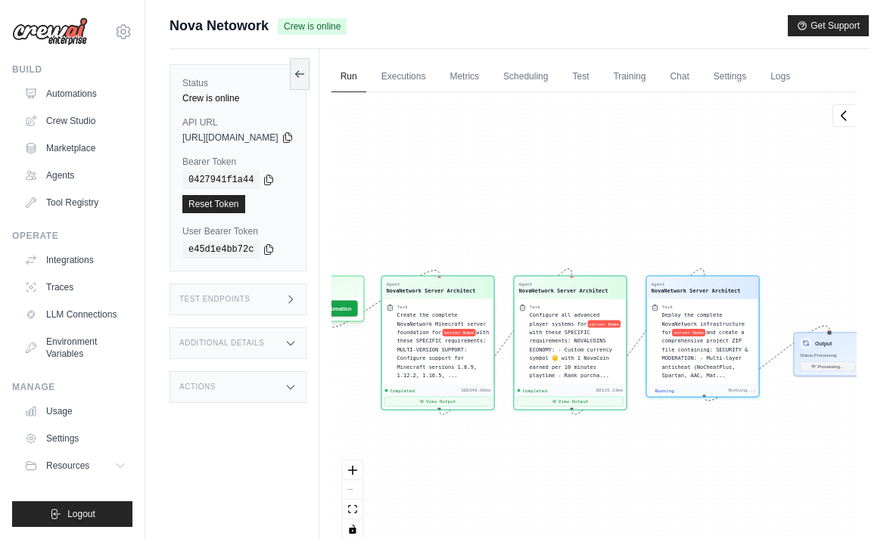
scroll to position [2231, 0]
click at [623, 397] on button "View Output" at bounding box center [570, 402] width 106 height 10
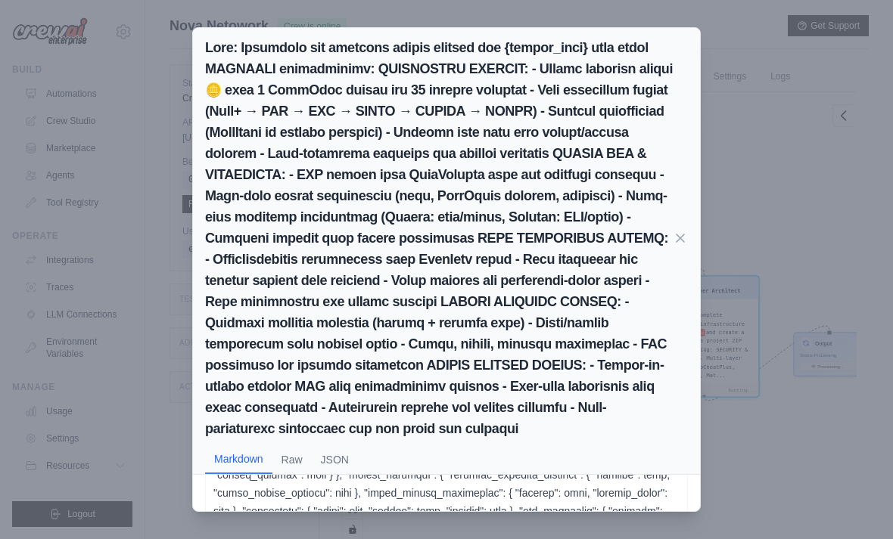
scroll to position [241, 0]
click at [343, 446] on button "JSON" at bounding box center [335, 460] width 46 height 29
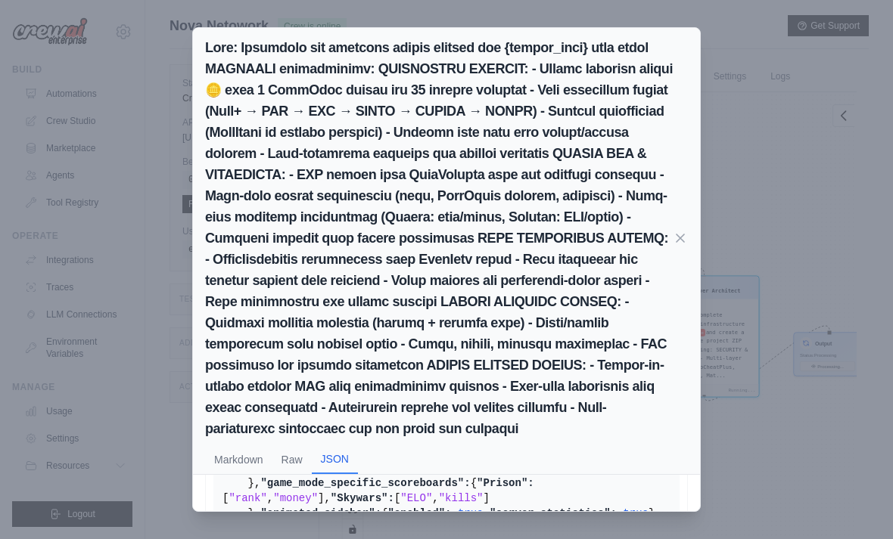
scroll to position [196, 0]
click at [685, 231] on icon at bounding box center [680, 238] width 15 height 15
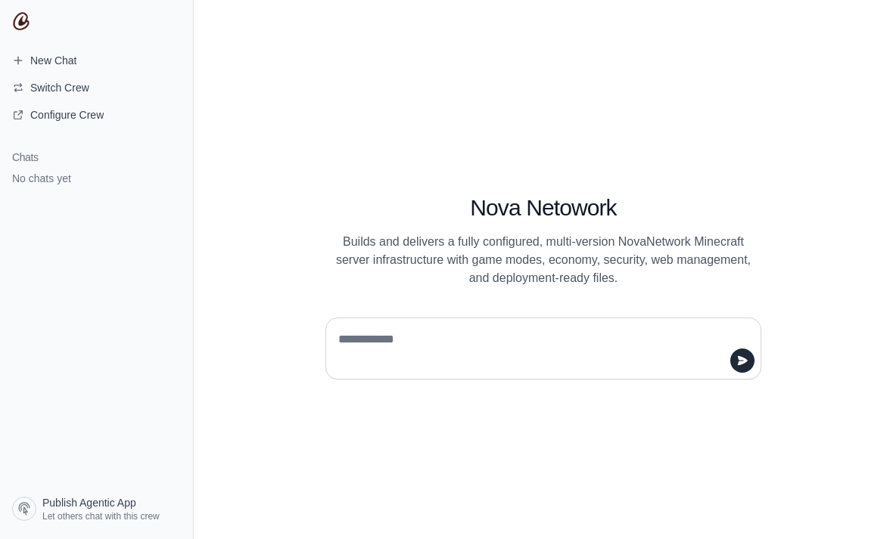
click at [639, 359] on textarea at bounding box center [538, 349] width 407 height 42
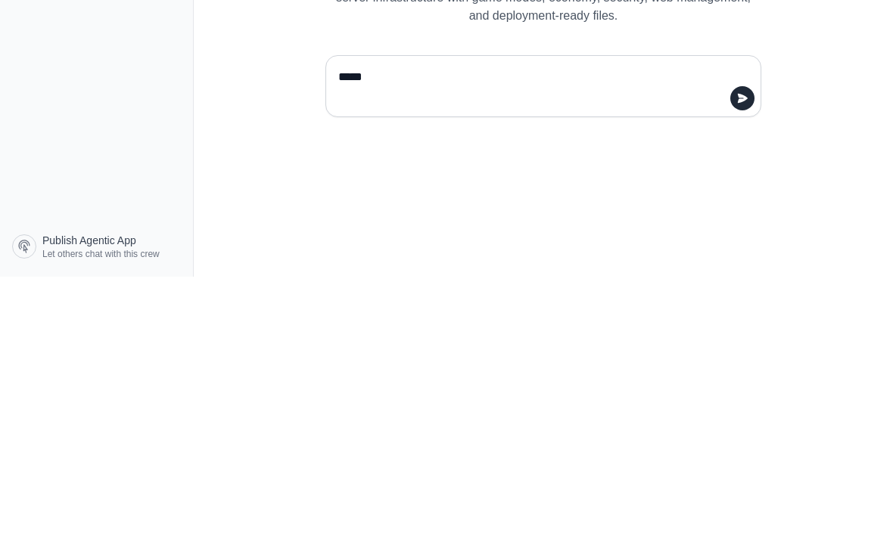
type textarea "*****"
click at [744, 349] on button "submit" at bounding box center [742, 361] width 24 height 24
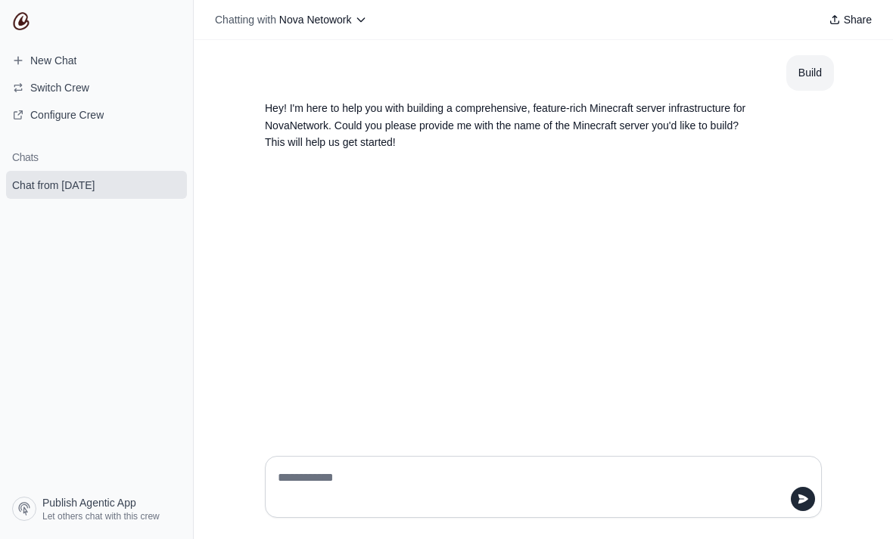
click at [584, 506] on div at bounding box center [543, 487] width 557 height 62
click at [293, 507] on div at bounding box center [543, 487] width 557 height 62
click at [297, 508] on textarea at bounding box center [539, 487] width 528 height 42
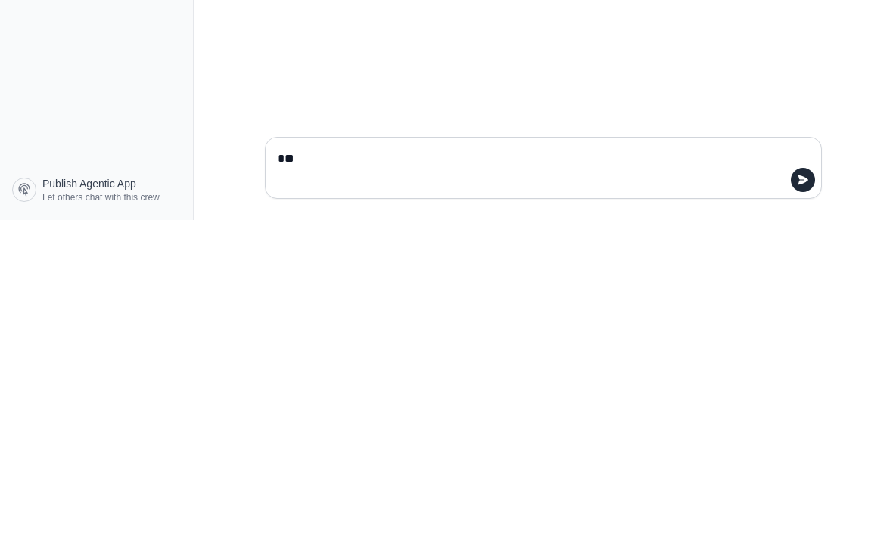
type textarea "*"
type textarea "**********"
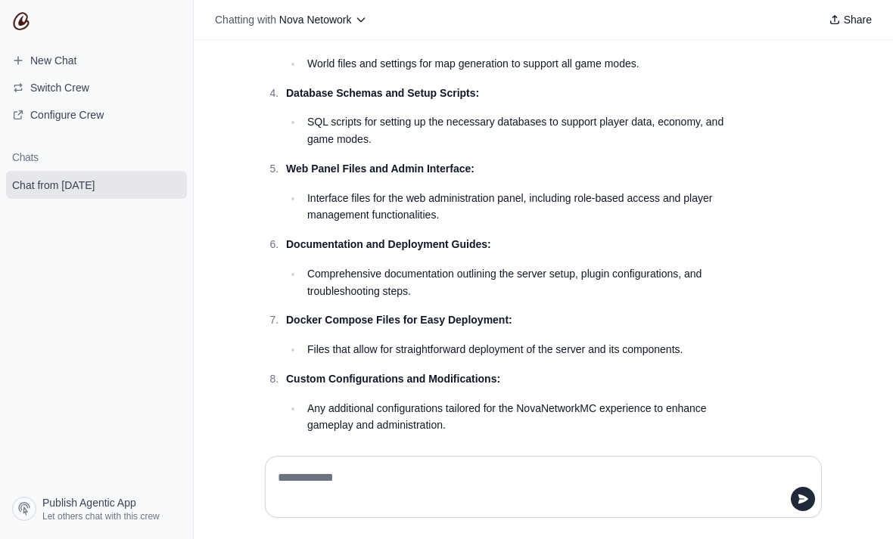
scroll to position [537, 0]
click at [611, 508] on textarea at bounding box center [543, 487] width 537 height 42
click at [635, 508] on textarea at bounding box center [543, 487] width 537 height 42
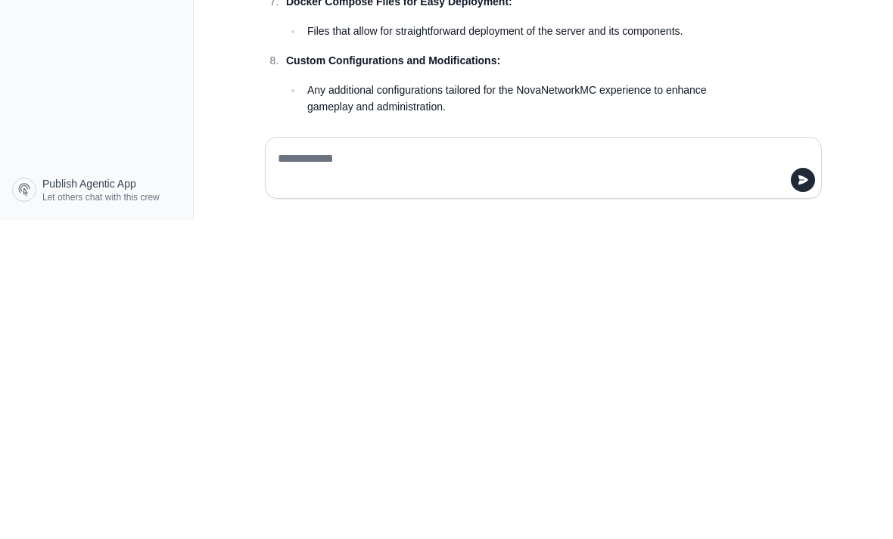
type textarea "*"
type textarea "**"
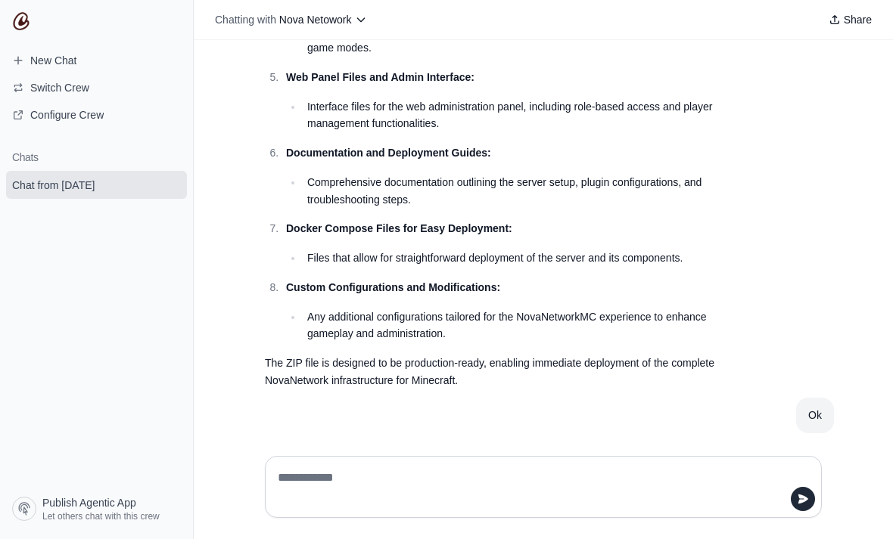
scroll to position [640, 0]
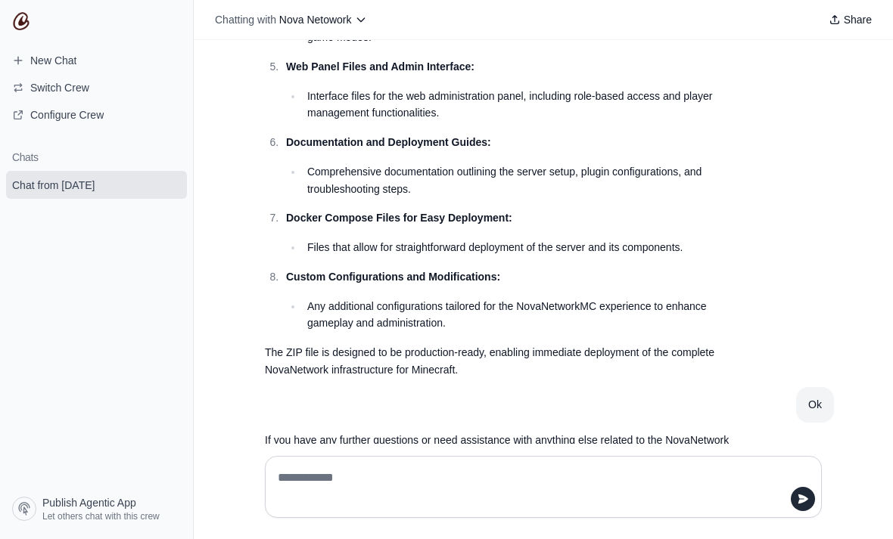
click at [291, 508] on textarea at bounding box center [543, 487] width 537 height 42
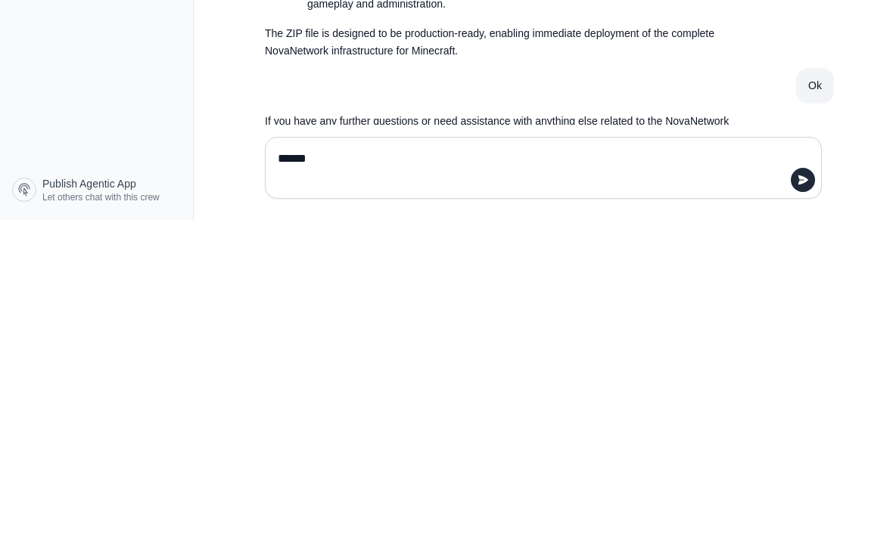
type textarea "******"
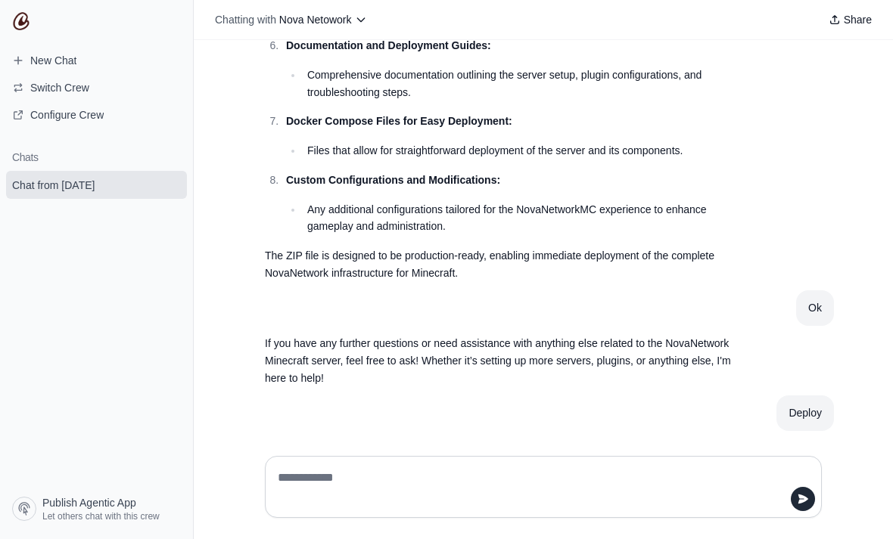
scroll to position [743, 0]
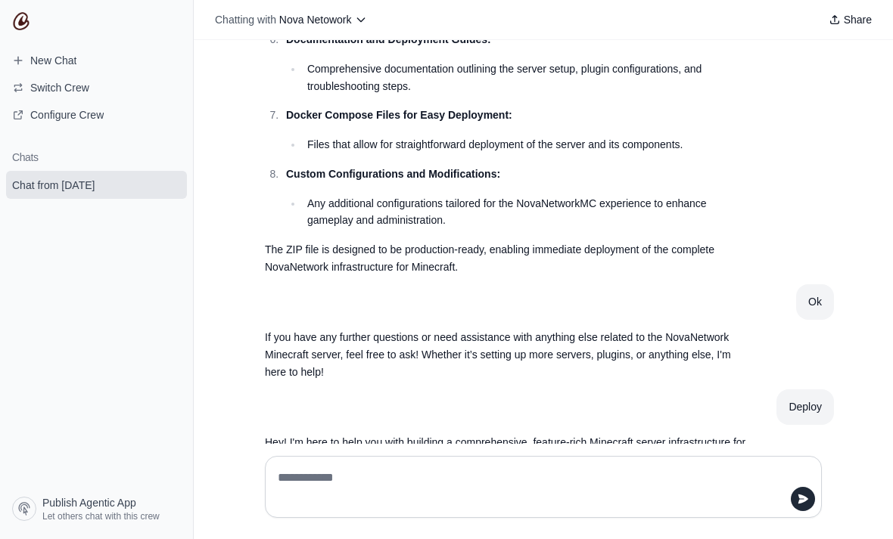
click at [636, 508] on textarea at bounding box center [543, 487] width 537 height 42
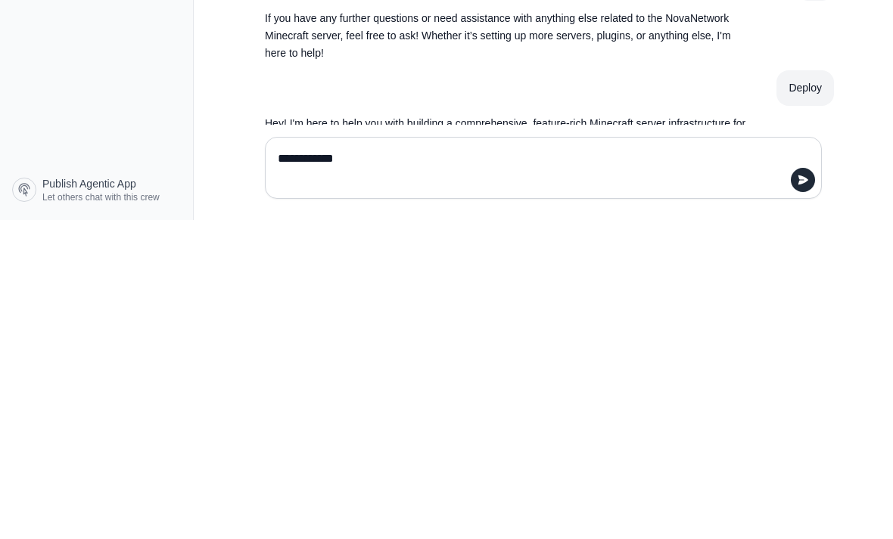
type textarea "**********"
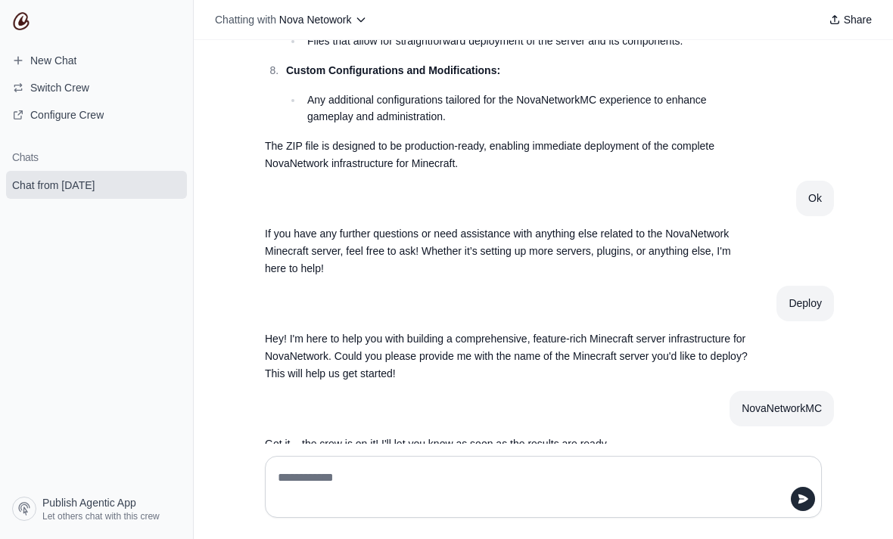
scroll to position [846, 0]
click at [174, 192] on button "submit" at bounding box center [172, 185] width 18 height 18
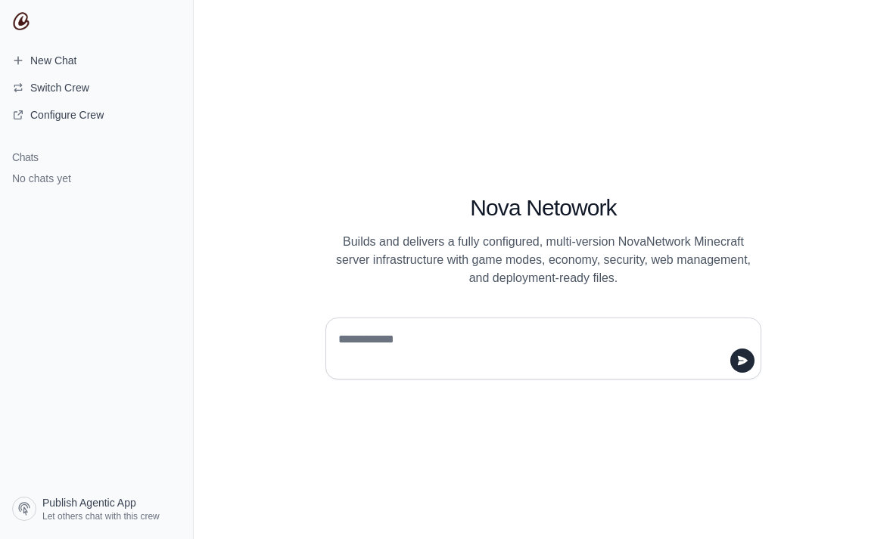
click at [73, 228] on section "Chats No chats yet" at bounding box center [96, 315] width 193 height 352
click at [539, 425] on div "Nova Netowork Builds and delivers a fully configured, multi-version NovaNetwork…" at bounding box center [543, 269] width 699 height 539
click at [531, 419] on div "Nova Netowork Builds and delivers a fully configured, multi-version NovaNetwork…" at bounding box center [543, 269] width 699 height 539
click at [698, 175] on div "Nova Netowork Builds and delivers a fully configured, multi-version NovaNetwork…" at bounding box center [543, 269] width 699 height 539
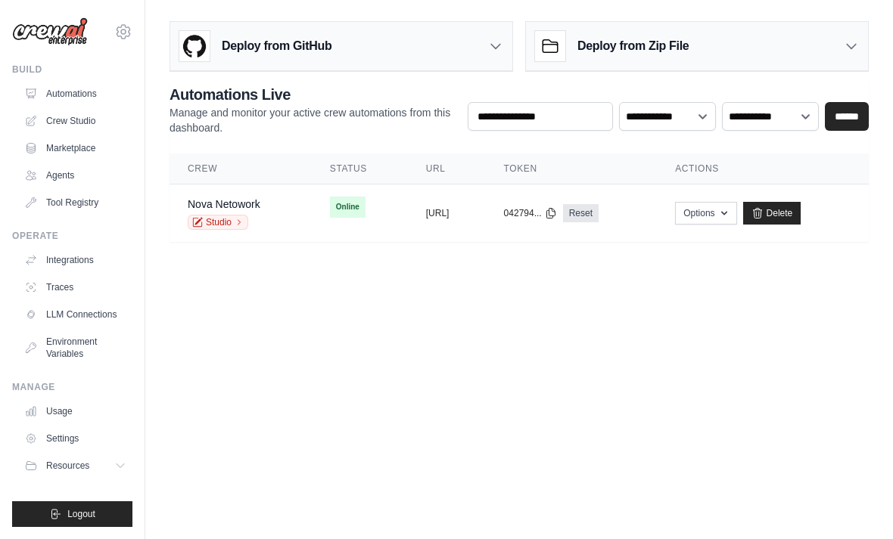
click at [221, 219] on link "Studio" at bounding box center [218, 222] width 61 height 15
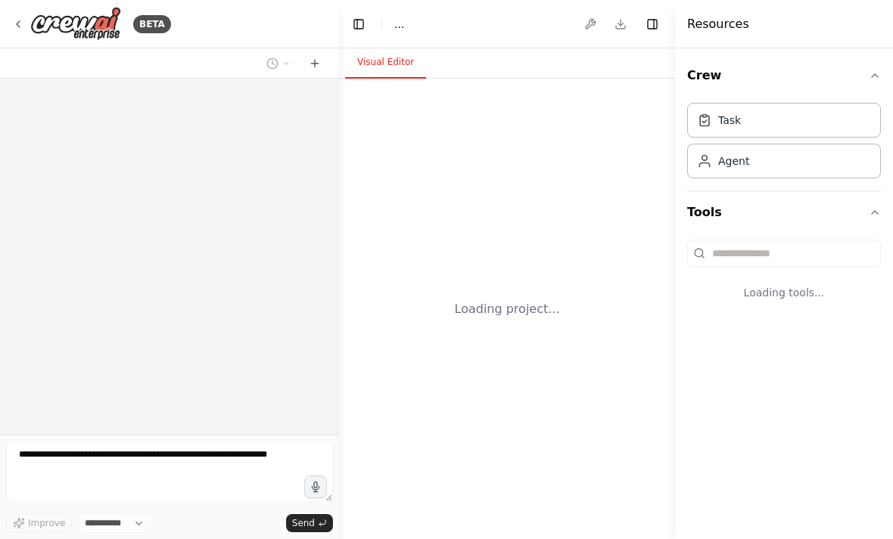
select select "****"
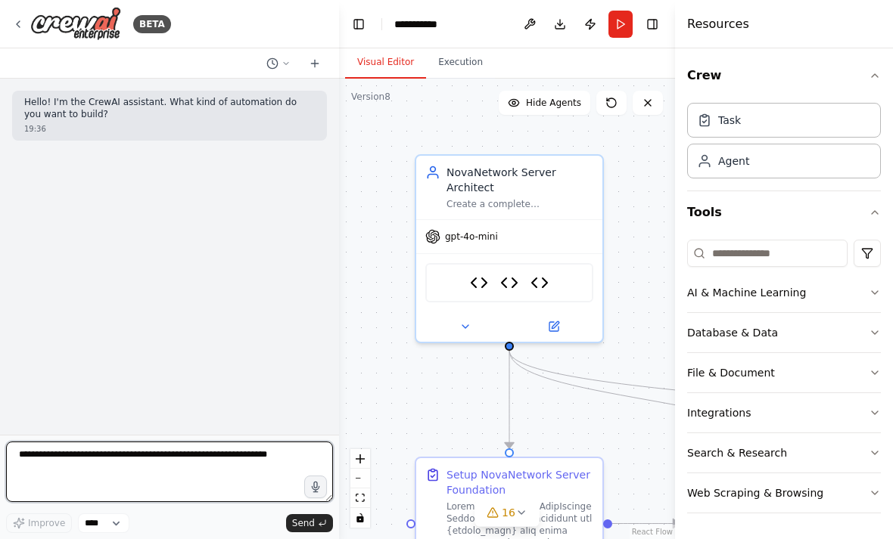
click at [148, 465] on textarea at bounding box center [169, 472] width 327 height 61
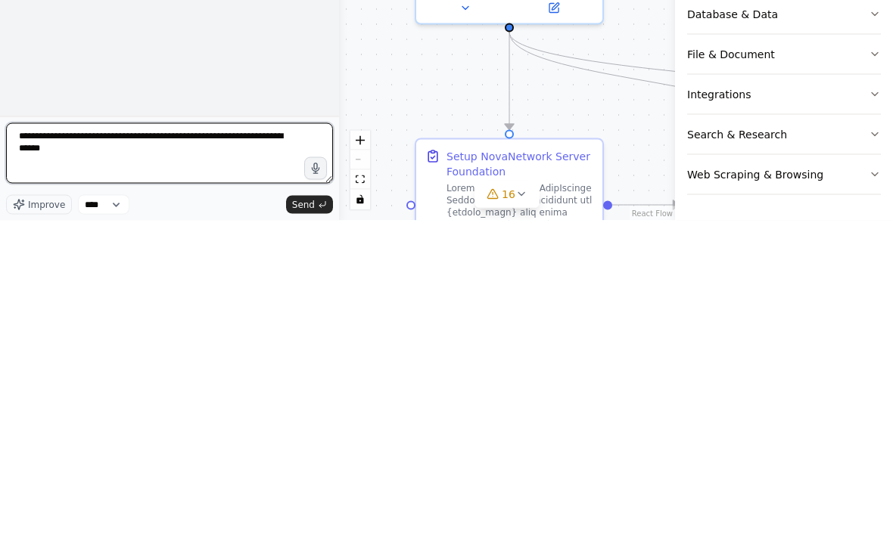
click at [27, 442] on textarea "**********" at bounding box center [169, 472] width 327 height 61
click at [168, 442] on textarea "**********" at bounding box center [169, 472] width 327 height 61
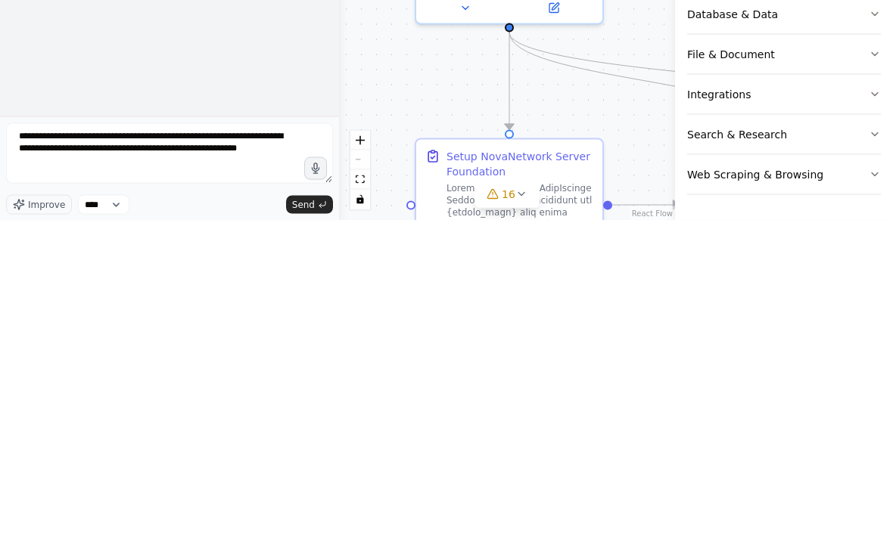
scroll to position [48, 0]
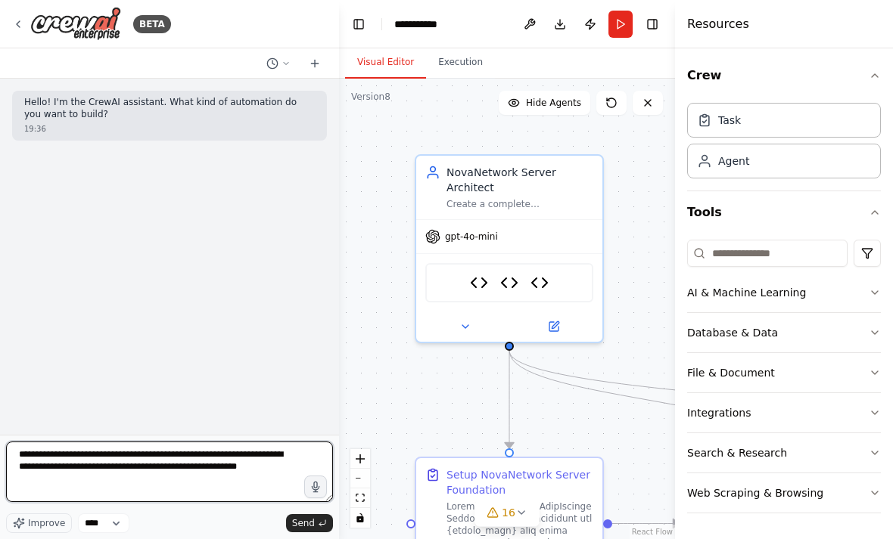
click at [253, 479] on textarea "**********" at bounding box center [169, 472] width 327 height 61
type textarea "**********"
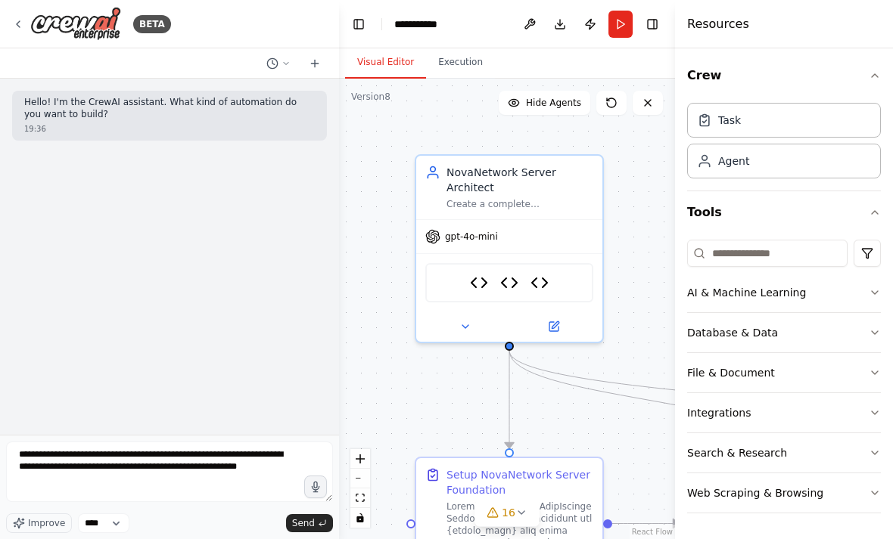
click at [315, 521] on button "Send" at bounding box center [309, 523] width 47 height 18
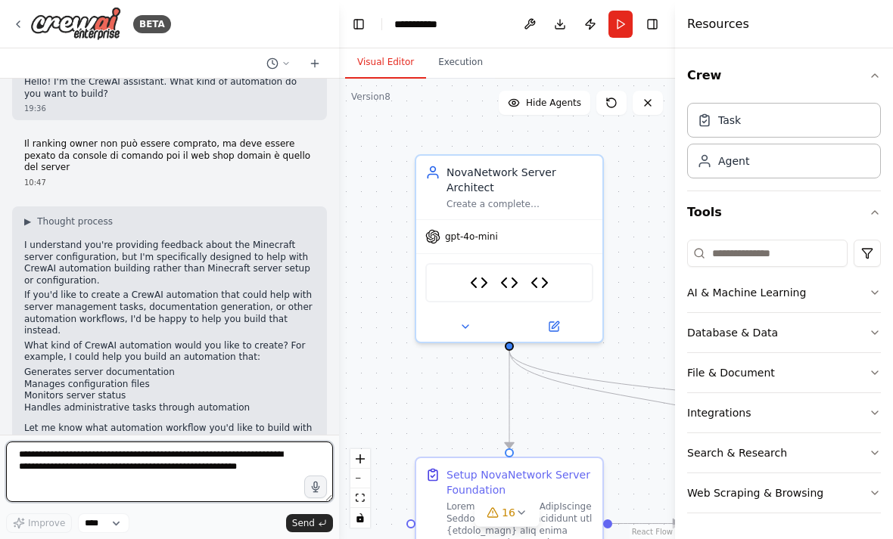
scroll to position [32, 0]
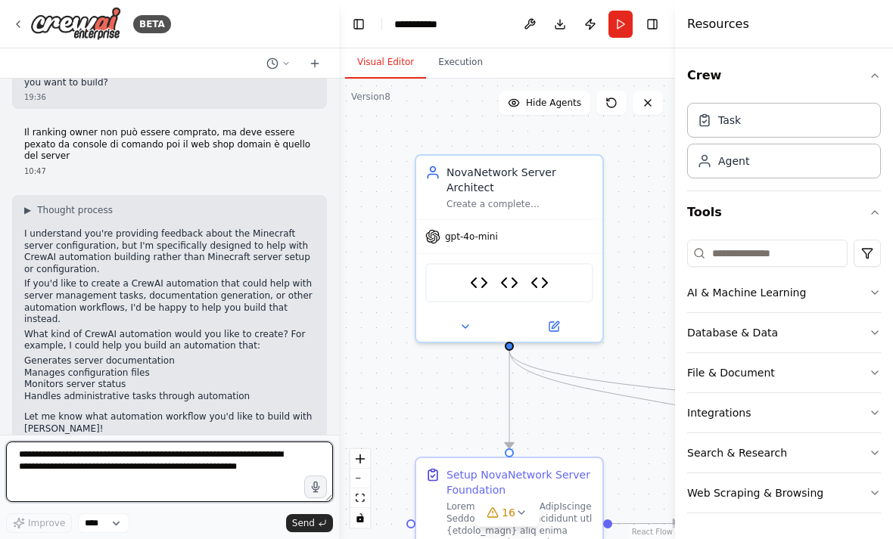
click at [207, 471] on textarea "**********" at bounding box center [169, 472] width 327 height 61
click at [200, 468] on textarea "**********" at bounding box center [169, 472] width 327 height 61
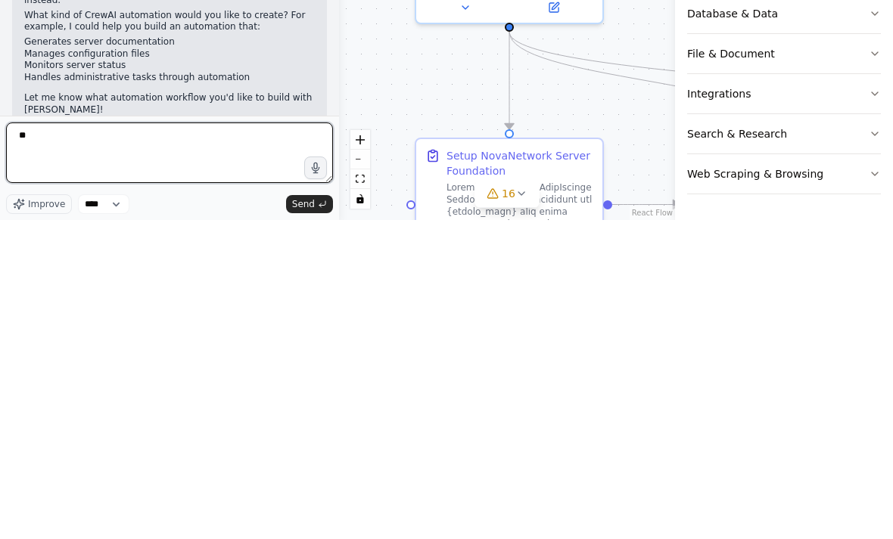
type textarea "***"
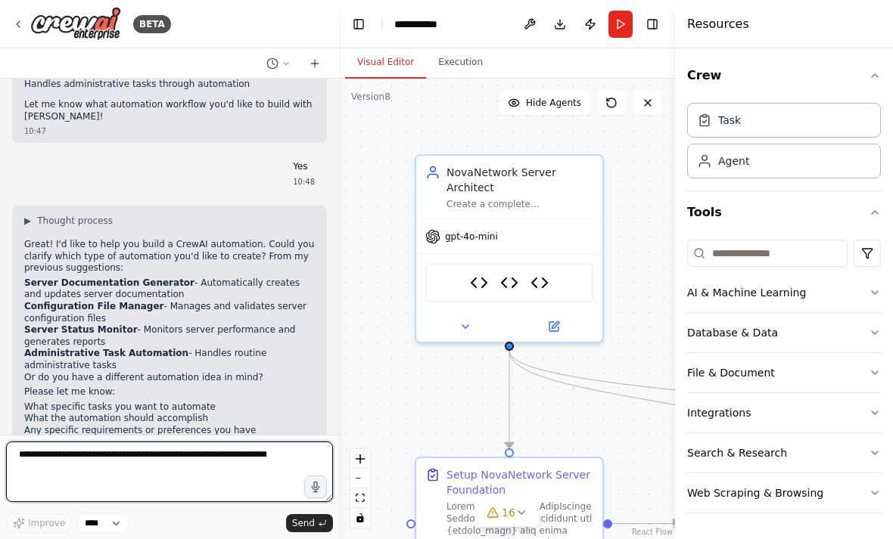
scroll to position [359, 0]
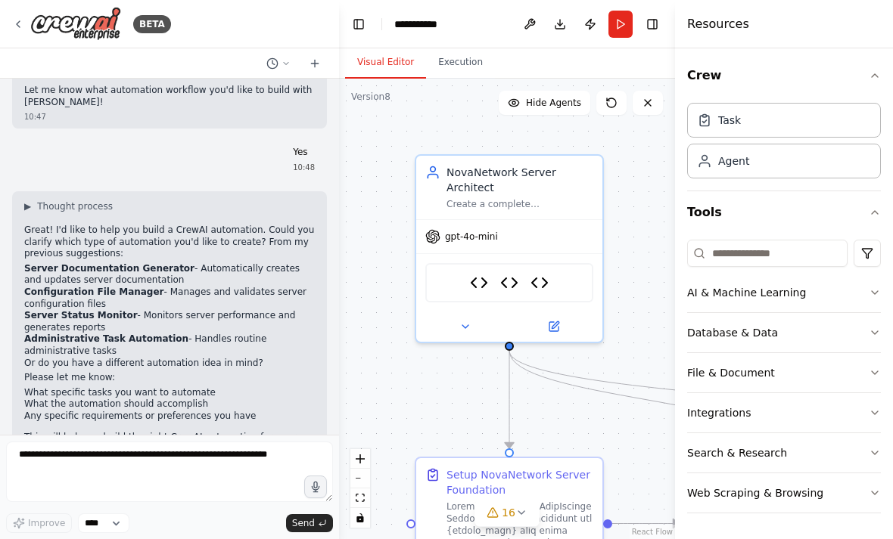
click at [286, 57] on button at bounding box center [278, 63] width 36 height 18
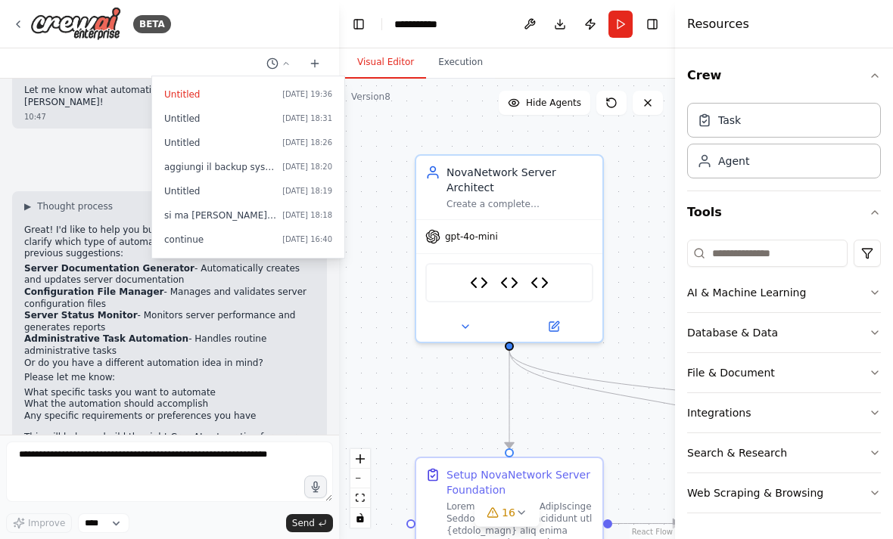
click at [282, 217] on span "Yesterday 18:18" at bounding box center [307, 216] width 50 height 12
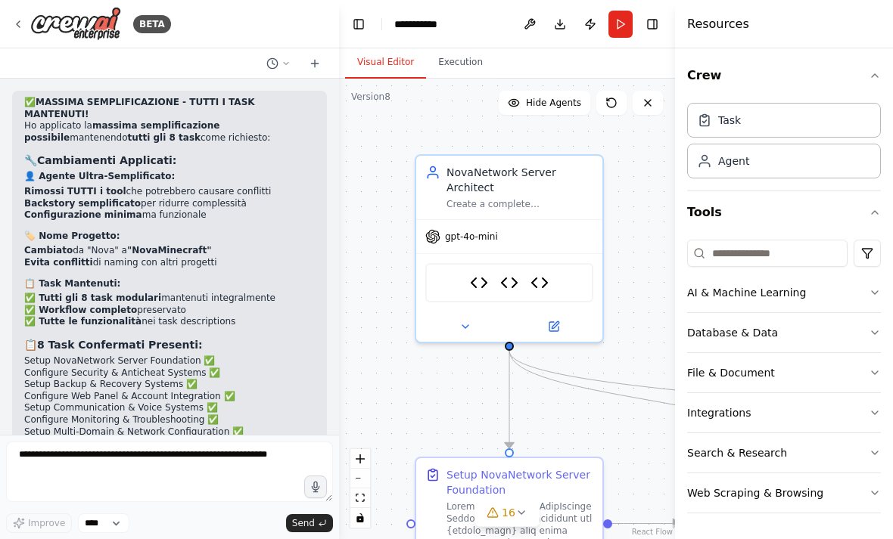
scroll to position [97743, 0]
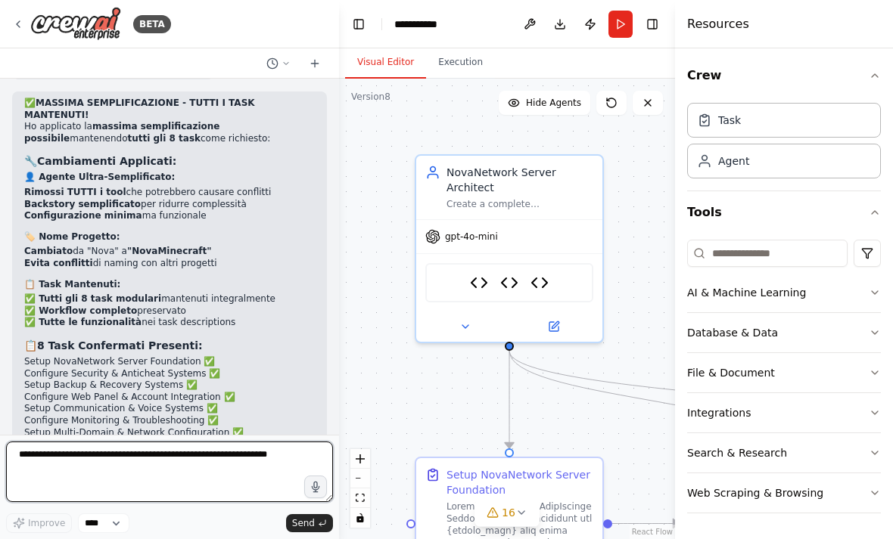
click at [213, 502] on textarea at bounding box center [169, 472] width 327 height 61
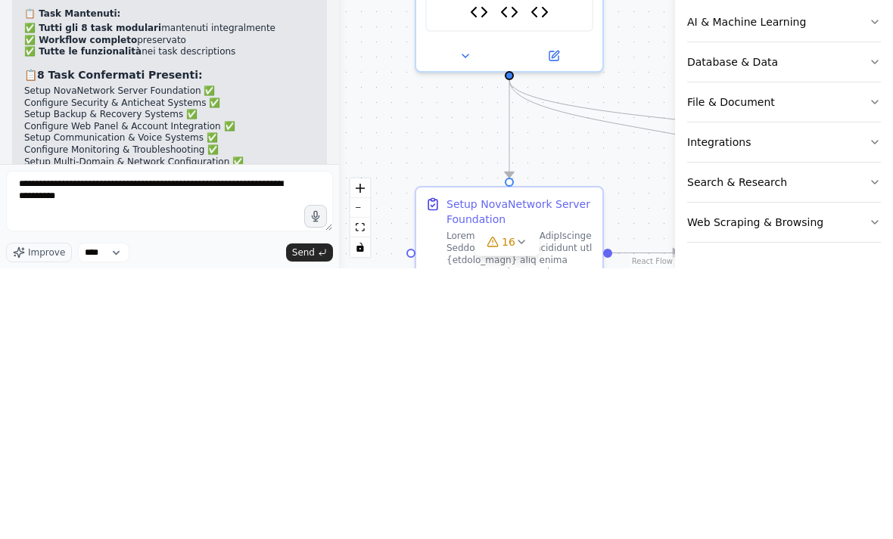
scroll to position [0, 0]
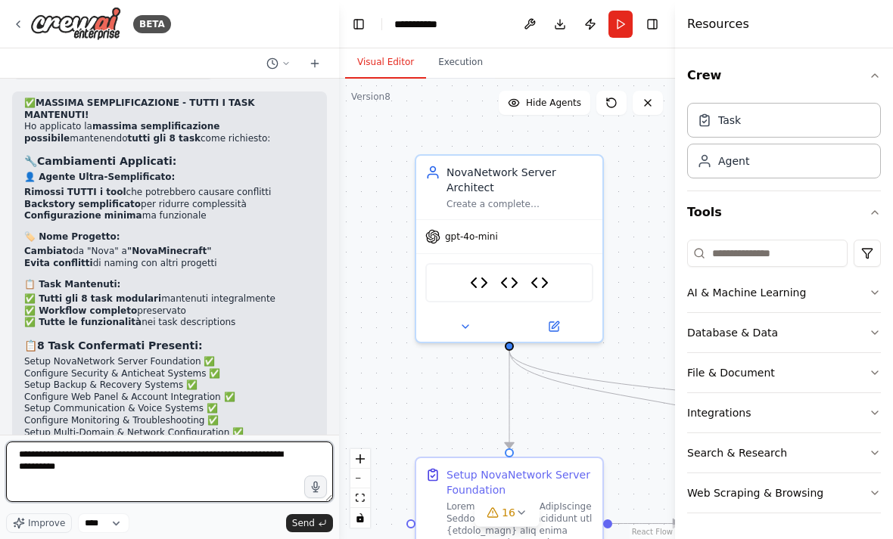
click at [233, 502] on textarea "**********" at bounding box center [169, 472] width 327 height 61
click at [217, 502] on textarea "**********" at bounding box center [169, 472] width 327 height 61
type textarea "**********"
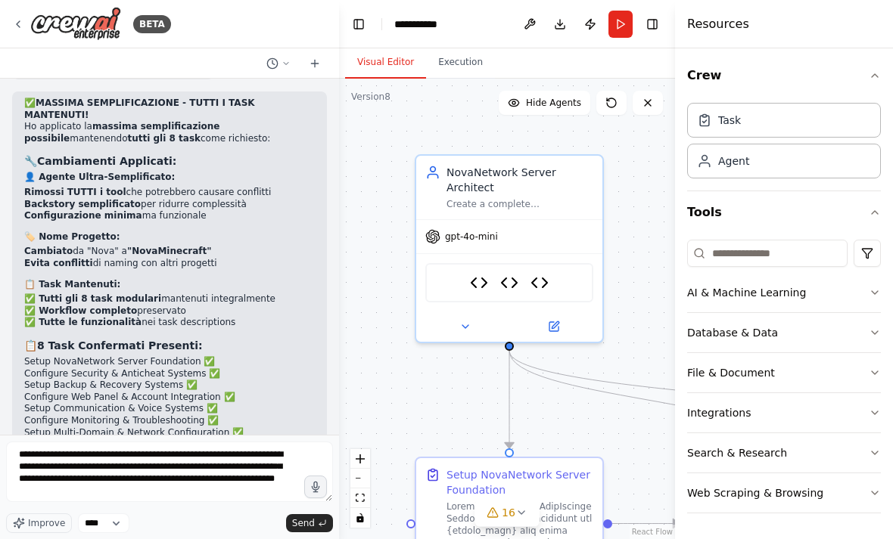
click at [305, 533] on button "Send" at bounding box center [309, 523] width 47 height 18
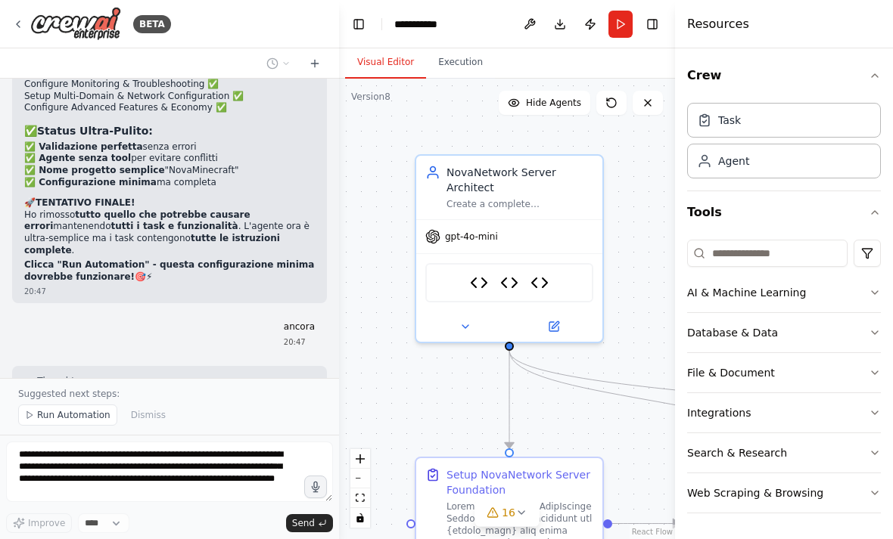
scroll to position [98274, 0]
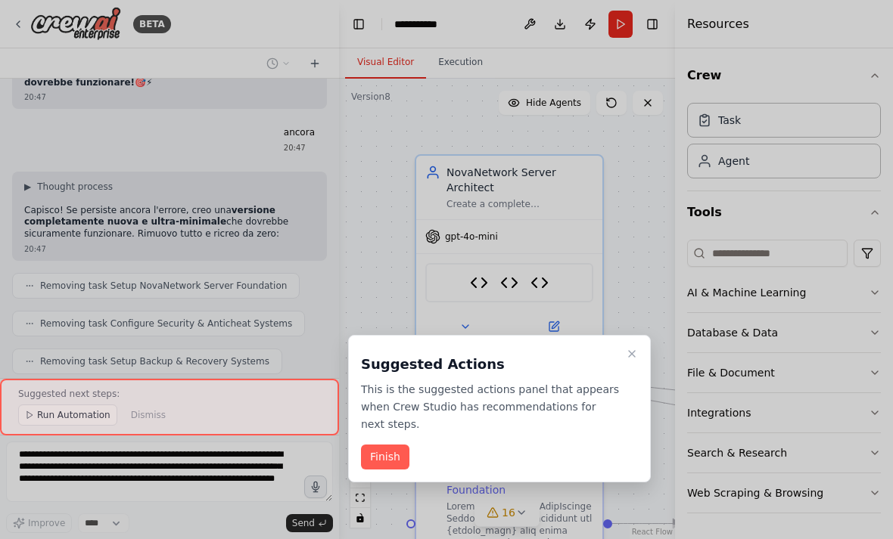
click at [393, 459] on button "Finish" at bounding box center [385, 457] width 48 height 25
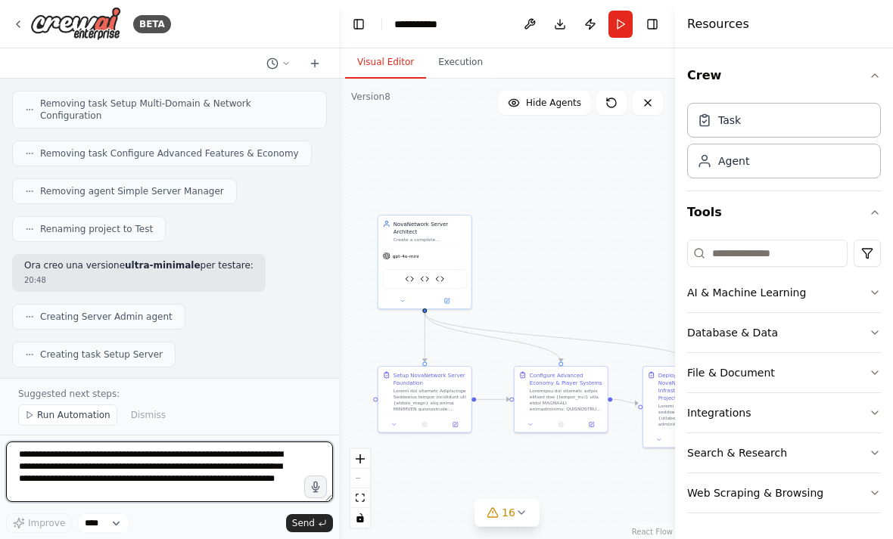
scroll to position [98681, 0]
click at [197, 467] on textarea "**********" at bounding box center [169, 472] width 327 height 61
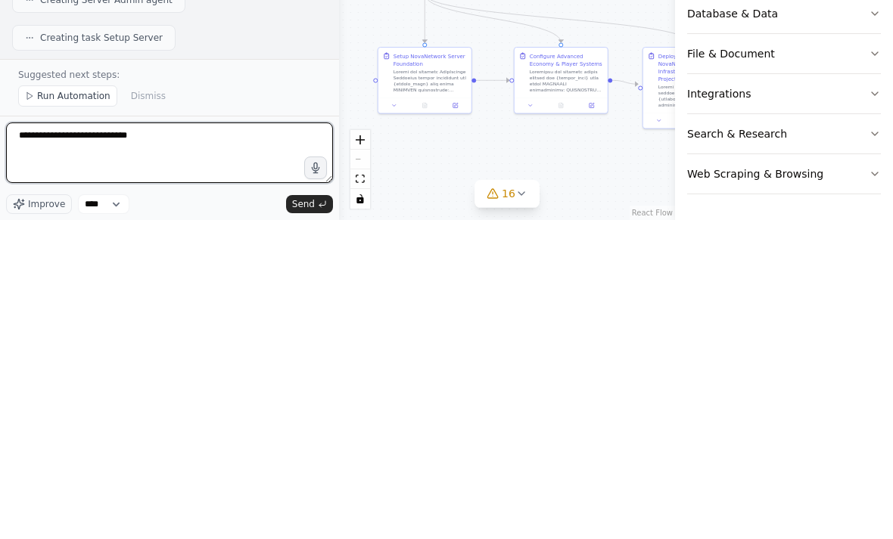
scroll to position [98802, 0]
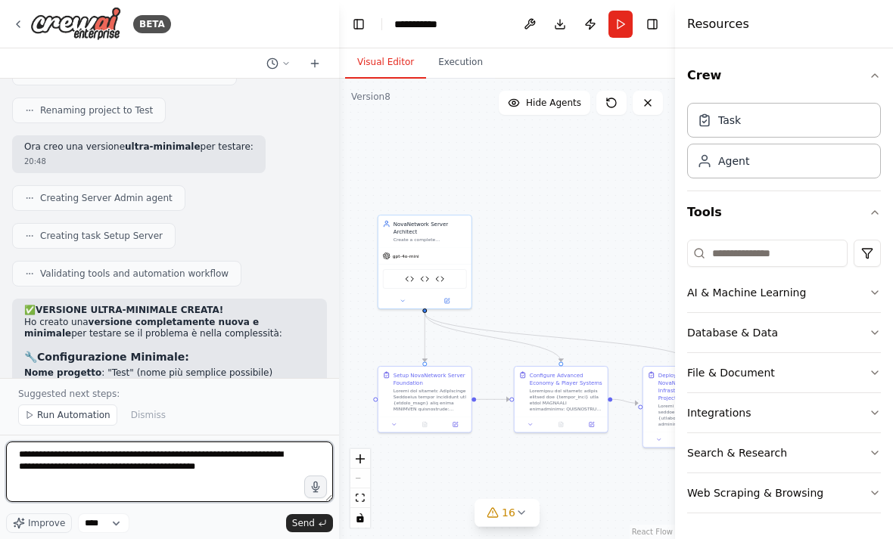
type textarea "**********"
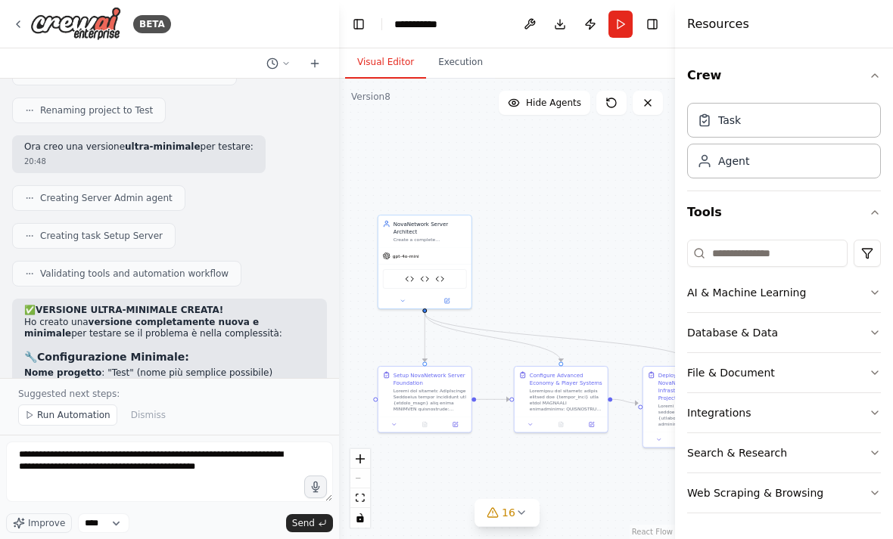
click at [308, 519] on span "Send" at bounding box center [303, 523] width 23 height 12
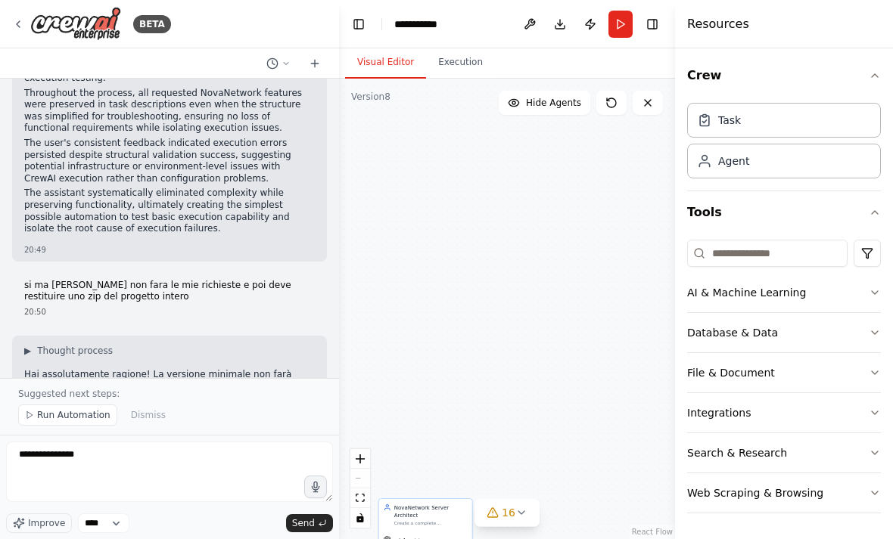
scroll to position [99898, 0]
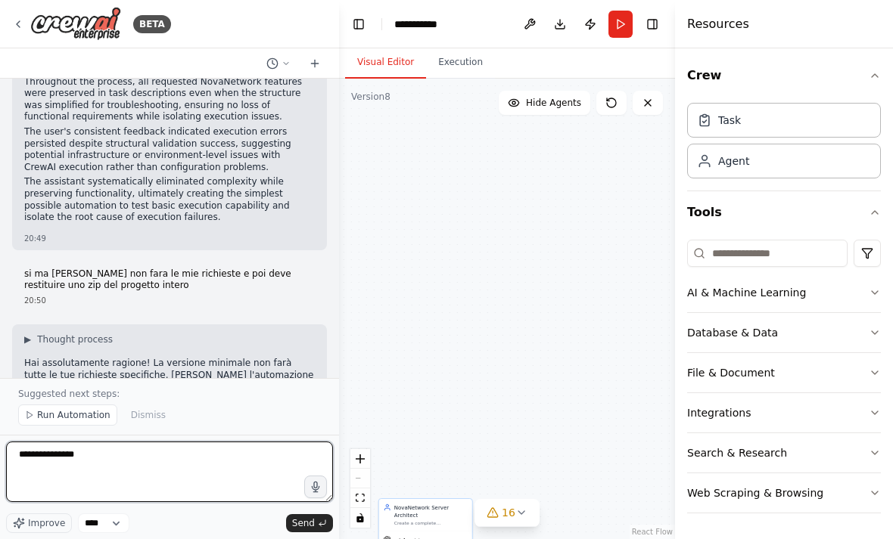
click at [207, 460] on textarea "**********" at bounding box center [169, 472] width 327 height 61
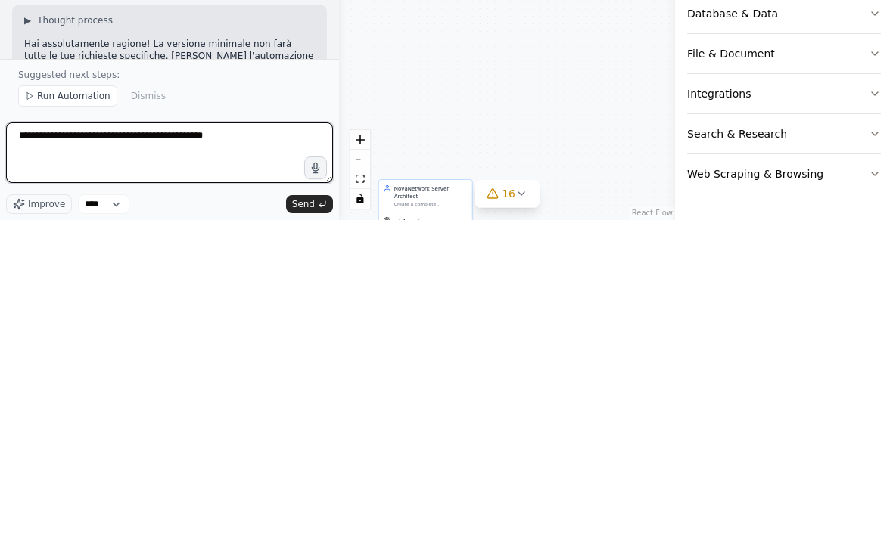
type textarea "**********"
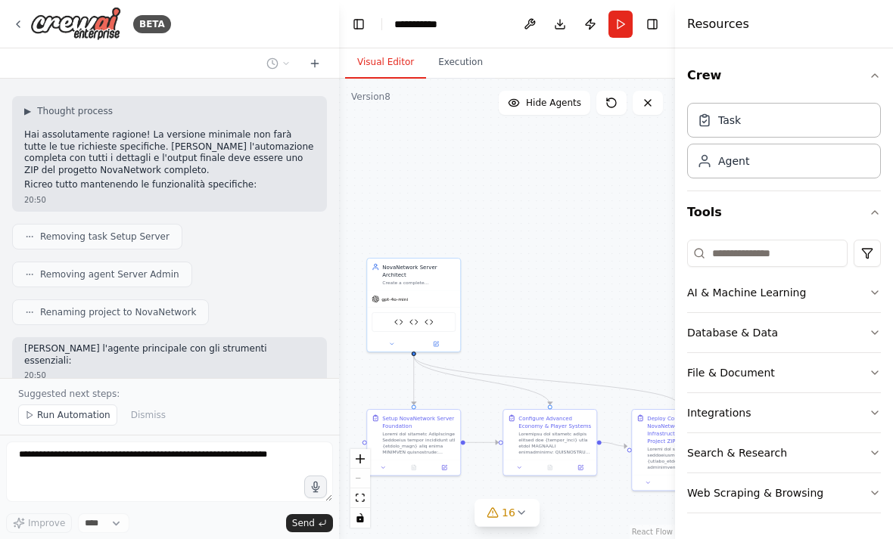
scroll to position [100126, 0]
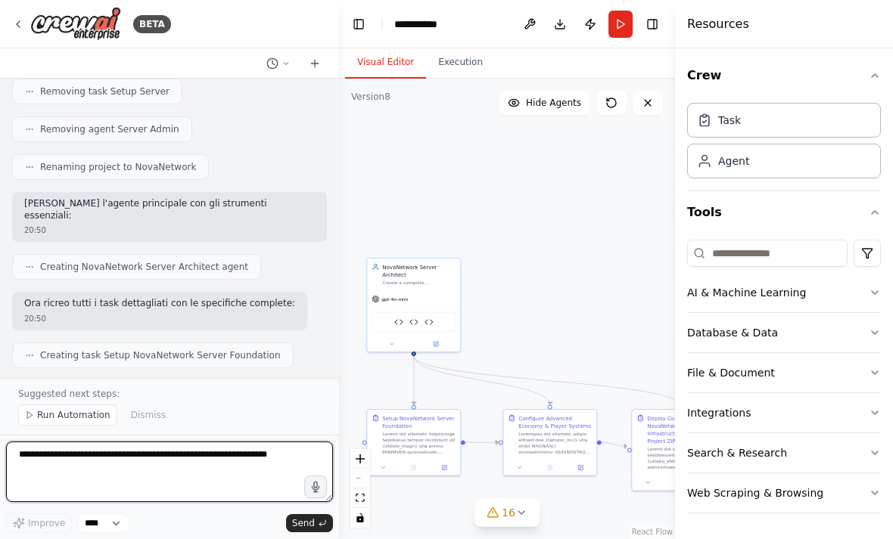
click at [147, 468] on textarea at bounding box center [169, 472] width 327 height 61
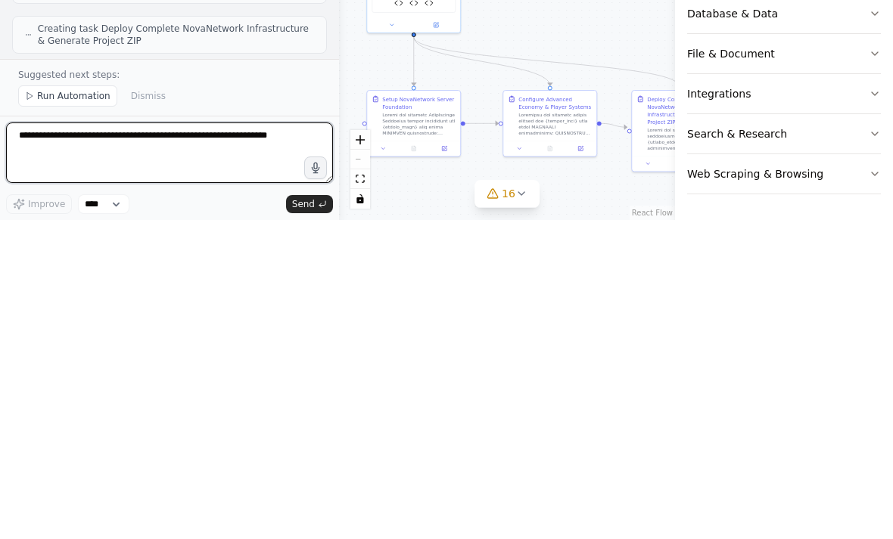
paste textarea "**********"
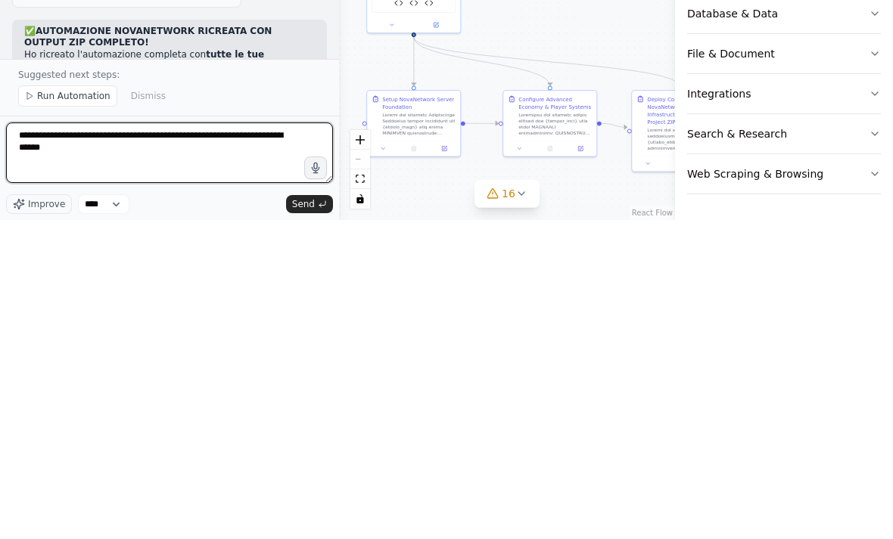
type textarea "**********"
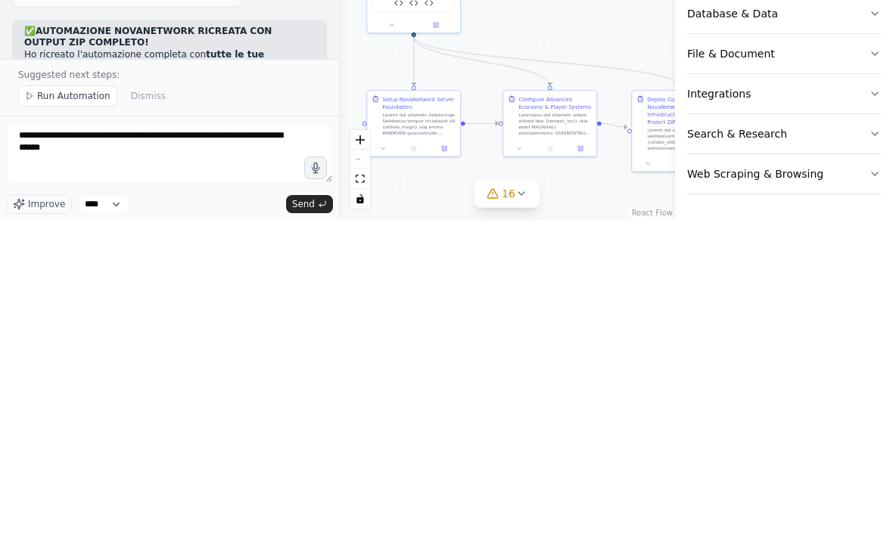
click at [297, 517] on span "Send" at bounding box center [303, 523] width 23 height 12
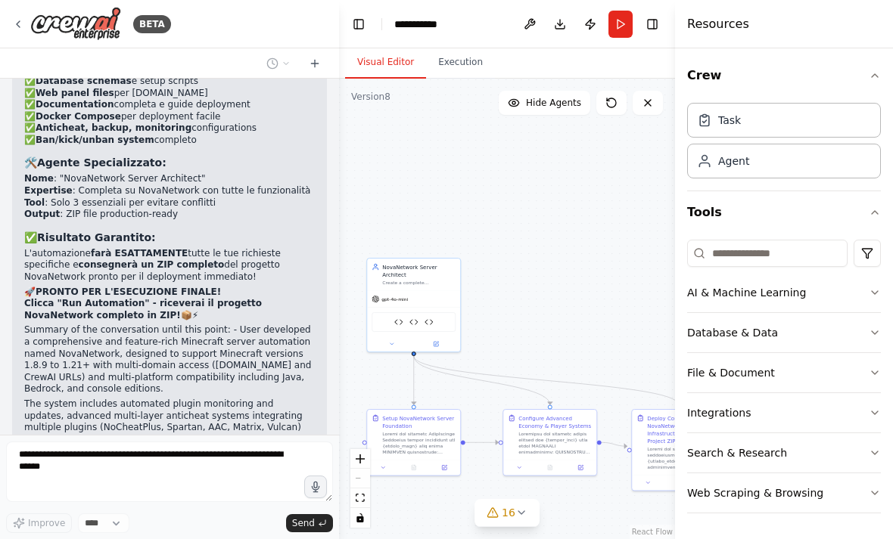
scroll to position [101236, 0]
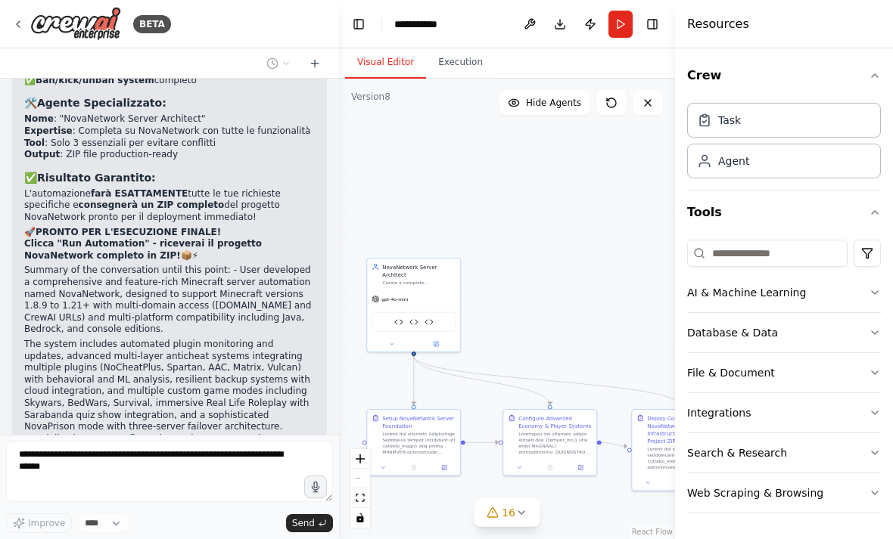
click at [652, 48] on div "Visual Editor Execution" at bounding box center [507, 63] width 336 height 30
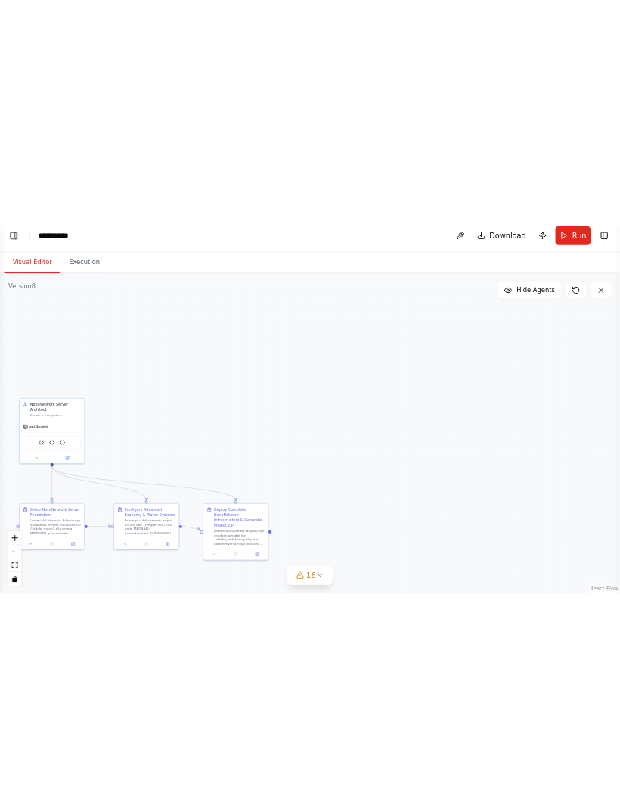
scroll to position [100963, 0]
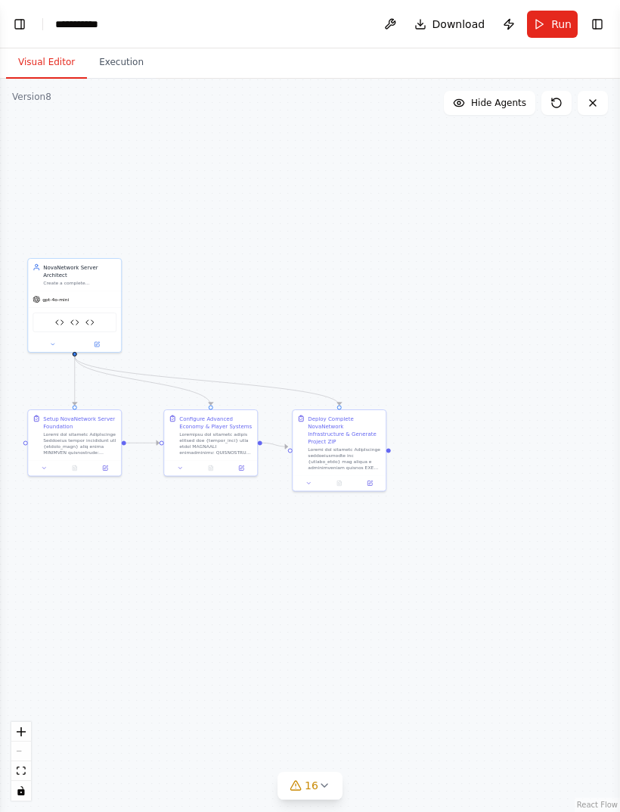
click at [595, 16] on button "Toggle Right Sidebar" at bounding box center [597, 24] width 21 height 21
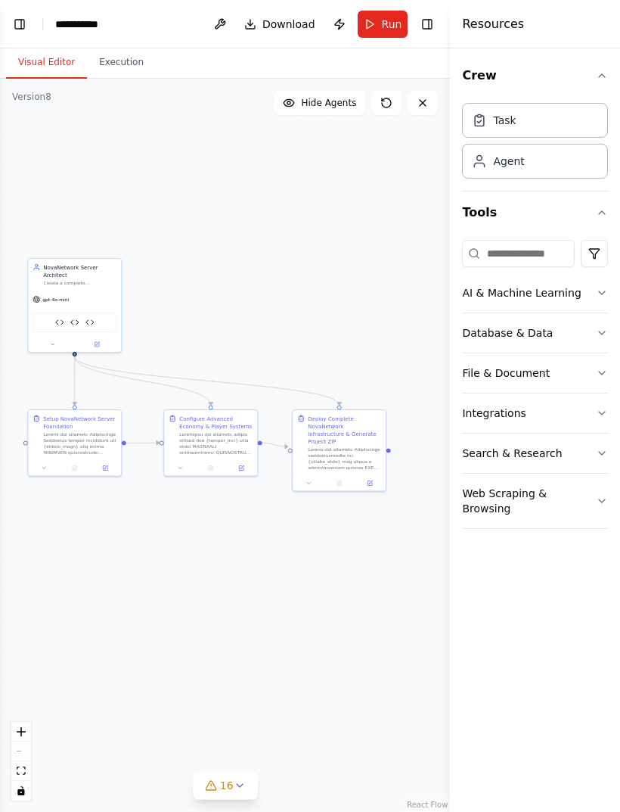
click at [435, 23] on button "Toggle Right Sidebar" at bounding box center [427, 24] width 21 height 21
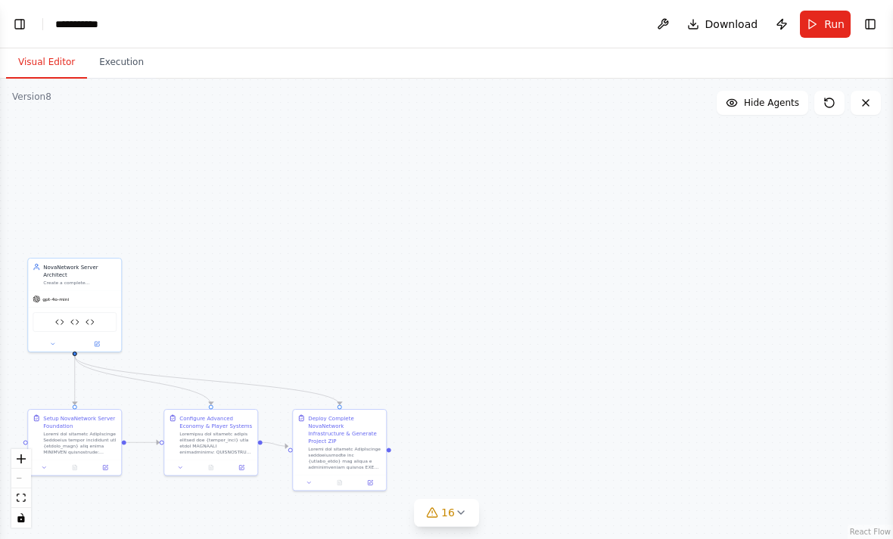
scroll to position [0, 0]
click at [20, 24] on button "Toggle Left Sidebar" at bounding box center [19, 24] width 21 height 21
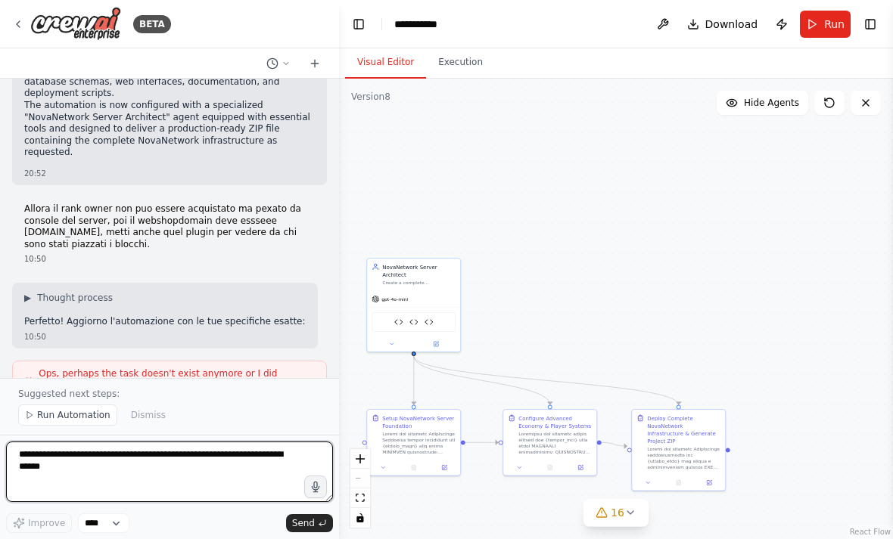
scroll to position [102081, 0]
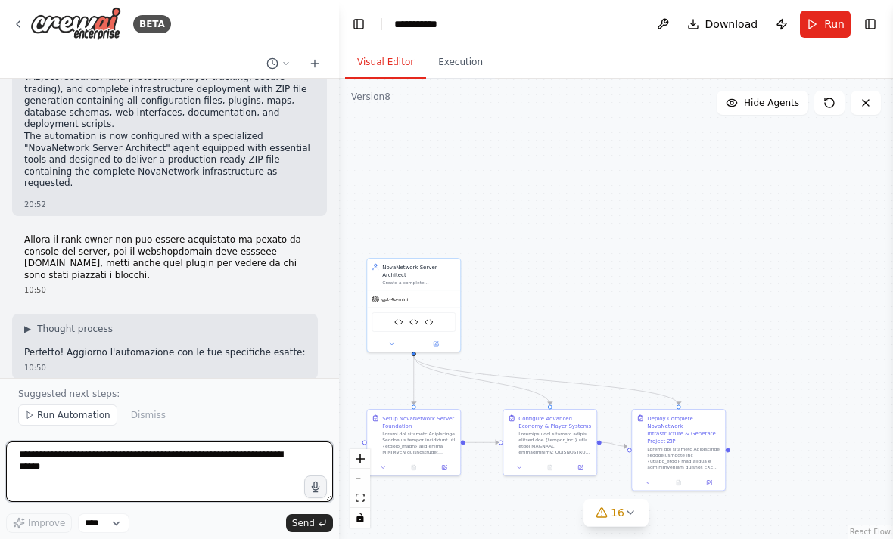
click at [188, 455] on textarea "**********" at bounding box center [169, 472] width 327 height 61
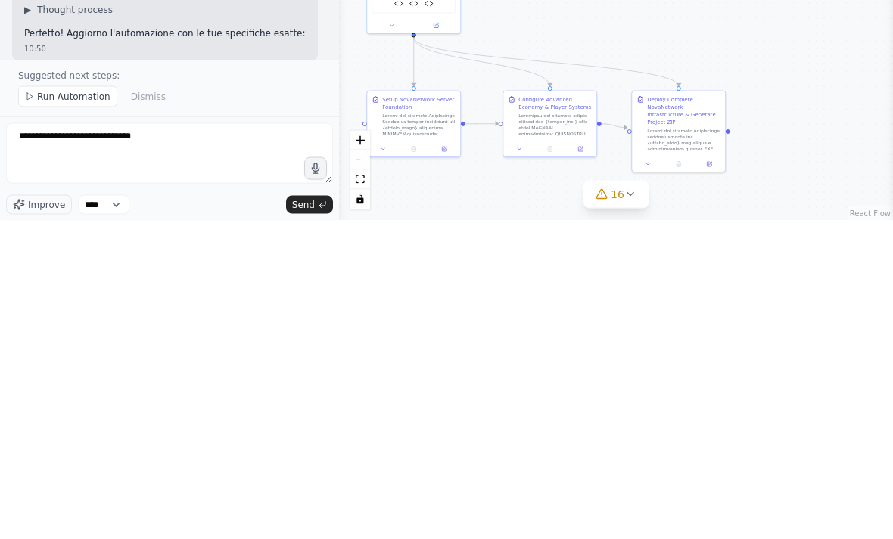
scroll to position [48, 0]
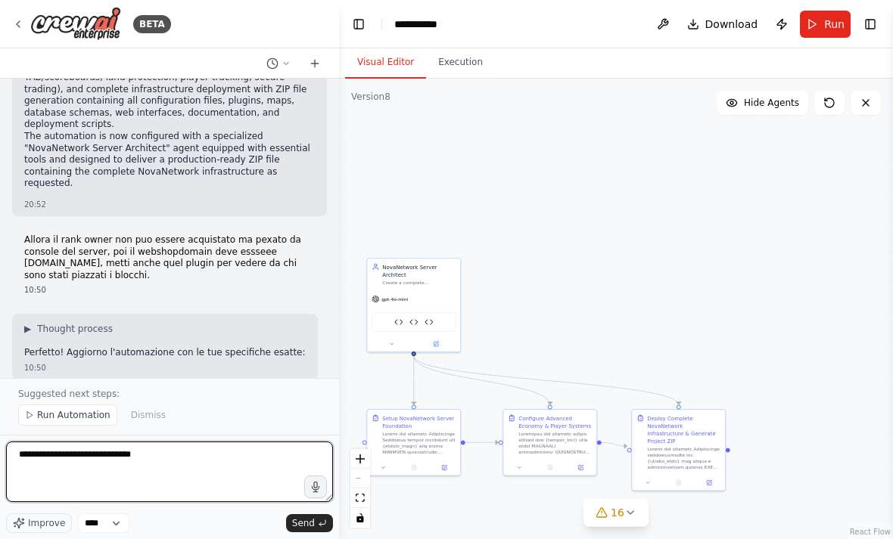
click at [232, 464] on textarea "**********" at bounding box center [169, 472] width 327 height 61
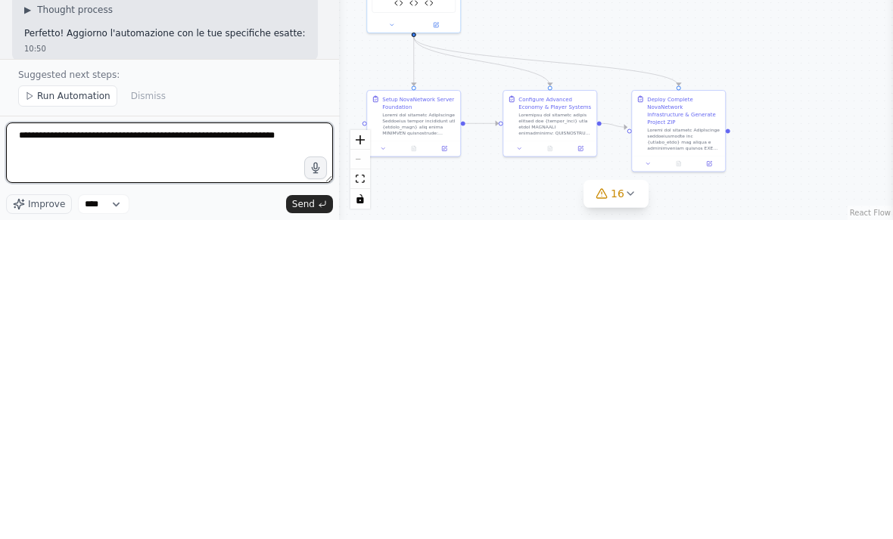
click at [225, 442] on textarea "**********" at bounding box center [169, 472] width 327 height 61
click at [222, 442] on textarea "**********" at bounding box center [169, 472] width 327 height 61
click at [296, 442] on textarea "**********" at bounding box center [169, 472] width 327 height 61
click at [228, 442] on textarea "**********" at bounding box center [169, 472] width 327 height 61
type textarea "**********"
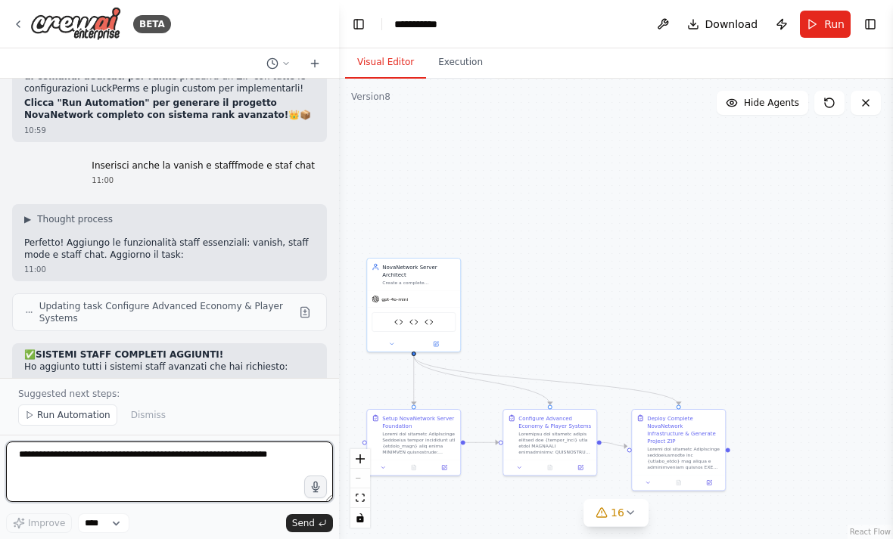
scroll to position [104279, 0]
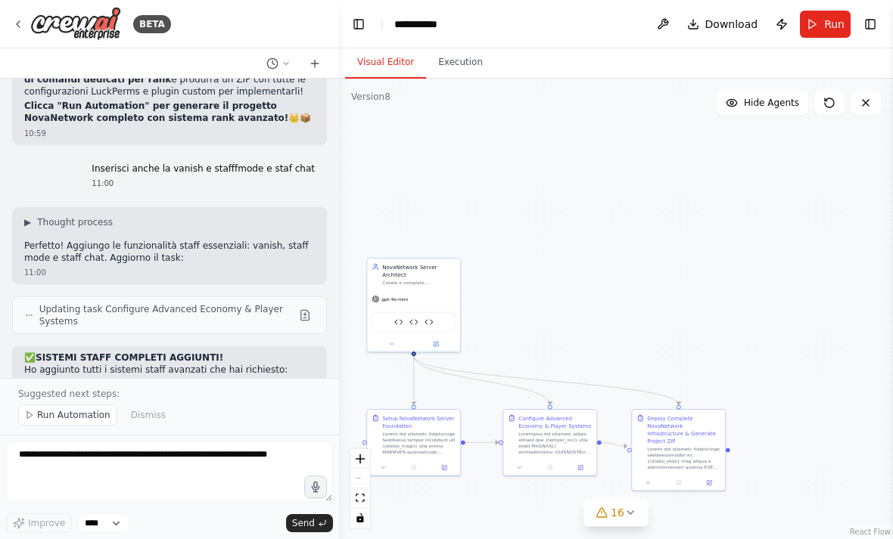
click at [773, 32] on button "Publish" at bounding box center [781, 24] width 24 height 27
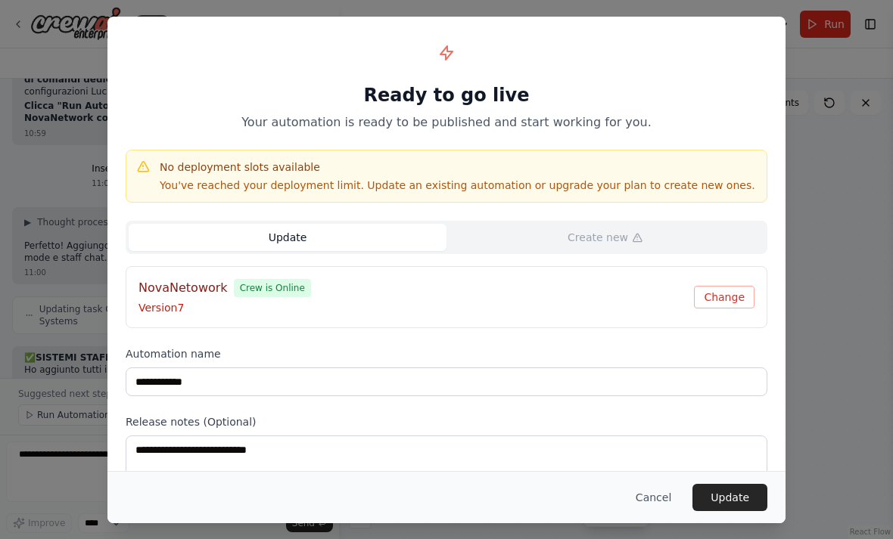
click at [725, 286] on button "Change" at bounding box center [724, 297] width 61 height 23
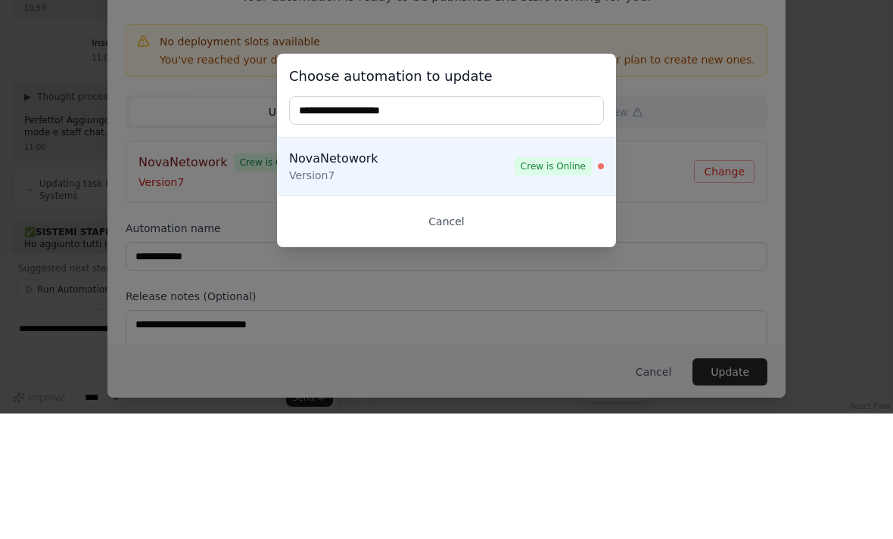
scroll to position [48, 0]
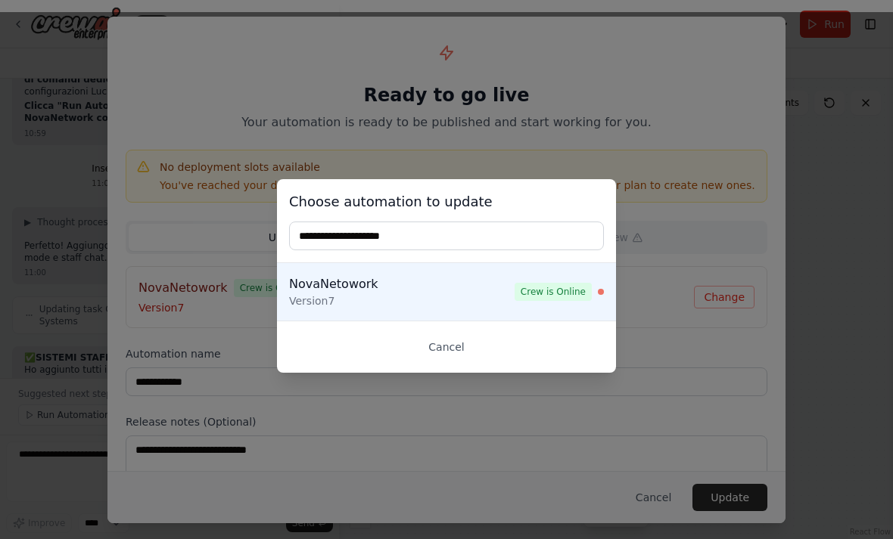
click at [446, 347] on button "Cancel" at bounding box center [446, 347] width 315 height 27
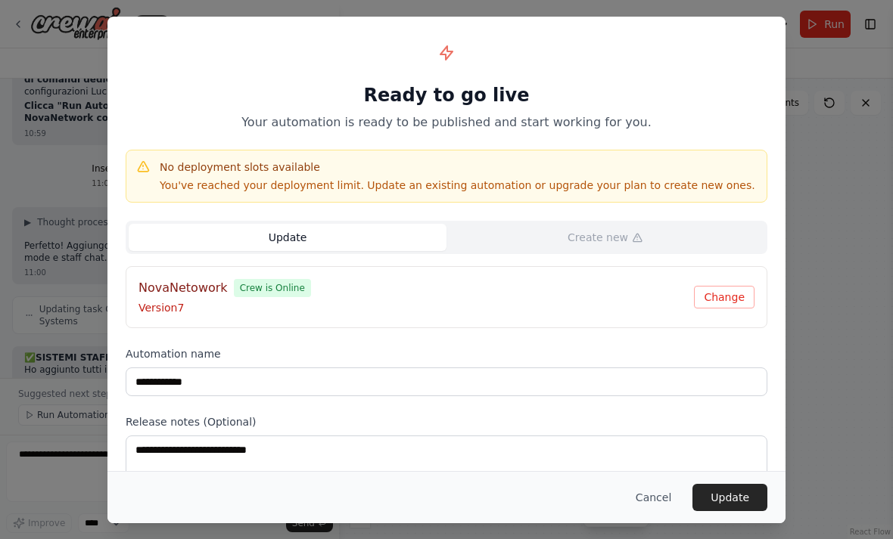
click at [732, 502] on button "Update" at bounding box center [729, 497] width 75 height 27
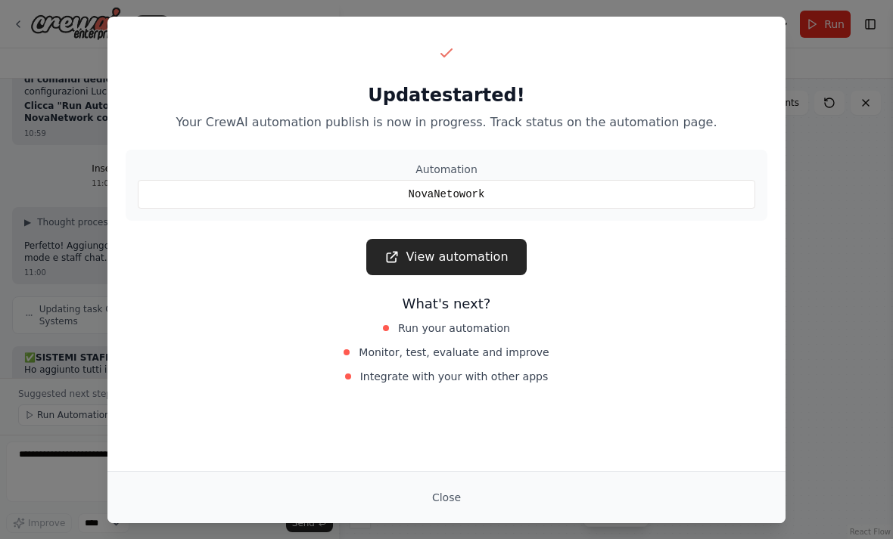
click at [449, 510] on button "Close" at bounding box center [446, 497] width 53 height 27
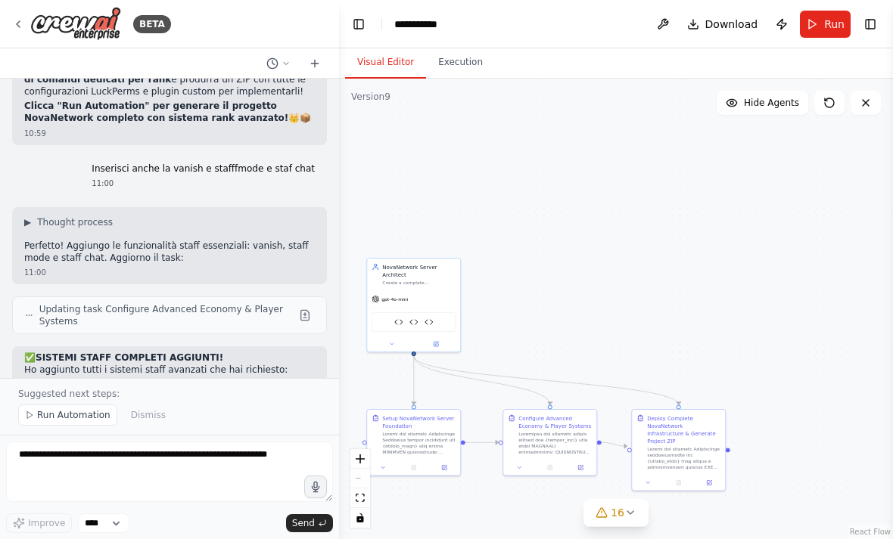
click at [456, 517] on div ".deletable-edge-delete-btn { width: 20px; height: 20px; border: 0px solid #ffff…" at bounding box center [616, 309] width 554 height 461
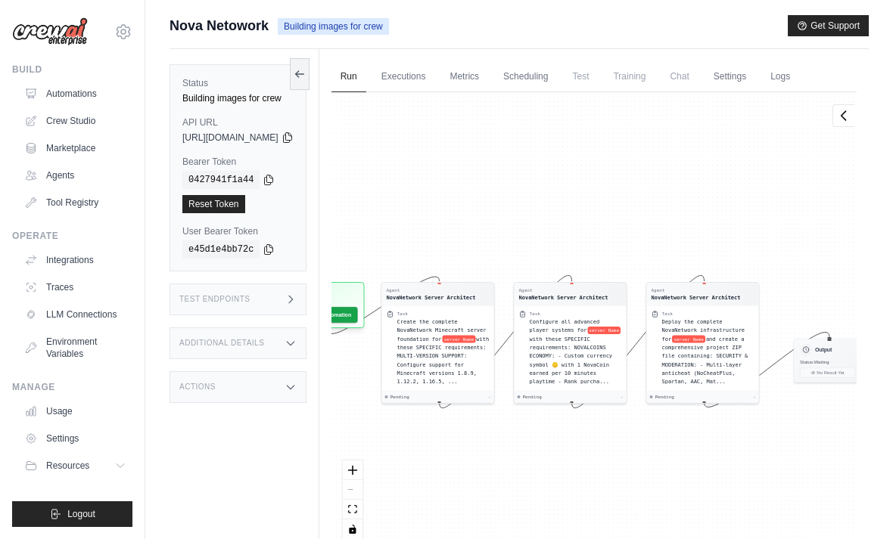
click at [82, 92] on link "Automations" at bounding box center [75, 94] width 114 height 24
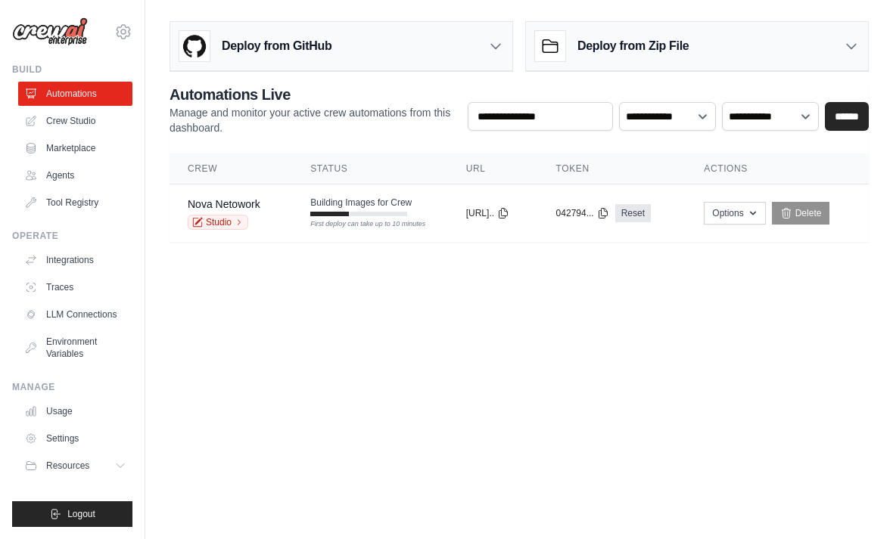
click at [218, 221] on link "Studio" at bounding box center [218, 222] width 61 height 15
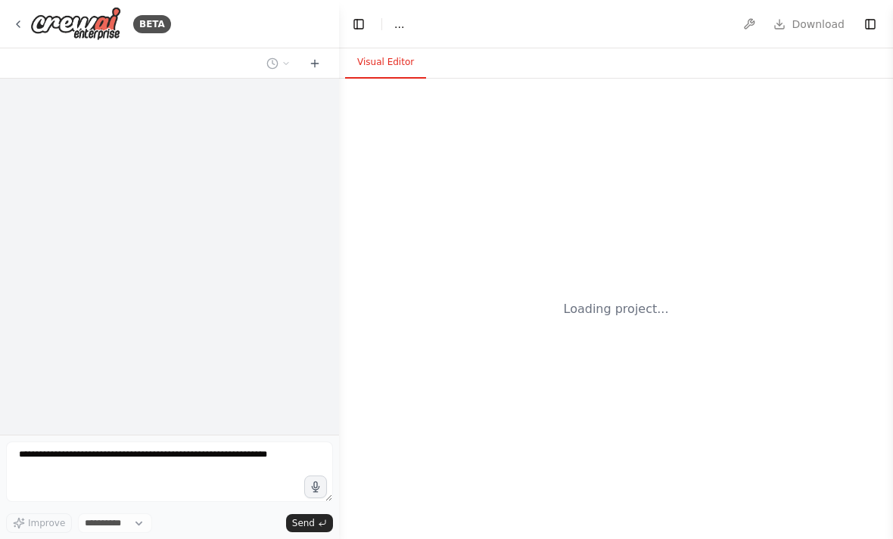
select select "****"
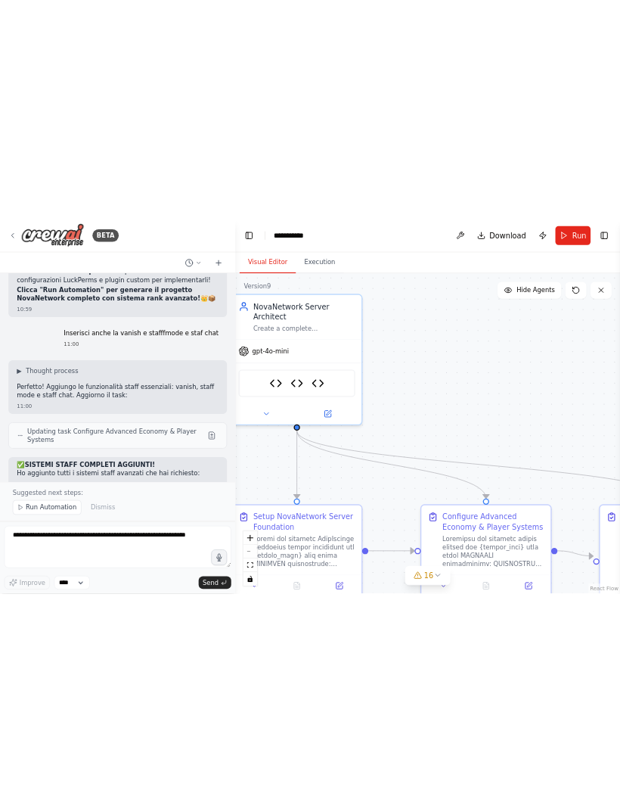
scroll to position [104282, 0]
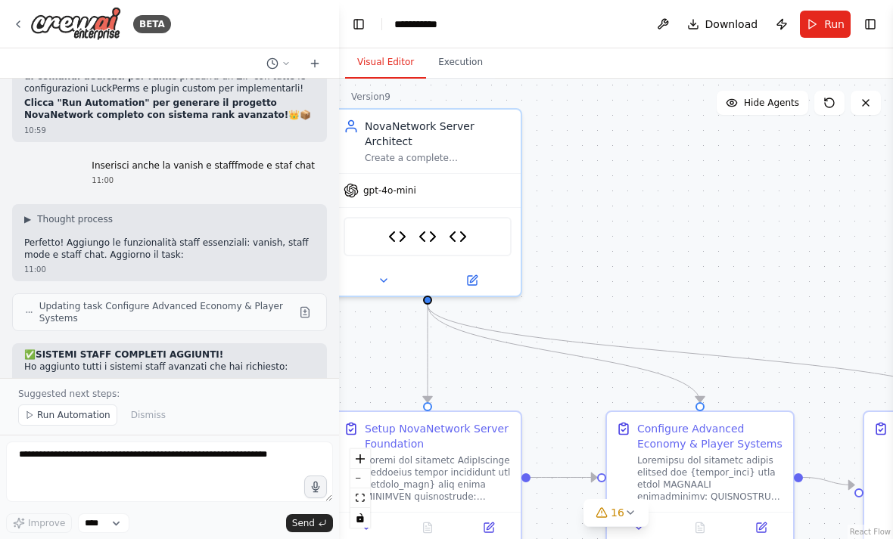
click at [822, 23] on button "Run" at bounding box center [825, 24] width 51 height 27
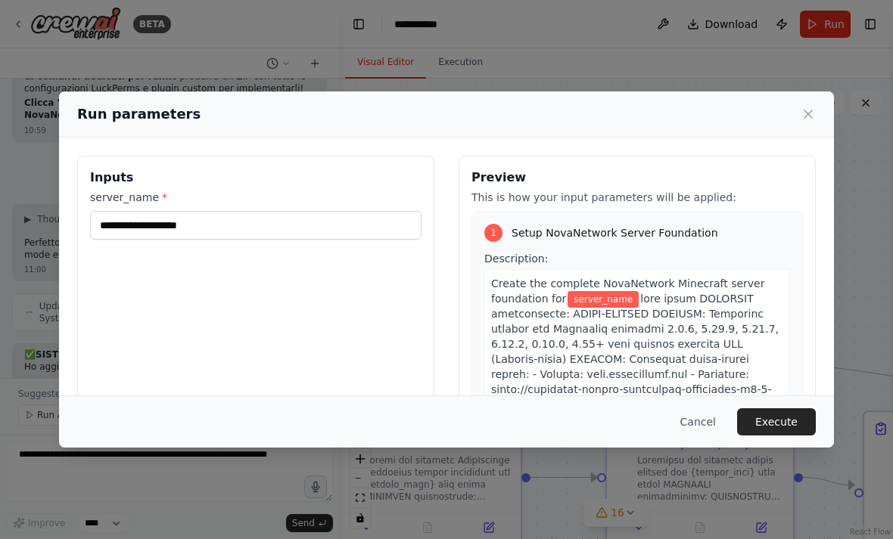
type input "**********"
click at [787, 434] on button "Execute" at bounding box center [776, 422] width 79 height 27
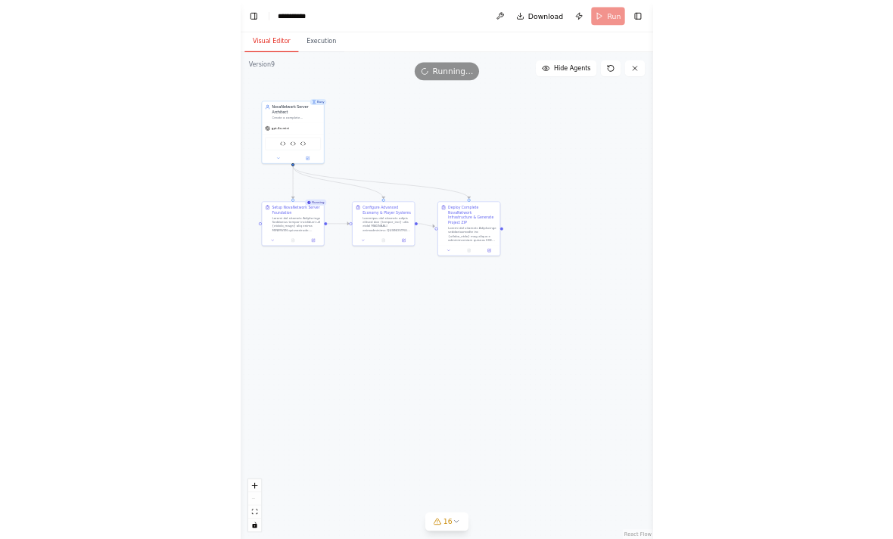
scroll to position [104009, 0]
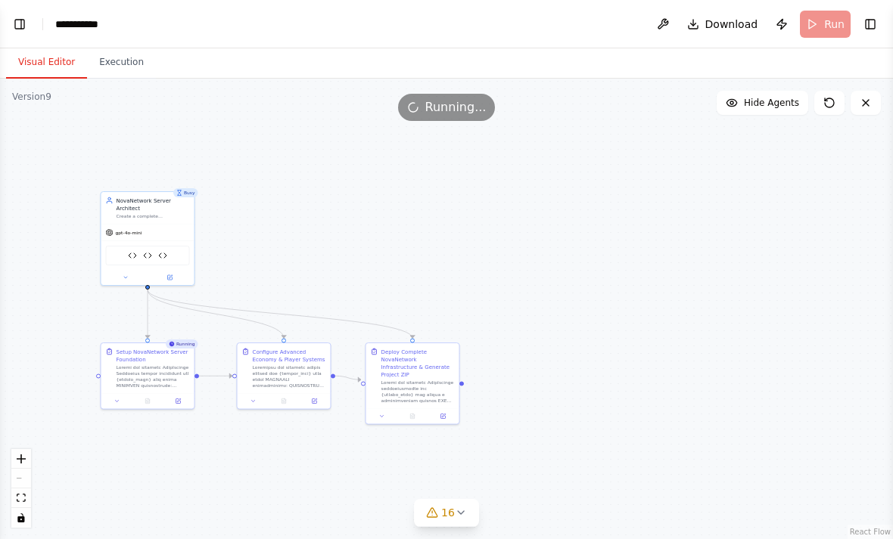
click at [123, 69] on button "Execution" at bounding box center [121, 63] width 69 height 32
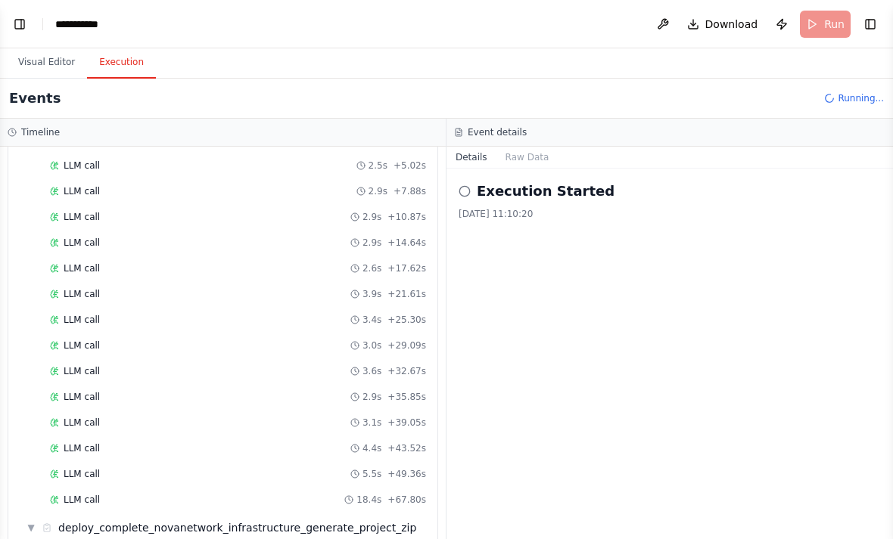
scroll to position [0, 0]
click at [28, 22] on button "Toggle Left Sidebar" at bounding box center [19, 24] width 21 height 21
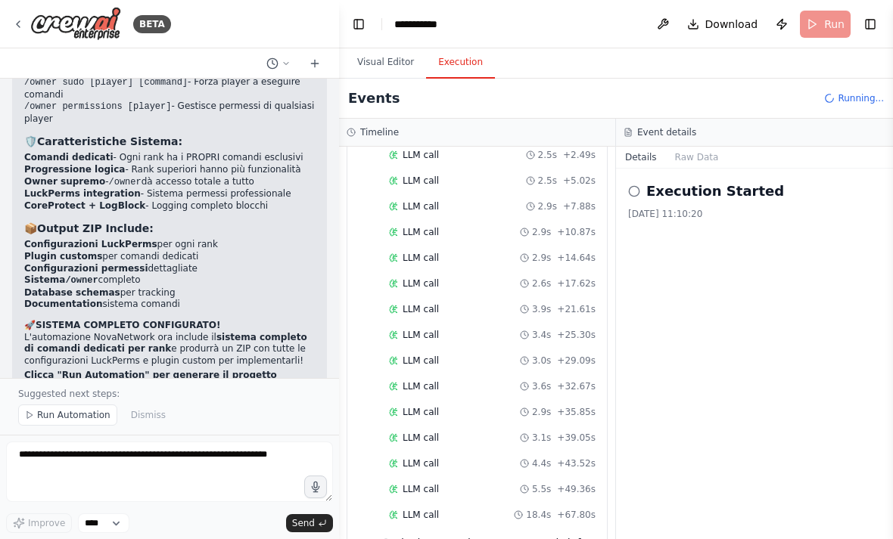
click at [26, 27] on div "BETA" at bounding box center [91, 24] width 159 height 34
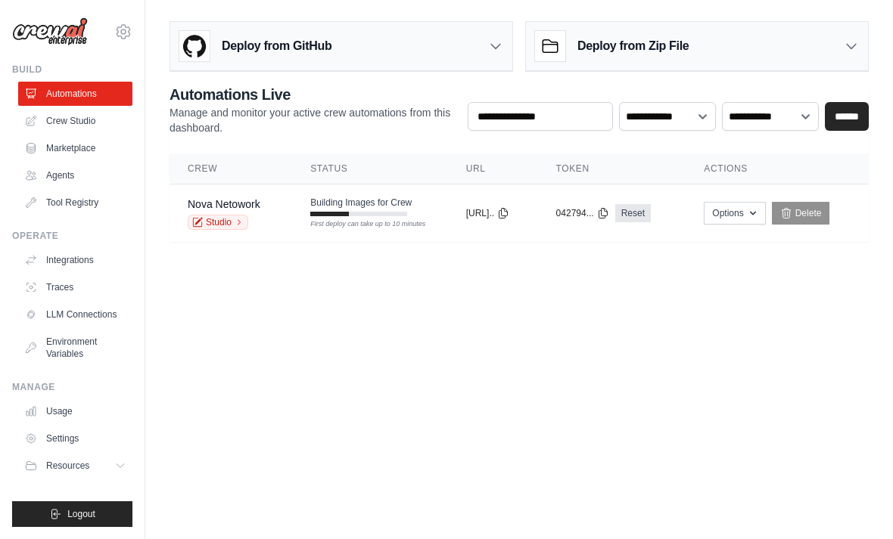
click at [725, 224] on button "Options" at bounding box center [734, 213] width 61 height 23
click at [685, 416] on body "[EMAIL_ADDRESS][DOMAIN_NAME] Settings Build Automations Crew Studio" at bounding box center [446, 269] width 893 height 539
click at [91, 312] on link "LLM Connections" at bounding box center [75, 315] width 114 height 24
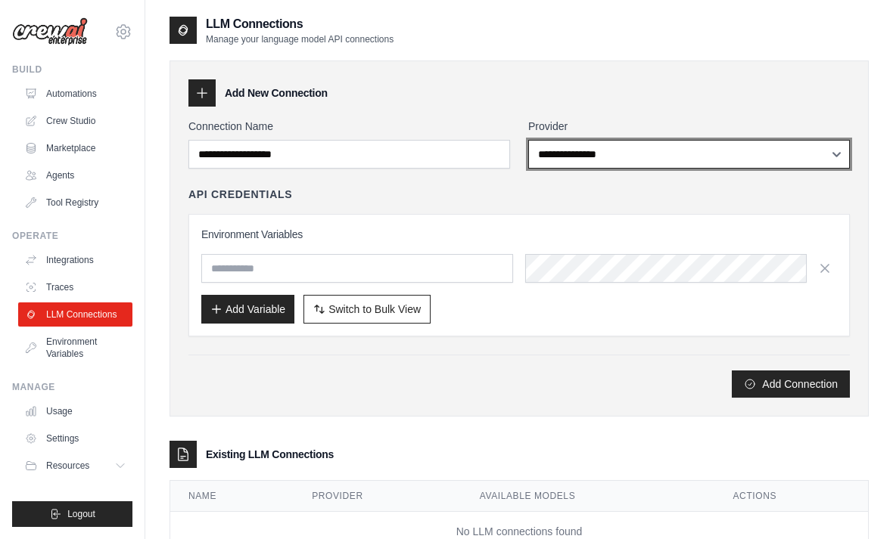
click at [642, 151] on select "**********" at bounding box center [689, 154] width 322 height 29
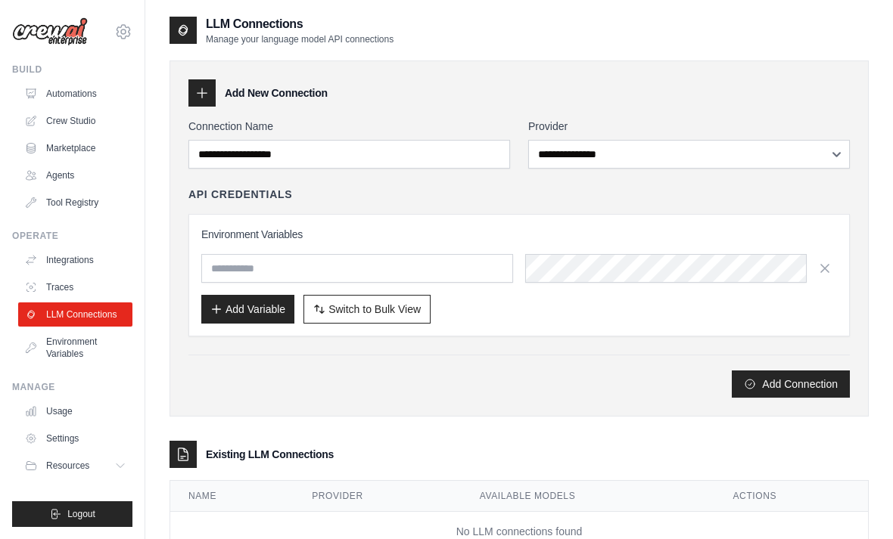
click at [66, 103] on link "Automations" at bounding box center [75, 94] width 114 height 24
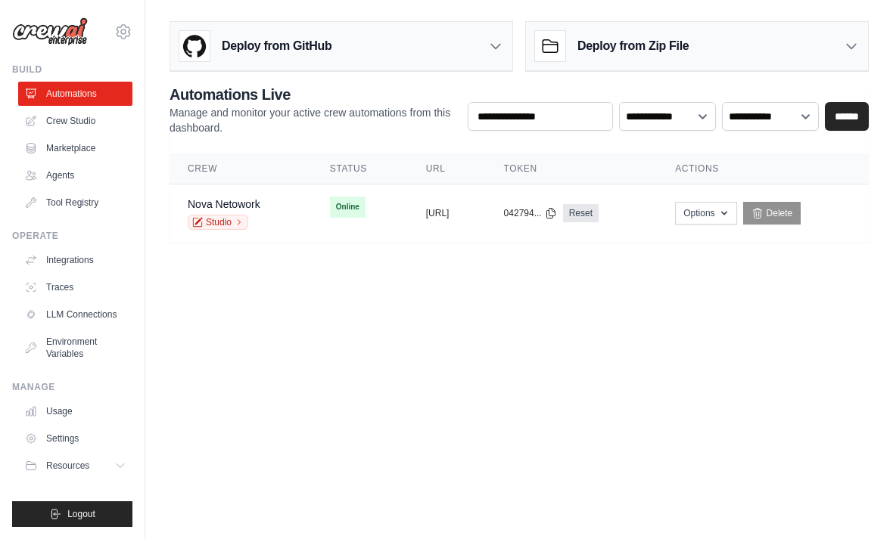
click at [716, 2] on main "**********" at bounding box center [518, 137] width 747 height 275
click at [312, 228] on td "Online First deploy can take up to 10 minutes" at bounding box center [360, 207] width 96 height 45
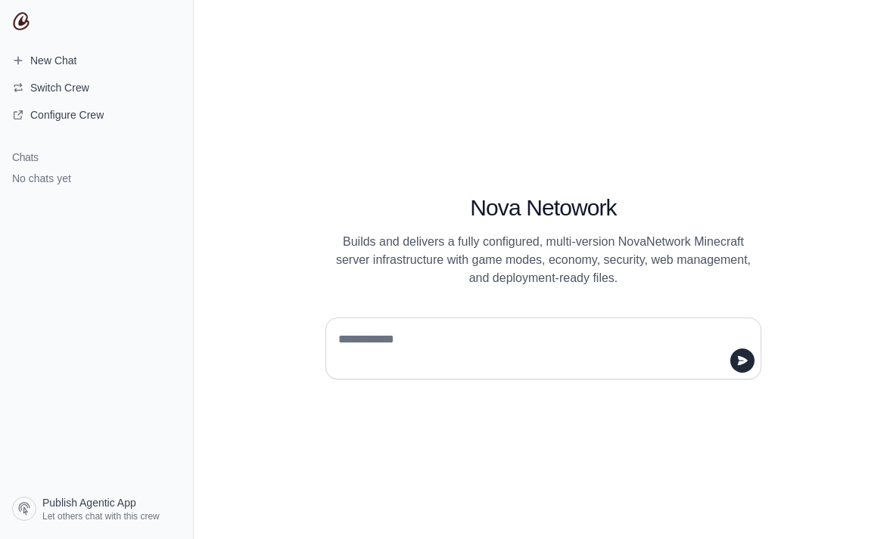
click at [500, 370] on textarea at bounding box center [538, 349] width 407 height 42
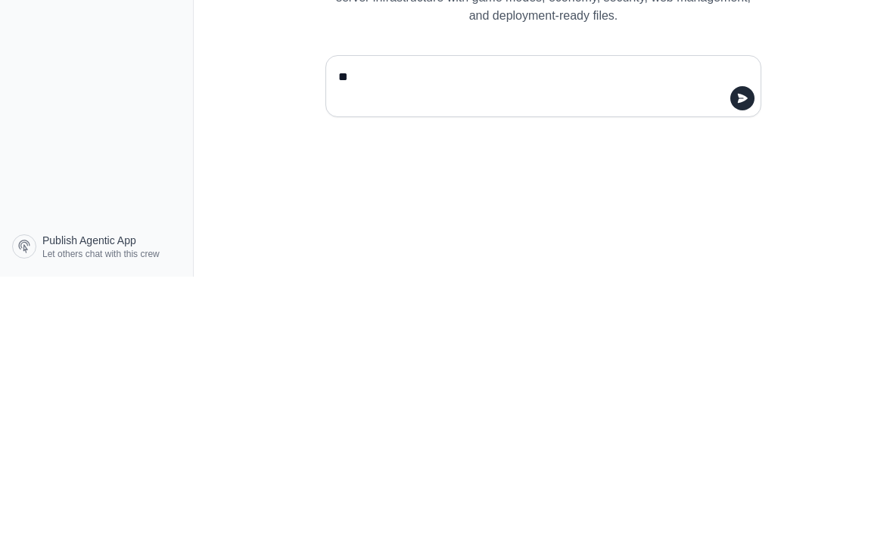
type textarea "*"
type textarea "******"
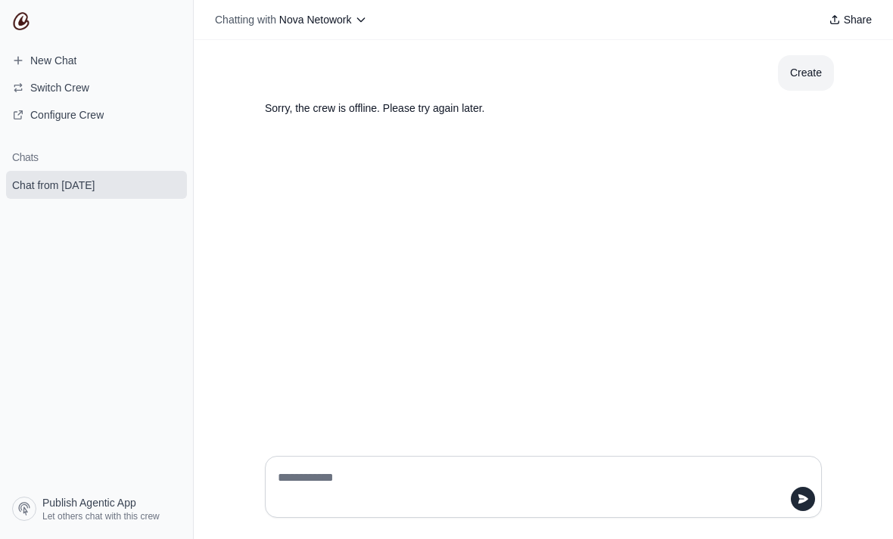
click at [185, 210] on section "Chats Chat from [DATE]" at bounding box center [96, 315] width 193 height 352
click at [184, 210] on section "Chats Chat from [DATE]" at bounding box center [96, 315] width 193 height 352
click at [172, 183] on icon "submit" at bounding box center [171, 185] width 8 height 10
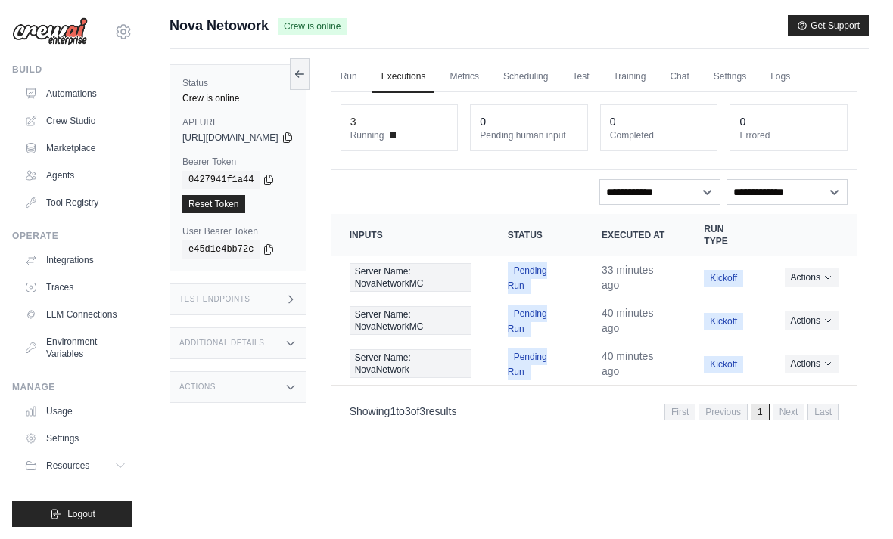
click at [366, 69] on link "Run" at bounding box center [348, 77] width 35 height 32
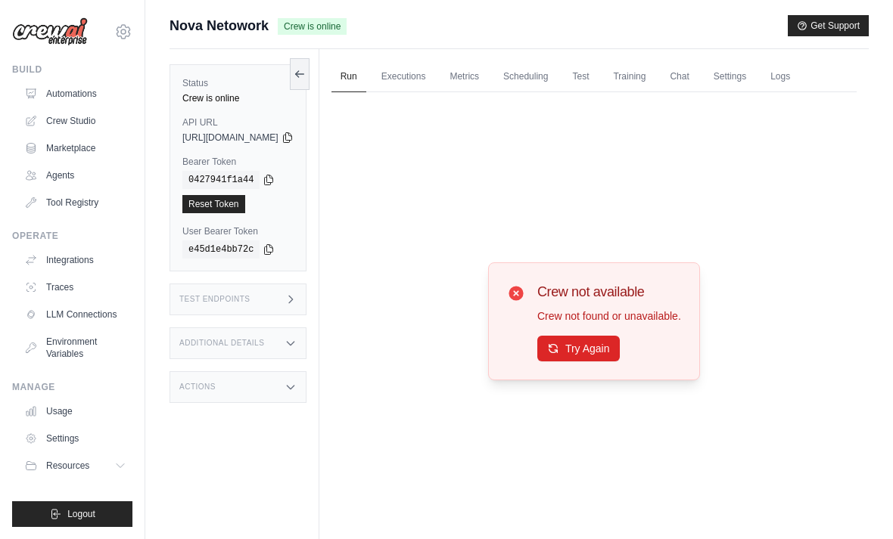
click at [605, 362] on button "Try Again" at bounding box center [578, 349] width 82 height 26
click at [420, 82] on link "Executions" at bounding box center [403, 77] width 63 height 32
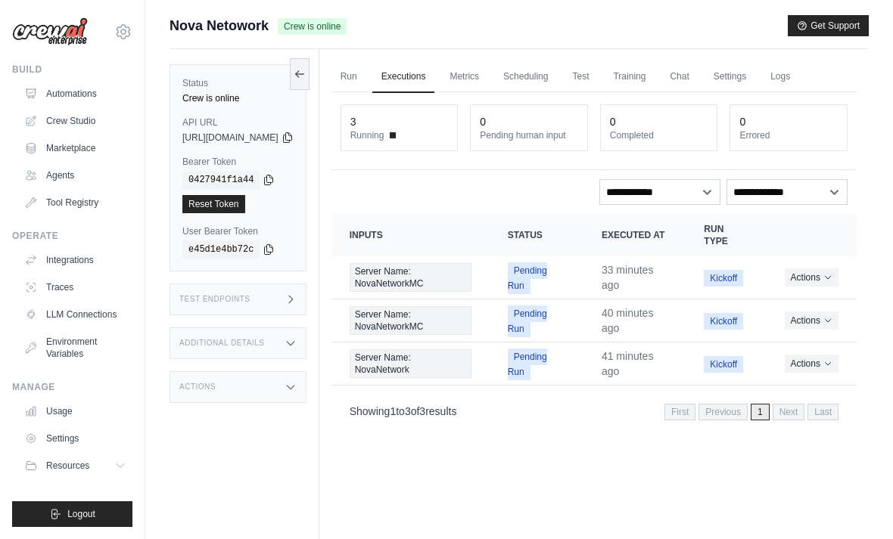
click at [366, 78] on link "Run" at bounding box center [348, 77] width 35 height 32
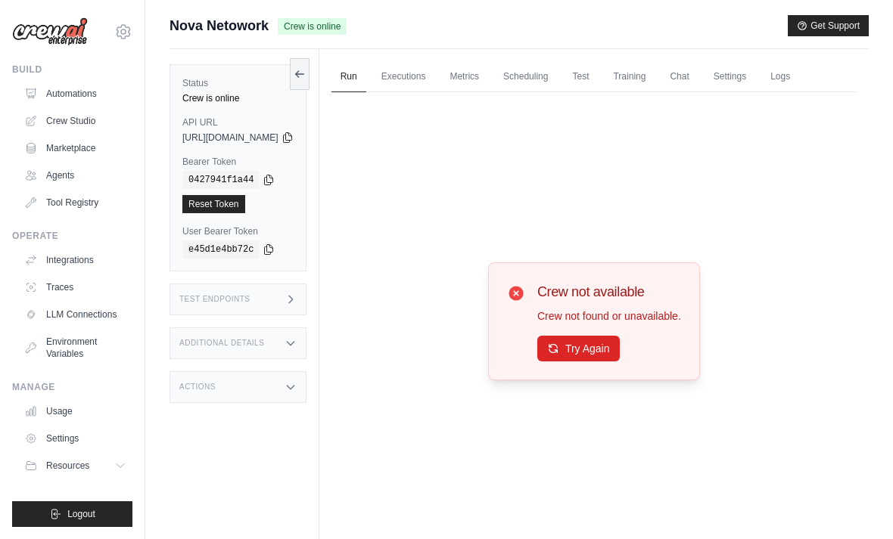
click at [606, 362] on button "Try Again" at bounding box center [578, 349] width 82 height 26
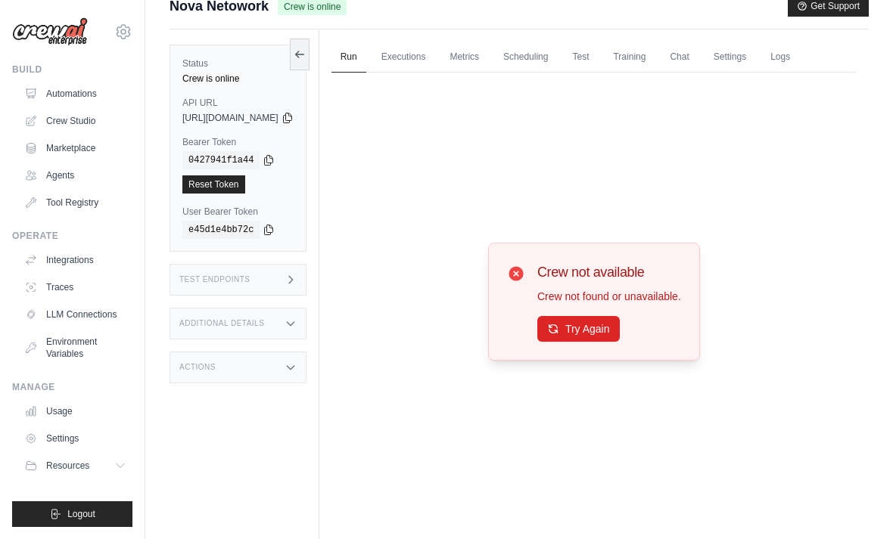
scroll to position [21, 0]
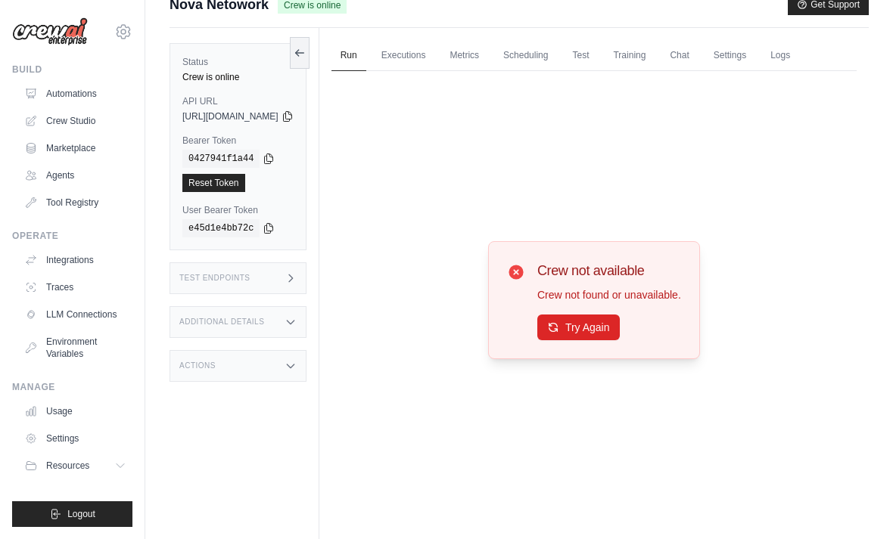
click at [615, 340] on button "Try Again" at bounding box center [578, 328] width 82 height 26
click at [614, 340] on button "Try Again" at bounding box center [578, 328] width 82 height 26
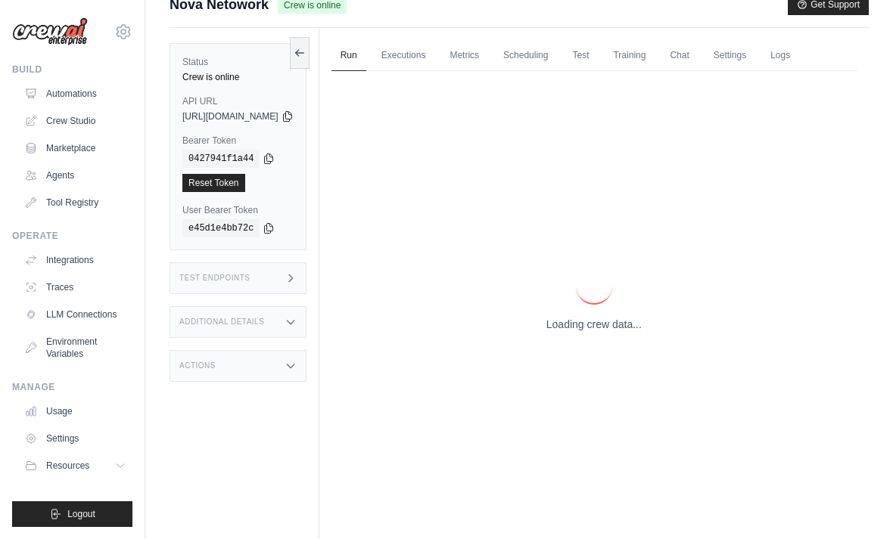
click at [614, 332] on p "Loading crew data..." at bounding box center [593, 324] width 95 height 15
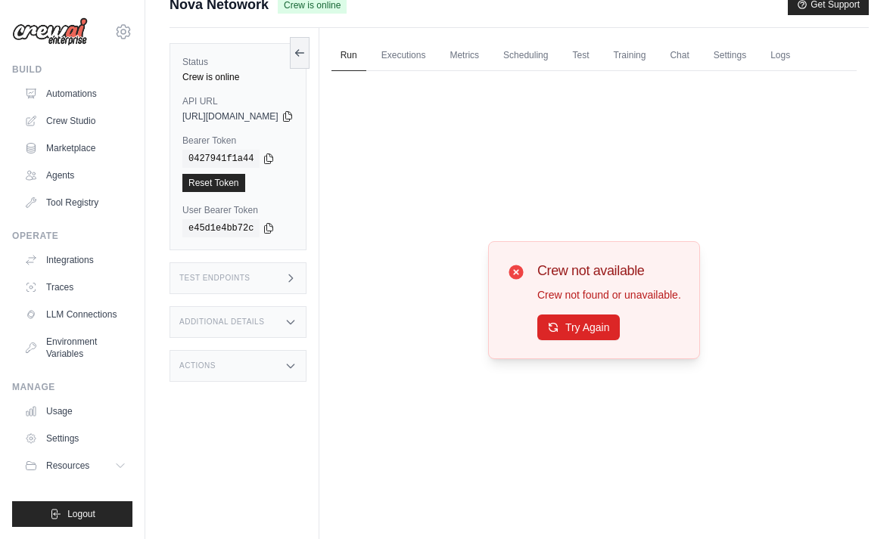
click at [613, 340] on button "Try Again" at bounding box center [578, 328] width 82 height 26
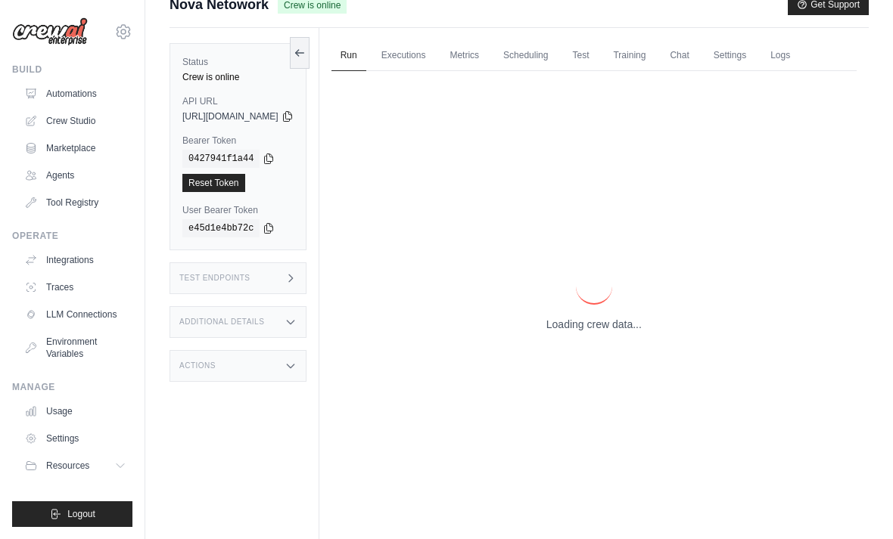
click at [608, 332] on p "Loading crew data..." at bounding box center [593, 324] width 95 height 15
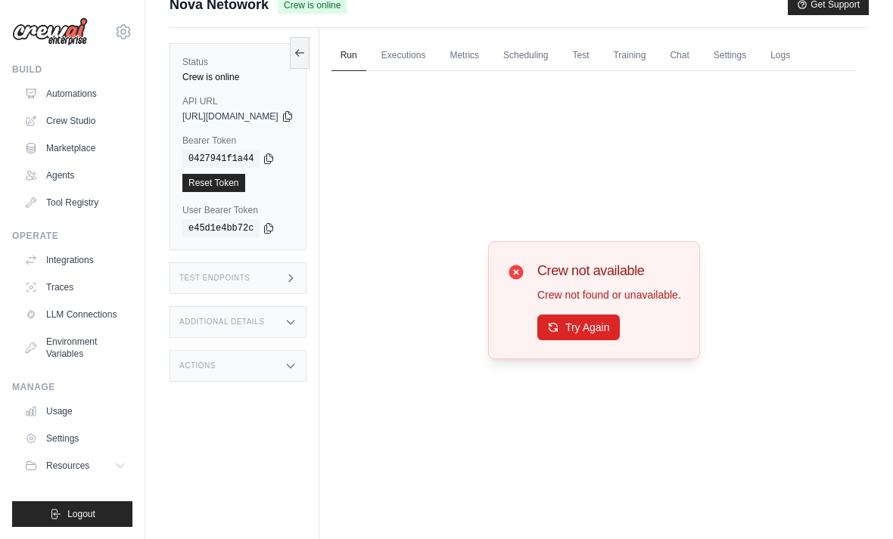
click at [611, 340] on button "Try Again" at bounding box center [578, 328] width 82 height 26
click at [620, 340] on button "Try Again" at bounding box center [578, 328] width 82 height 26
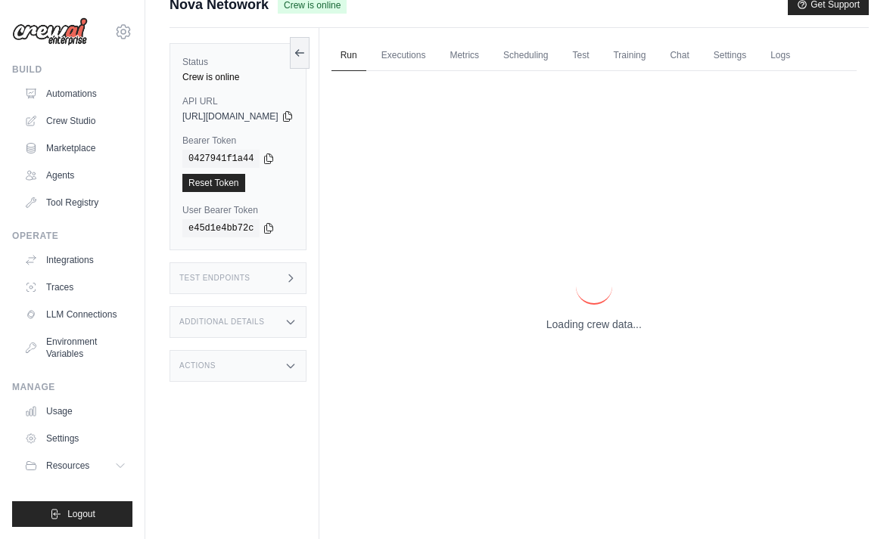
click at [608, 332] on div "Loading crew data..." at bounding box center [593, 301] width 95 height 64
click at [610, 332] on p "Loading crew data..." at bounding box center [593, 324] width 95 height 15
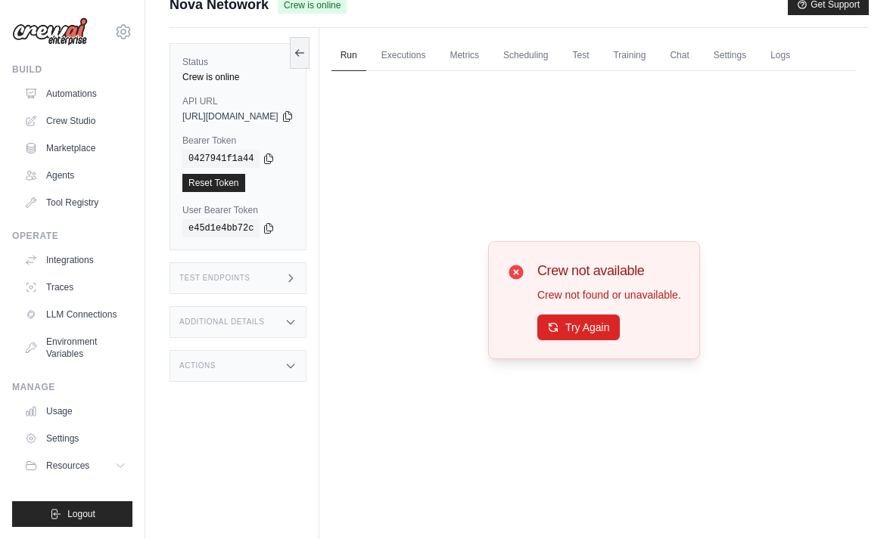
click at [599, 339] on button "Try Again" at bounding box center [578, 328] width 82 height 26
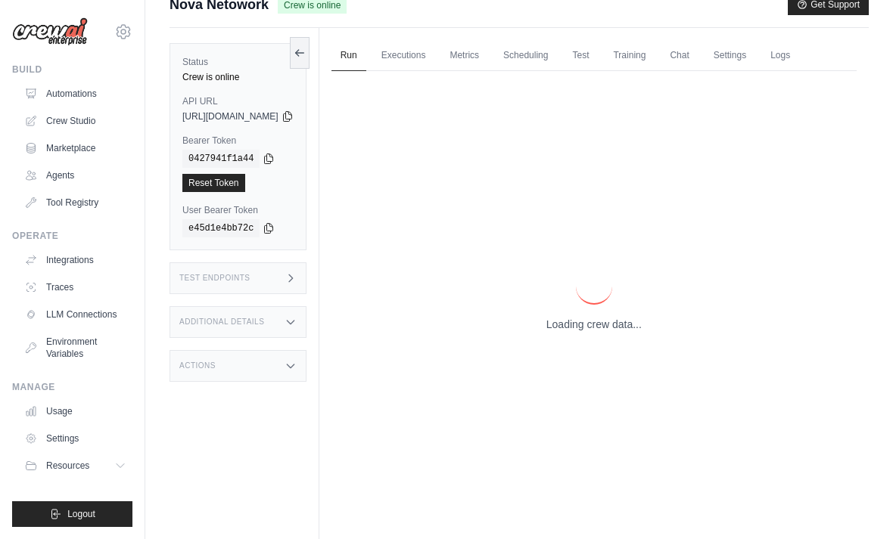
click at [610, 332] on p "Loading crew data..." at bounding box center [593, 324] width 95 height 15
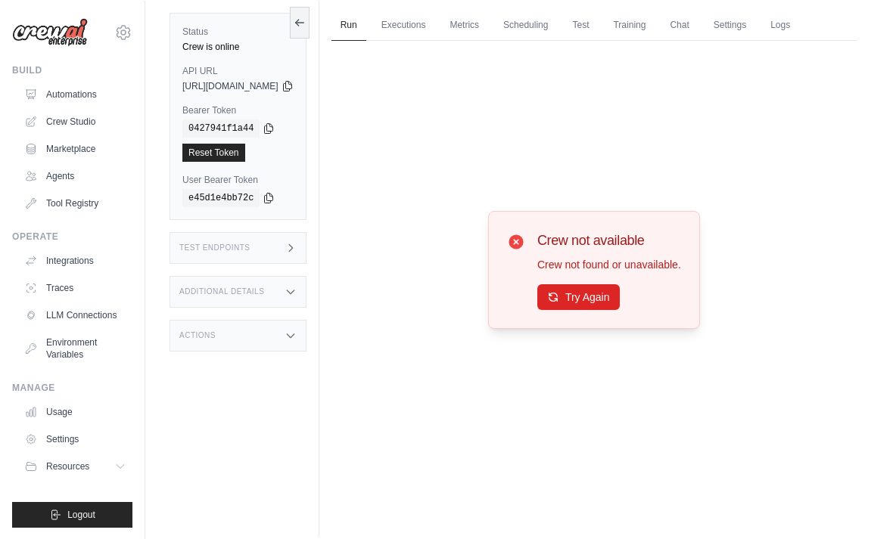
click at [608, 356] on div "Crew not available Crew not found or unavailable. Try Again" at bounding box center [593, 269] width 525 height 458
click at [595, 306] on button "Try Again" at bounding box center [578, 297] width 82 height 26
click at [617, 310] on button "Try Again" at bounding box center [578, 297] width 82 height 26
click at [605, 310] on button "Try Again" at bounding box center [578, 297] width 82 height 26
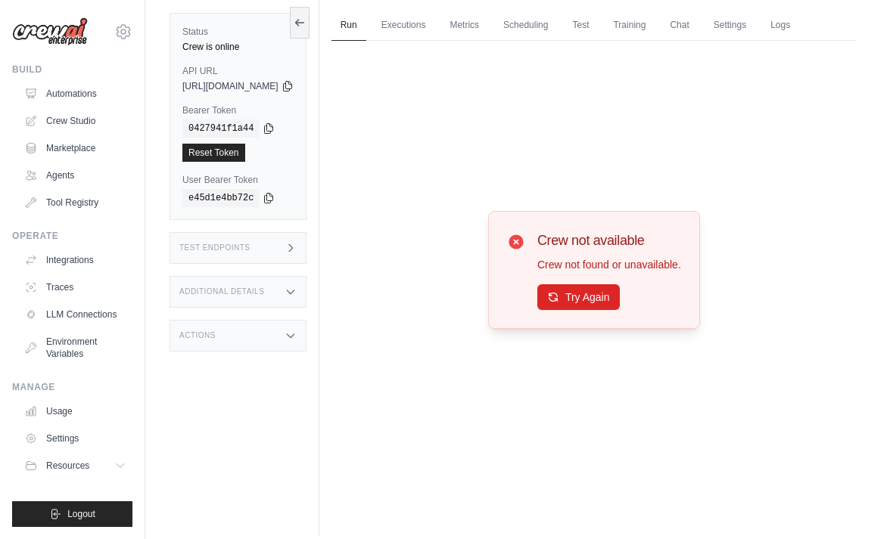
click at [610, 310] on button "Try Again" at bounding box center [578, 297] width 82 height 26
click at [609, 310] on button "Try Again" at bounding box center [578, 297] width 82 height 26
click at [595, 310] on button "Try Again" at bounding box center [578, 297] width 82 height 26
click at [565, 310] on button "Try Again" at bounding box center [578, 297] width 82 height 26
click at [605, 307] on button "Try Again" at bounding box center [578, 297] width 82 height 26
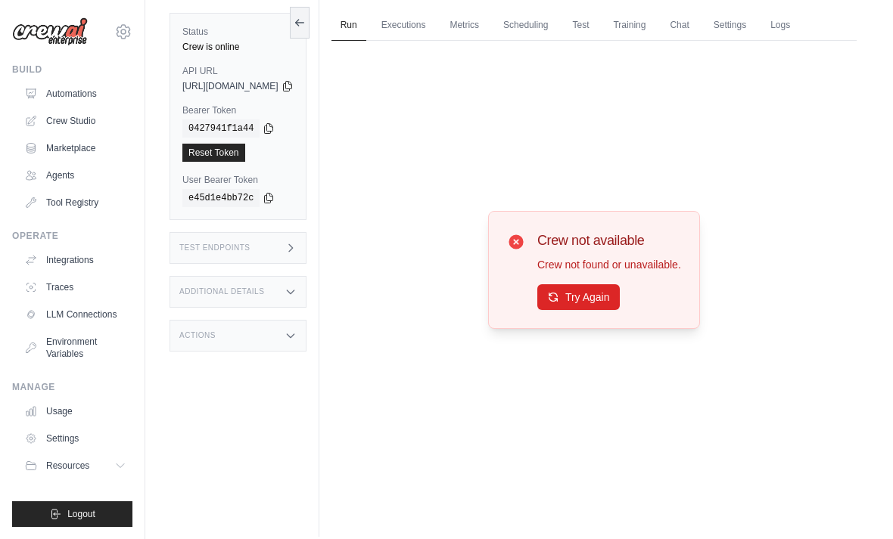
click at [586, 307] on button "Try Again" at bounding box center [578, 297] width 82 height 26
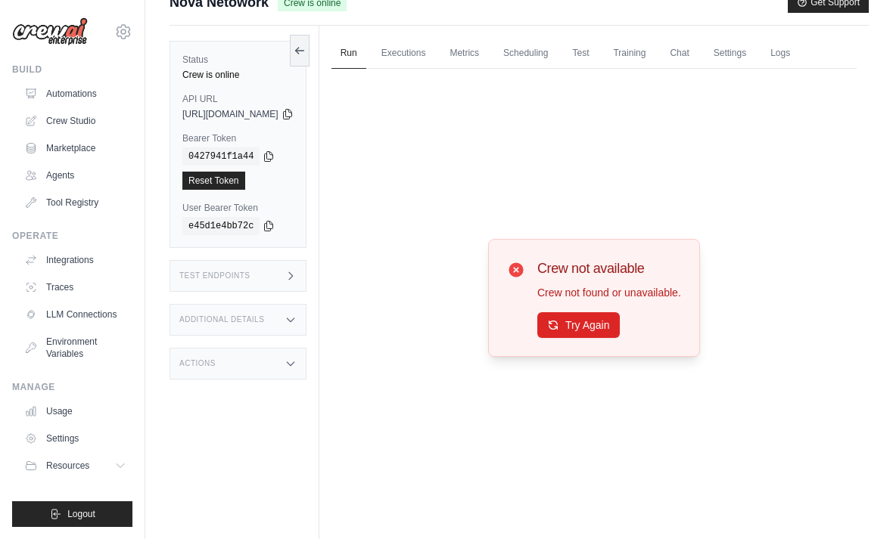
scroll to position [0, 0]
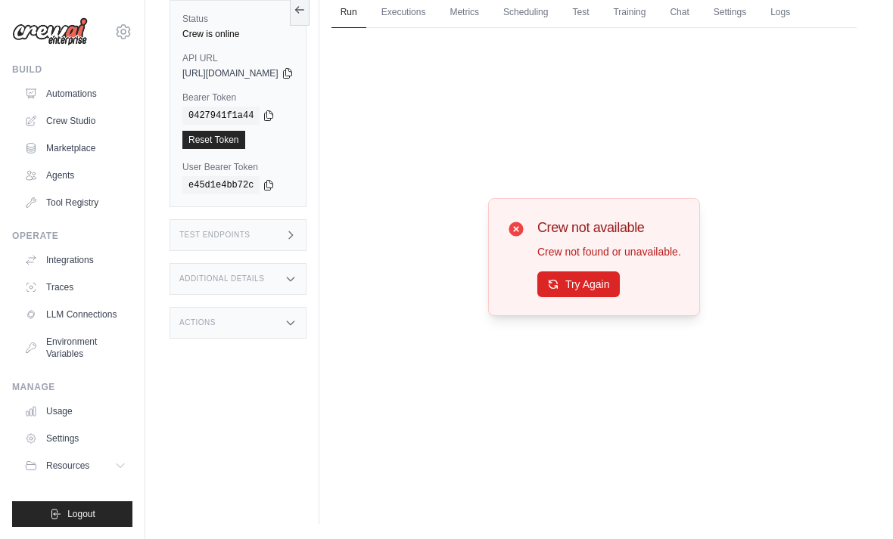
scroll to position [26, 0]
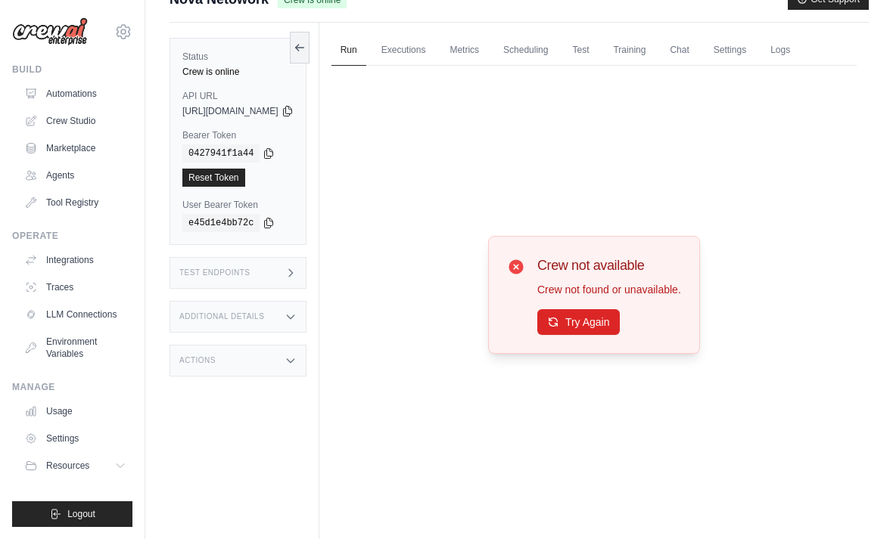
click at [67, 94] on link "Automations" at bounding box center [75, 94] width 114 height 24
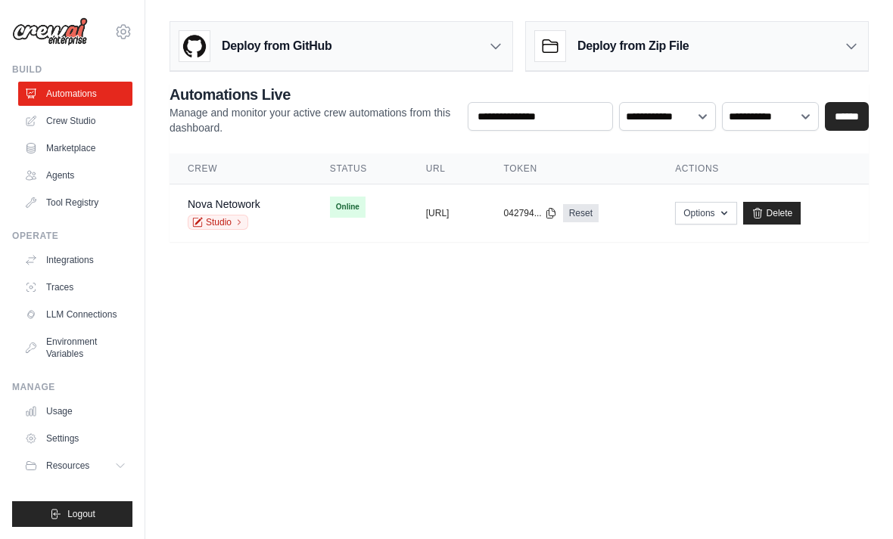
click at [319, 190] on td "Online" at bounding box center [360, 207] width 96 height 45
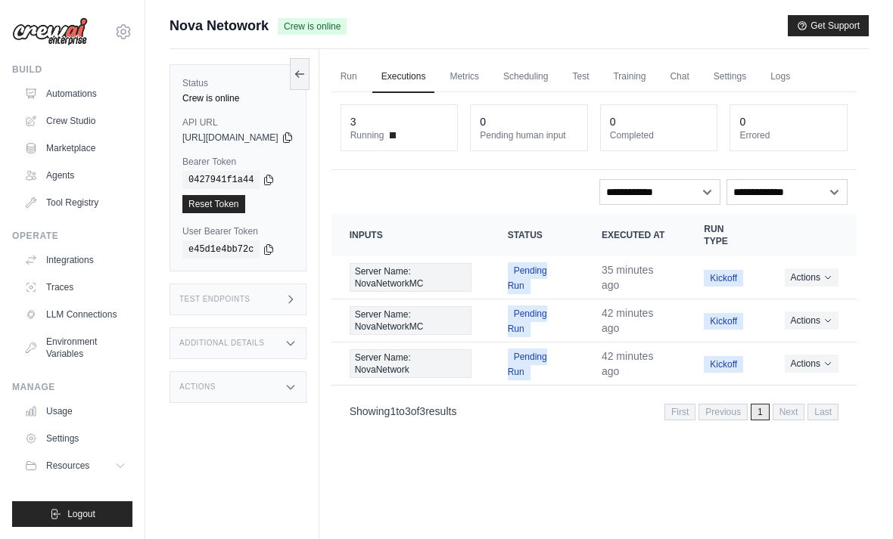
click at [366, 78] on link "Run" at bounding box center [348, 77] width 35 height 32
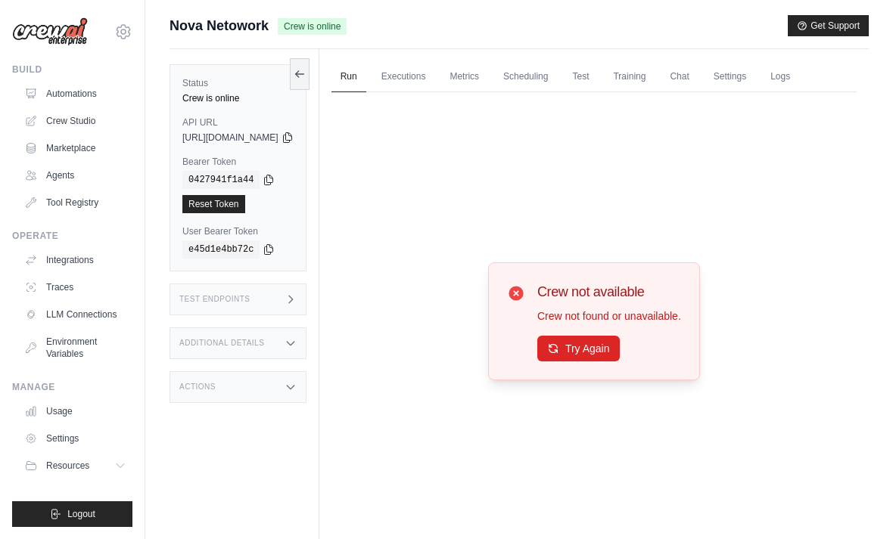
click at [587, 353] on div "Crew not available Crew not found or unavailable. Try Again" at bounding box center [609, 321] width 144 height 80
click at [598, 381] on div "Crew not available Crew not found or unavailable. Try Again" at bounding box center [594, 322] width 212 height 118
click at [600, 362] on button "Try Again" at bounding box center [578, 349] width 82 height 26
click at [599, 362] on button "Try Again" at bounding box center [578, 349] width 82 height 26
